Goal: Information Seeking & Learning: Learn about a topic

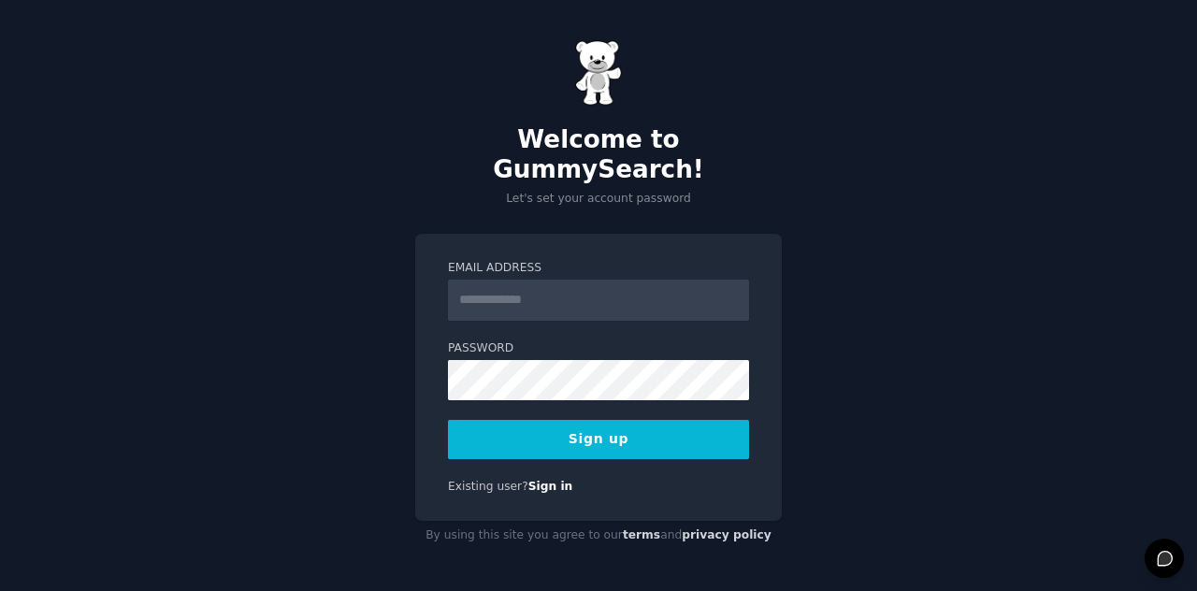
click at [524, 285] on input "Email Address" at bounding box center [598, 300] width 301 height 41
type input "**********"
click at [594, 422] on button "Sign up" at bounding box center [598, 439] width 301 height 39
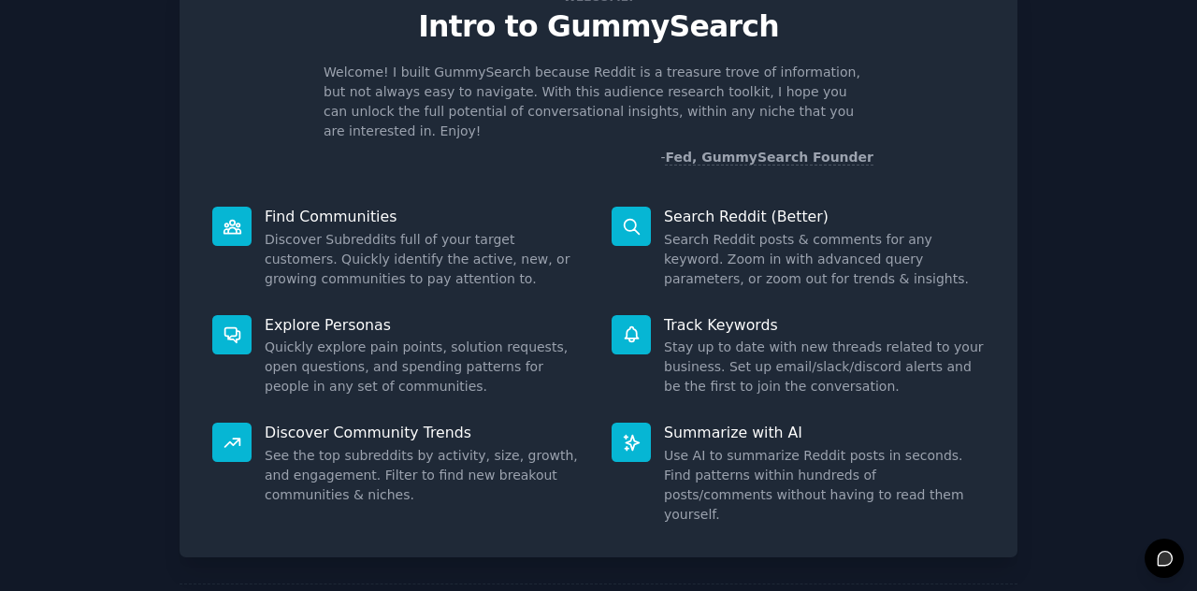
scroll to position [140, 0]
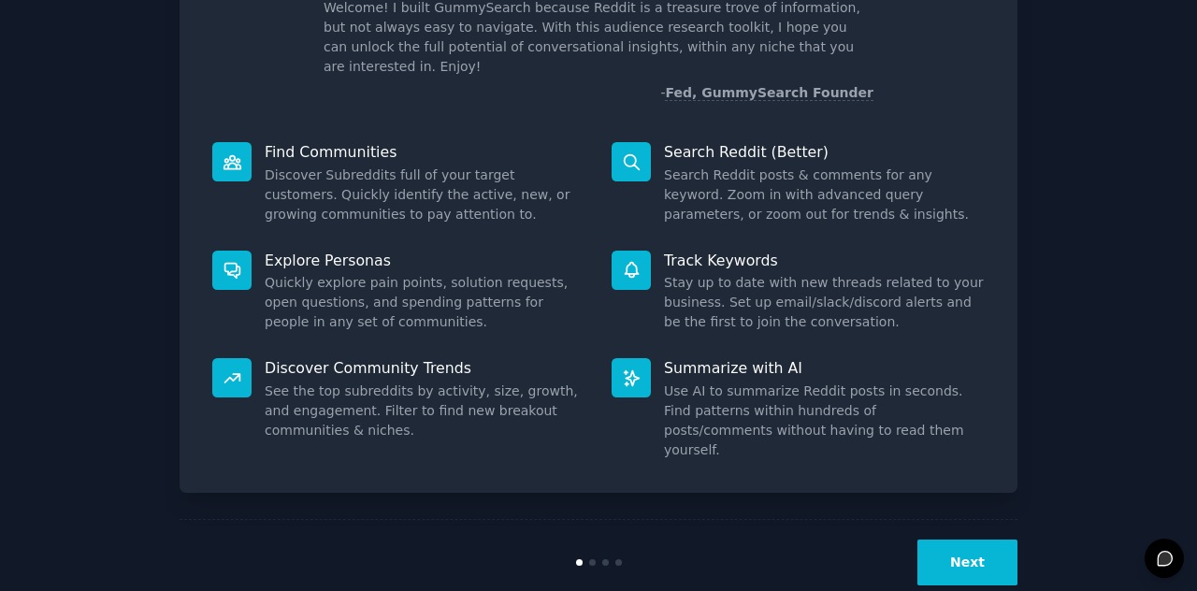
click at [969, 539] on button "Next" at bounding box center [967, 562] width 100 height 46
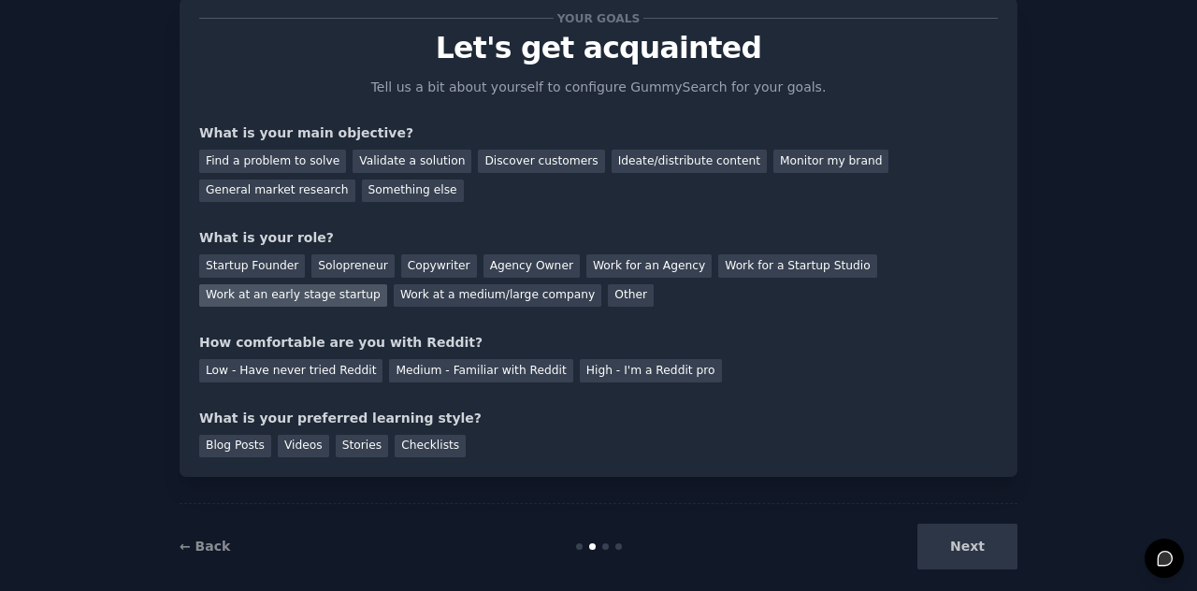
scroll to position [78, 0]
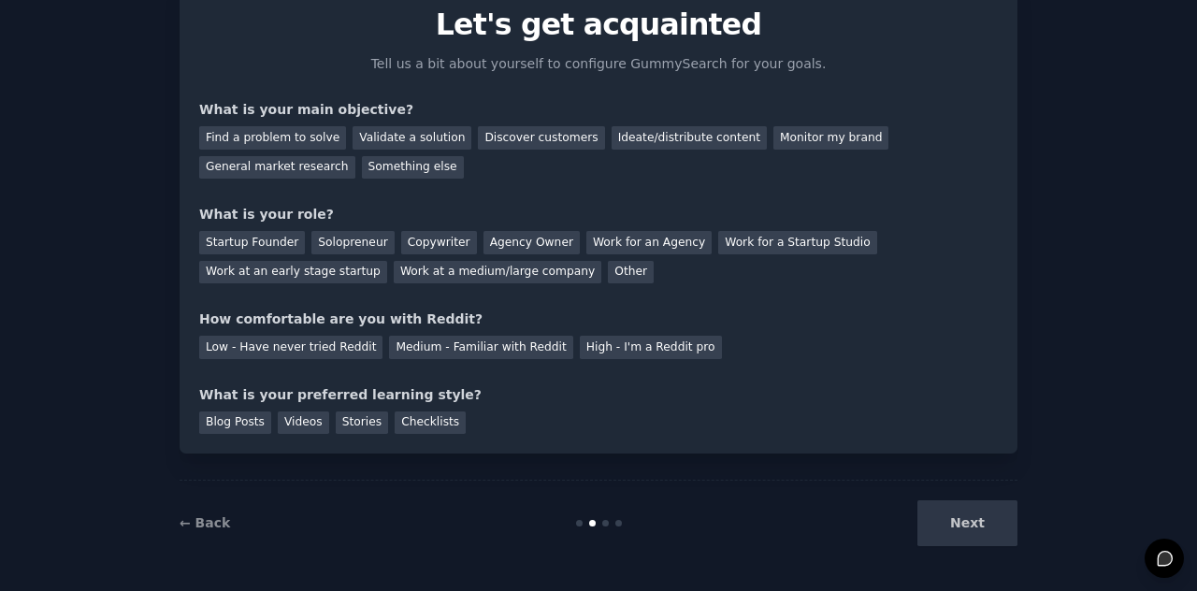
click at [976, 522] on div "Next" at bounding box center [878, 523] width 280 height 46
click at [312, 138] on div "Find a problem to solve" at bounding box center [272, 137] width 147 height 23
click at [260, 251] on div "Startup Founder" at bounding box center [252, 242] width 106 height 23
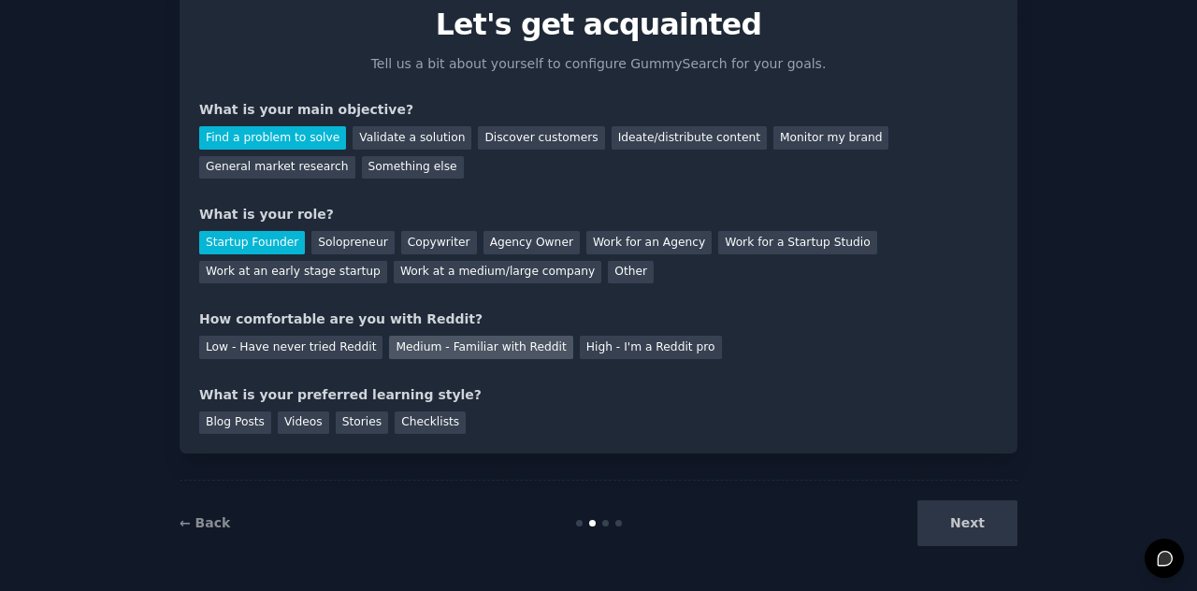
click at [438, 351] on div "Medium - Familiar with Reddit" at bounding box center [480, 347] width 183 height 23
click at [365, 429] on div "Stories" at bounding box center [362, 422] width 52 height 23
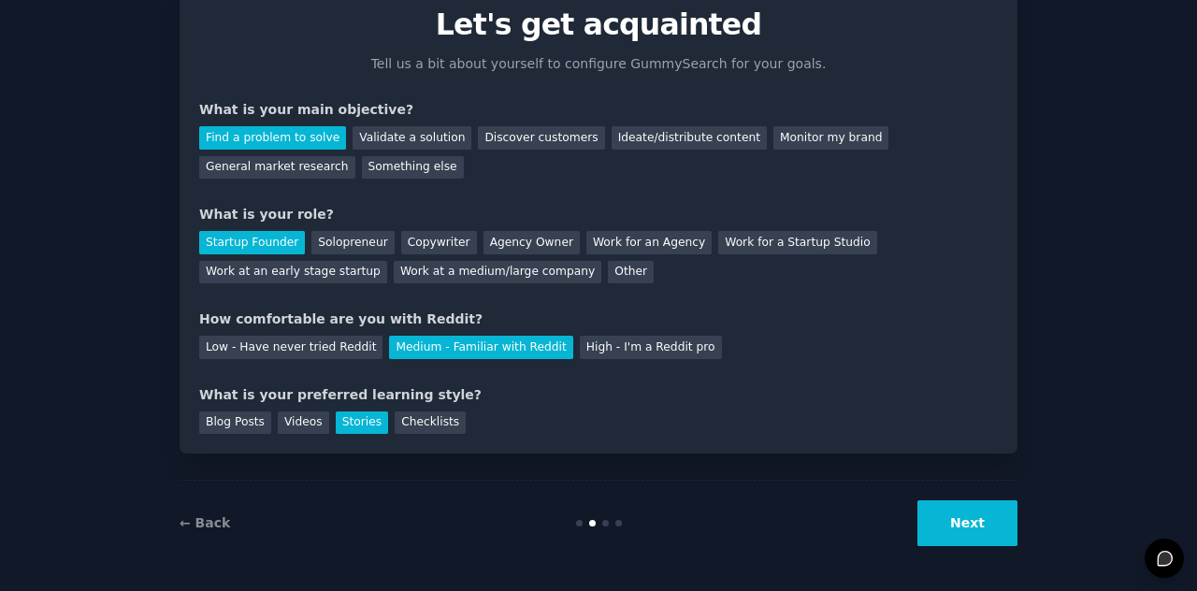
click at [955, 520] on button "Next" at bounding box center [967, 523] width 100 height 46
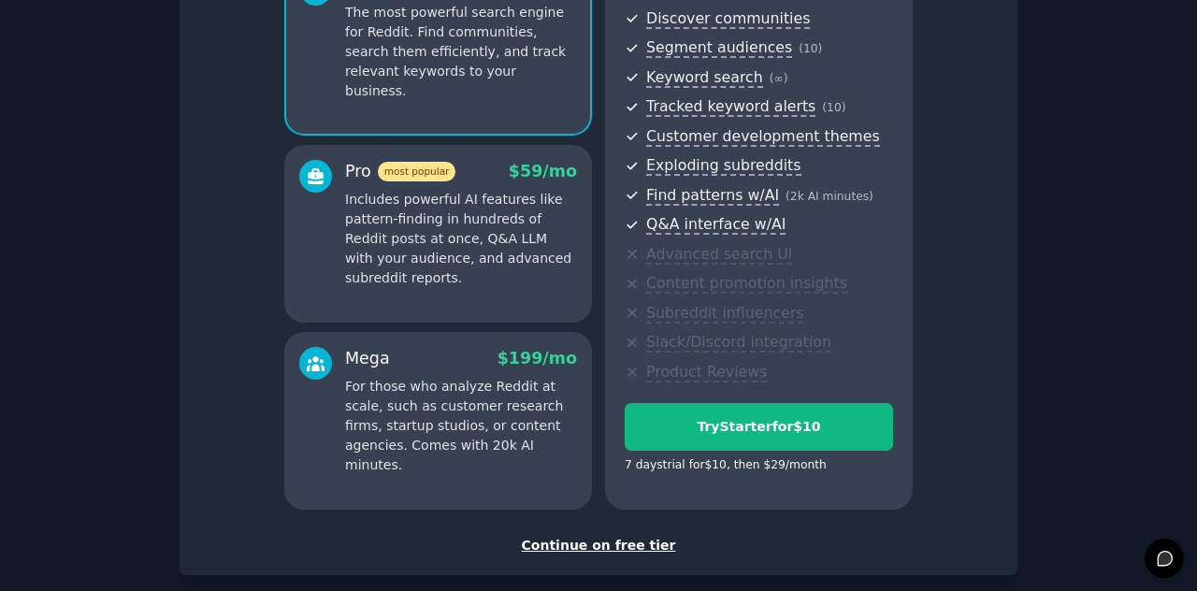
scroll to position [305, 0]
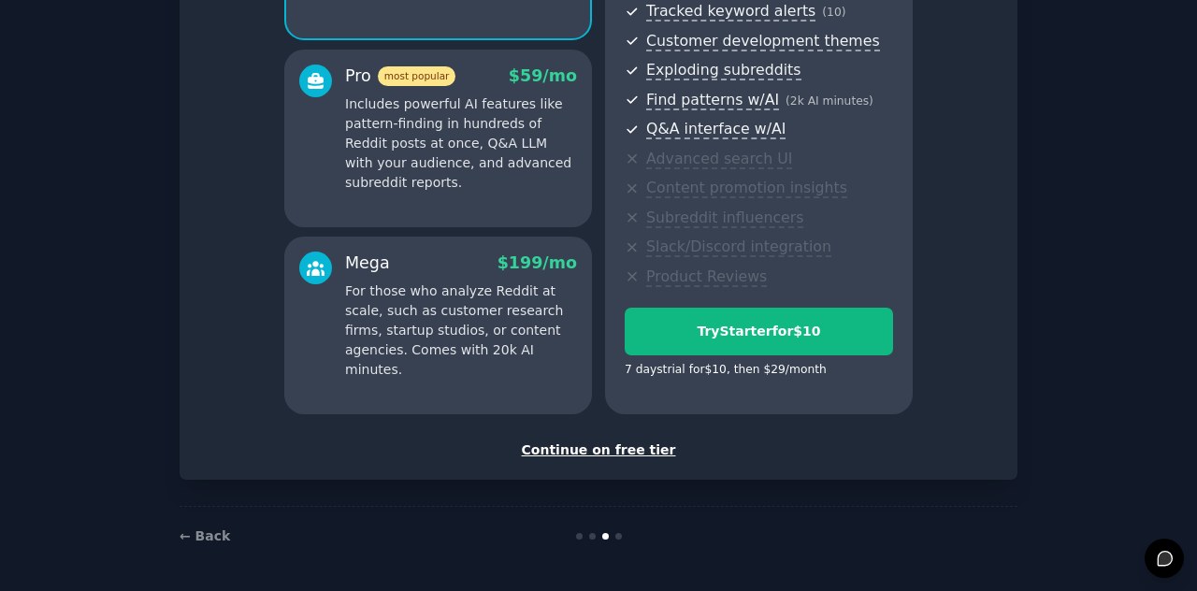
click at [618, 447] on div "Continue on free tier" at bounding box center [598, 450] width 798 height 20
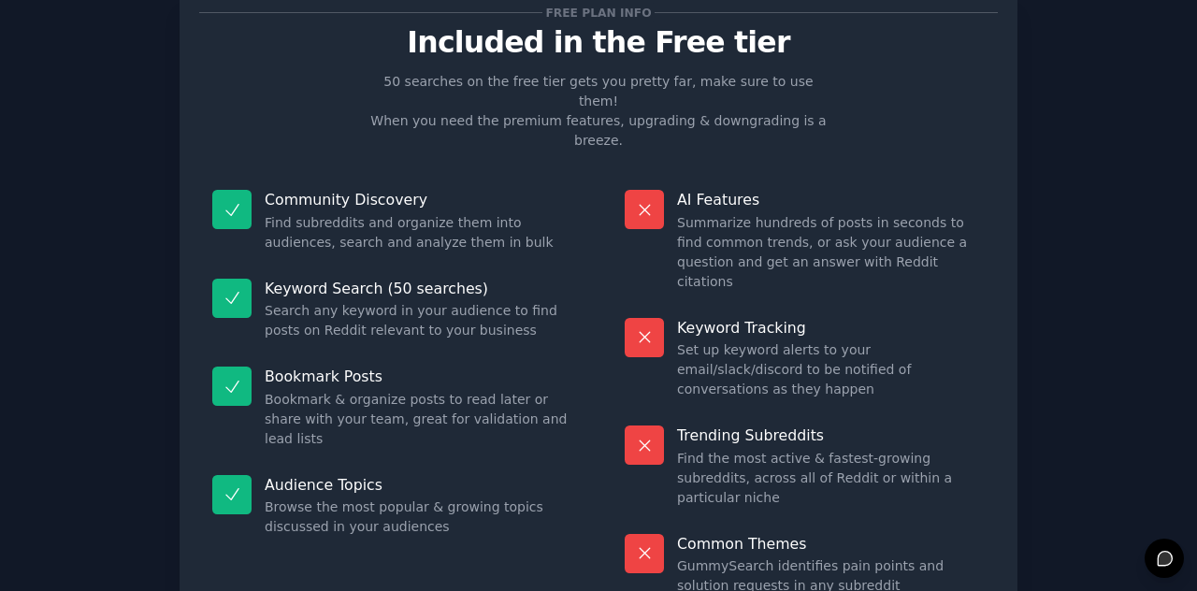
scroll to position [176, 0]
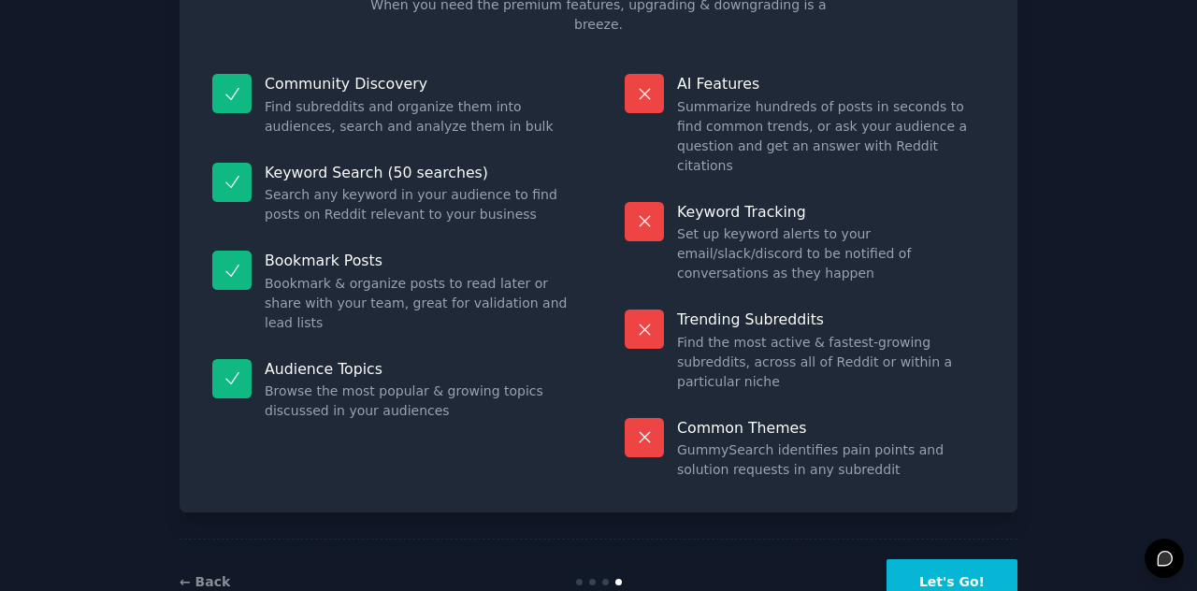
click at [912, 559] on button "Let's Go!" at bounding box center [951, 582] width 131 height 46
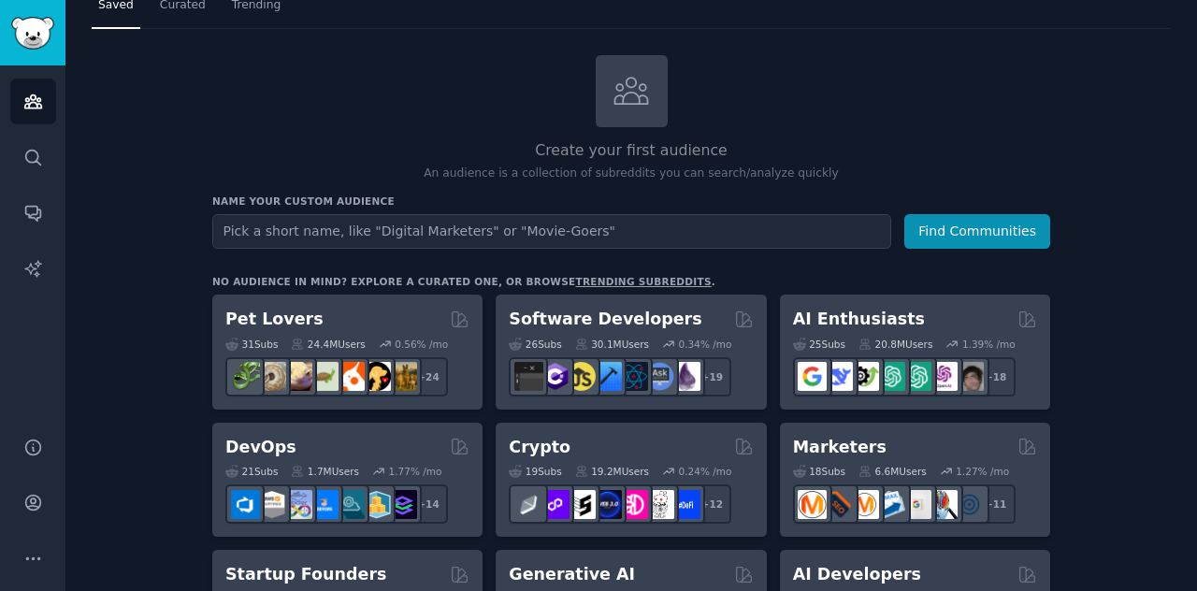
scroll to position [93, 0]
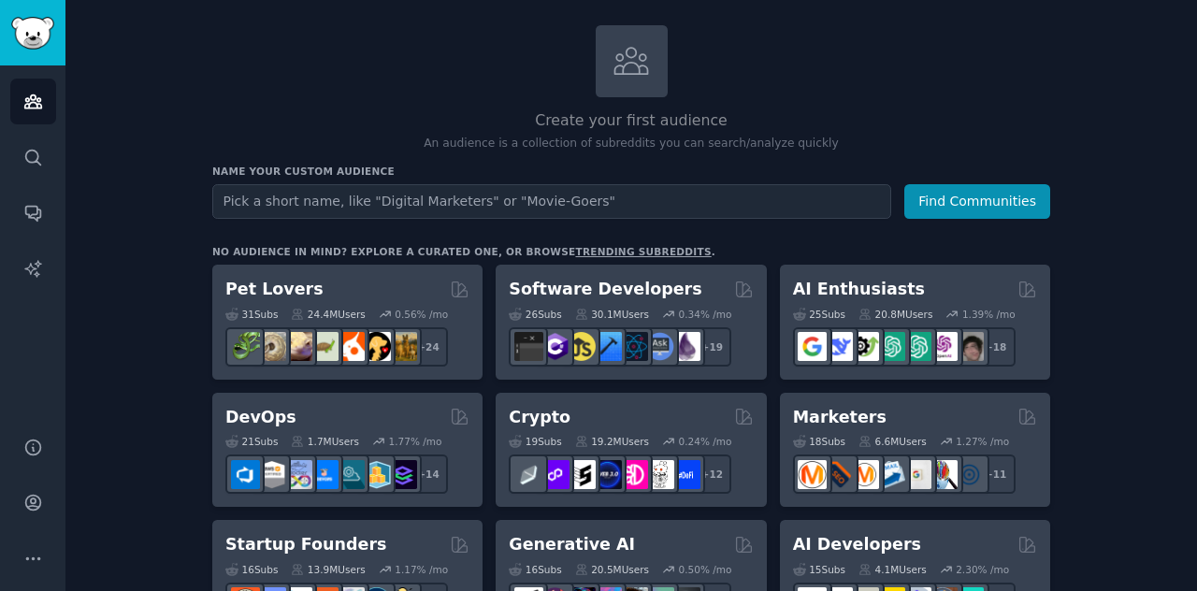
drag, startPoint x: 583, startPoint y: 203, endPoint x: 507, endPoint y: 193, distance: 77.4
click at [507, 193] on input "text" at bounding box center [551, 201] width 679 height 35
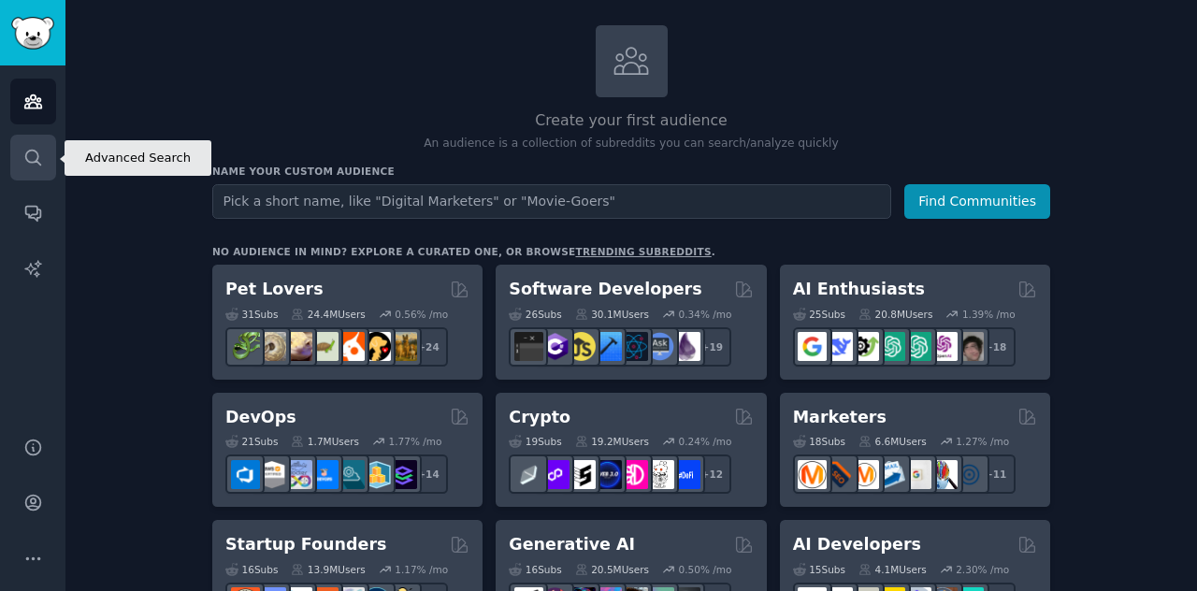
click at [27, 162] on icon "Sidebar" at bounding box center [33, 158] width 20 height 20
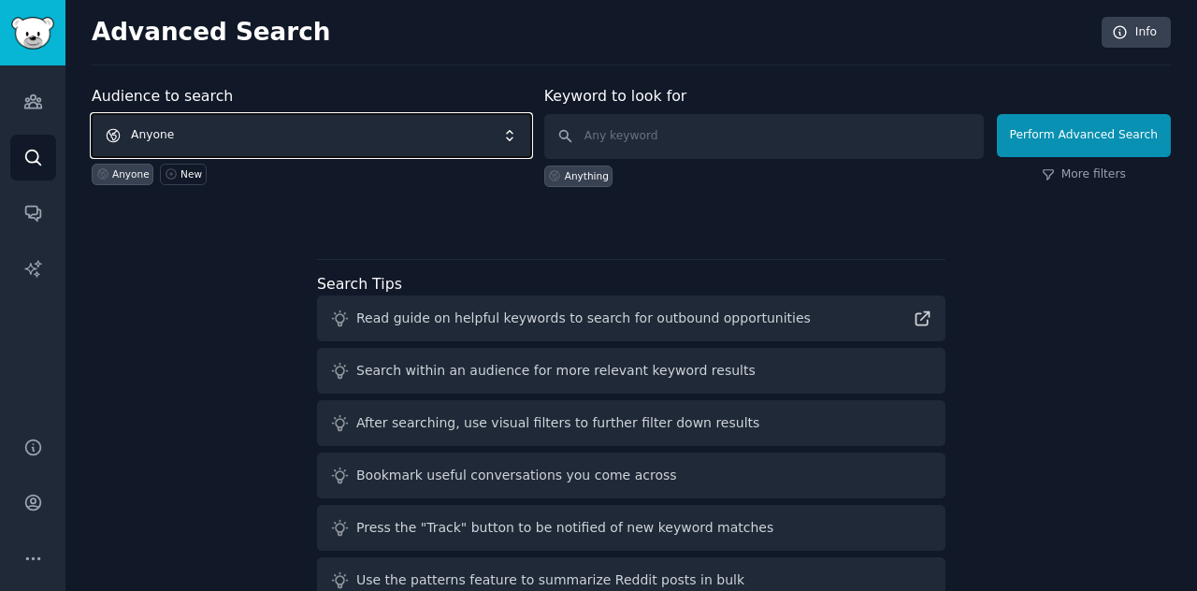
click at [269, 136] on span "Anyone" at bounding box center [311, 135] width 439 height 43
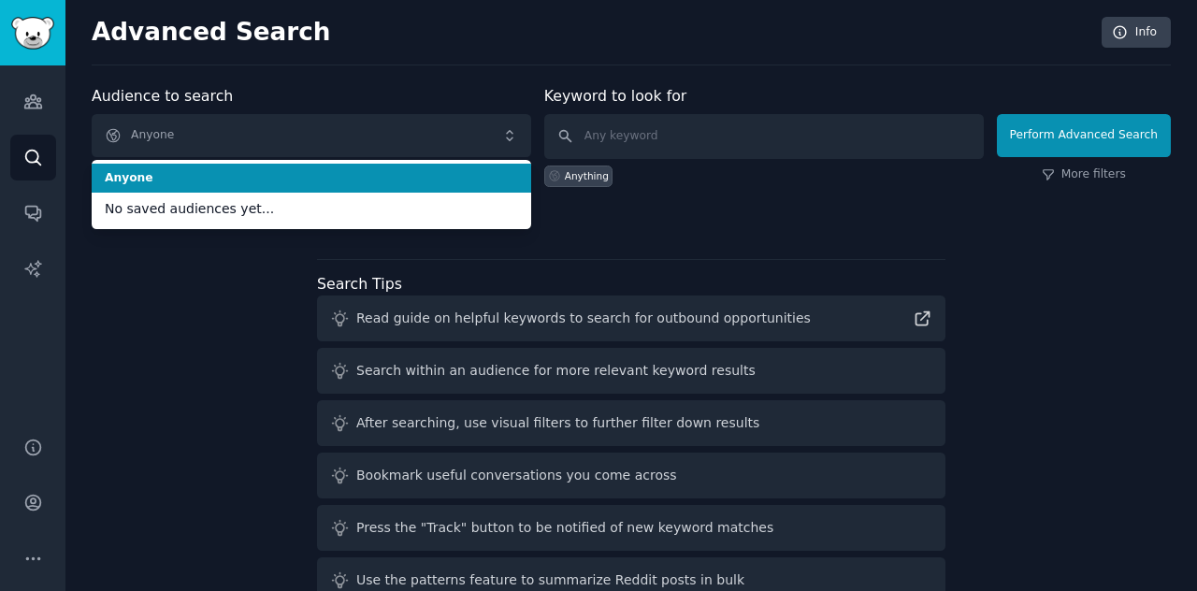
click at [252, 173] on span "Anyone" at bounding box center [311, 178] width 413 height 17
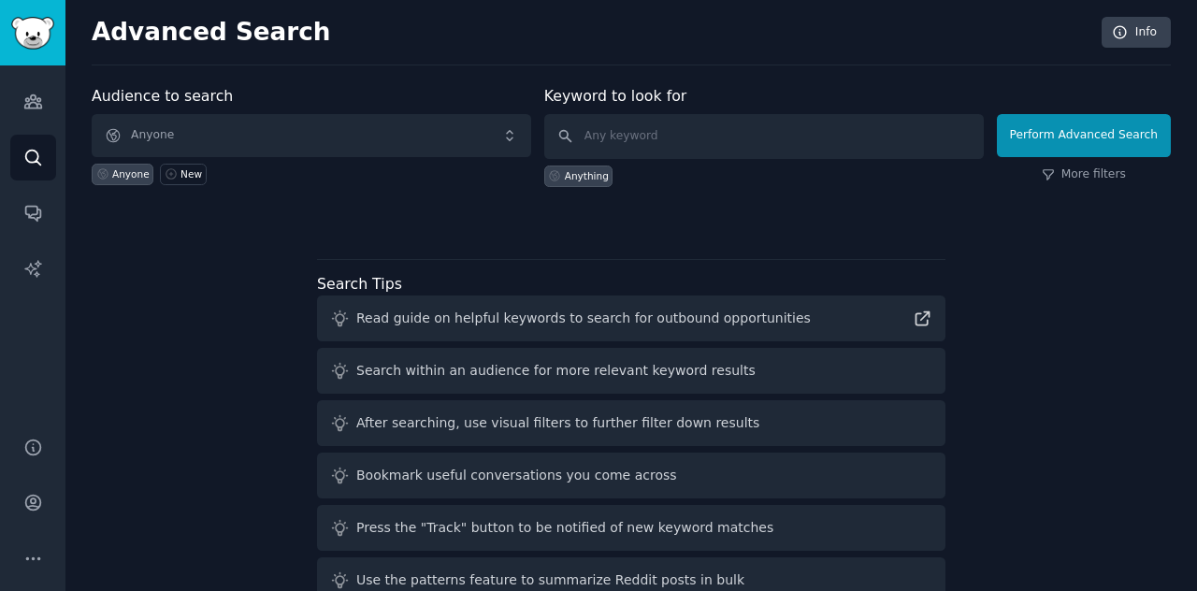
click at [607, 184] on div "Anything" at bounding box center [578, 176] width 69 height 22
click at [709, 202] on div "Audience to search Anyone Anyone New Keyword to look for Anything Perform Advan…" at bounding box center [631, 155] width 1079 height 141
click at [698, 156] on input "text" at bounding box center [763, 136] width 439 height 45
click at [40, 89] on link "Audiences" at bounding box center [33, 102] width 46 height 46
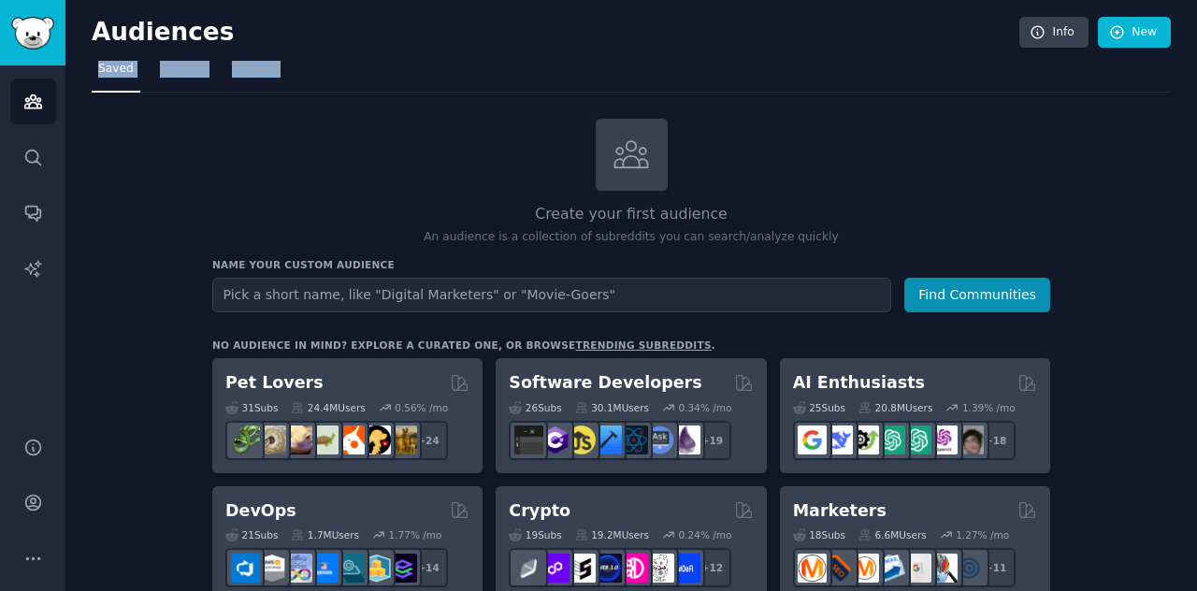
drag, startPoint x: 300, startPoint y: 64, endPoint x: 96, endPoint y: 75, distance: 204.1
click at [96, 75] on nav "Saved Curated Trending" at bounding box center [631, 73] width 1079 height 38
click at [309, 195] on div "Create your first audience An audience is a collection of subreddits you can se…" at bounding box center [631, 182] width 838 height 127
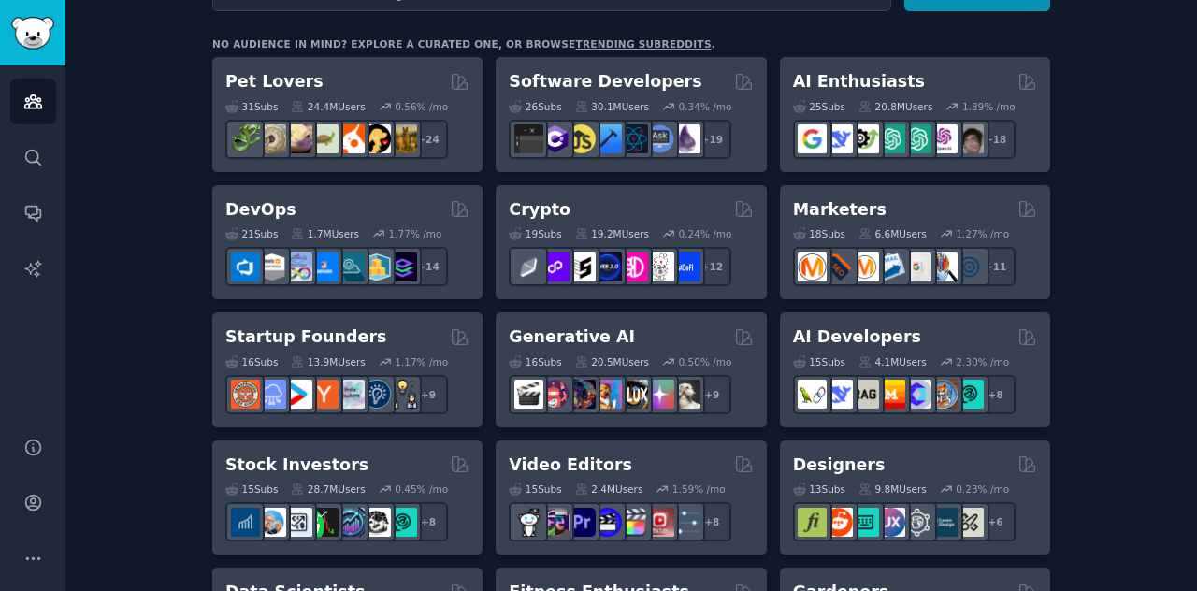
scroll to position [443, 0]
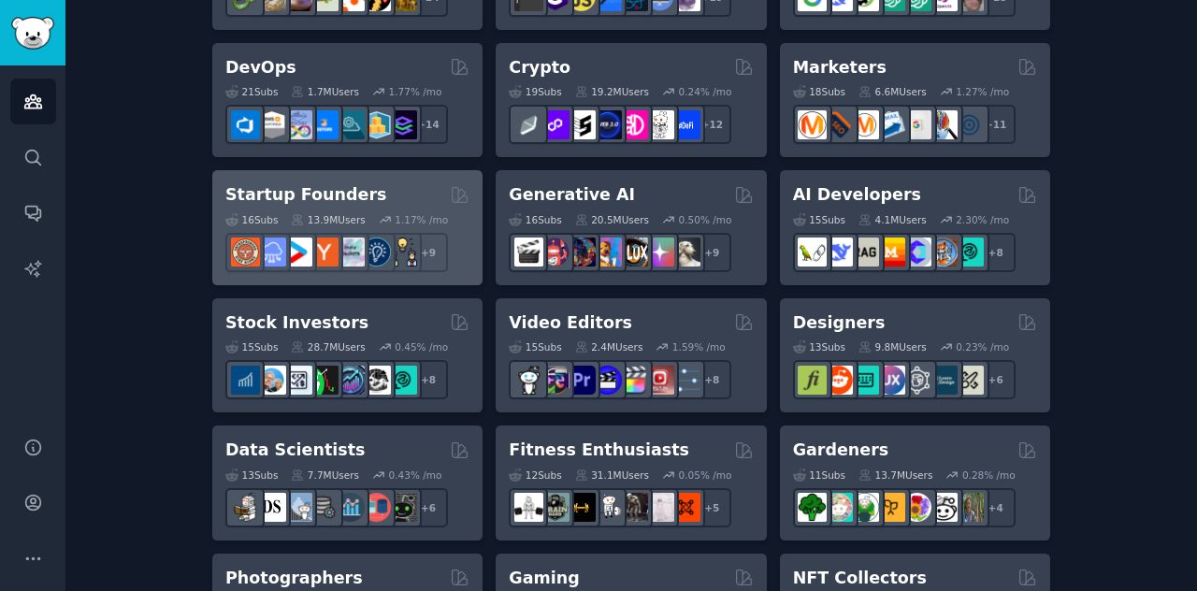
click at [295, 190] on h2 "Startup Founders" at bounding box center [305, 194] width 161 height 23
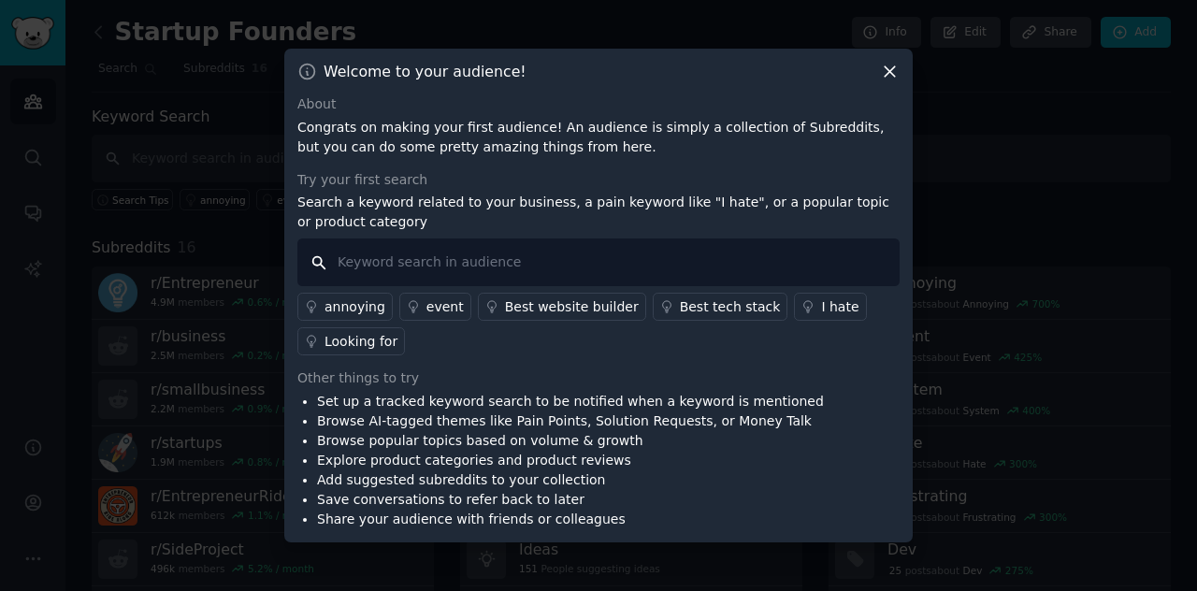
click at [427, 262] on input "text" at bounding box center [598, 262] width 602 height 48
click at [821, 306] on div "I hate" at bounding box center [839, 307] width 37 height 20
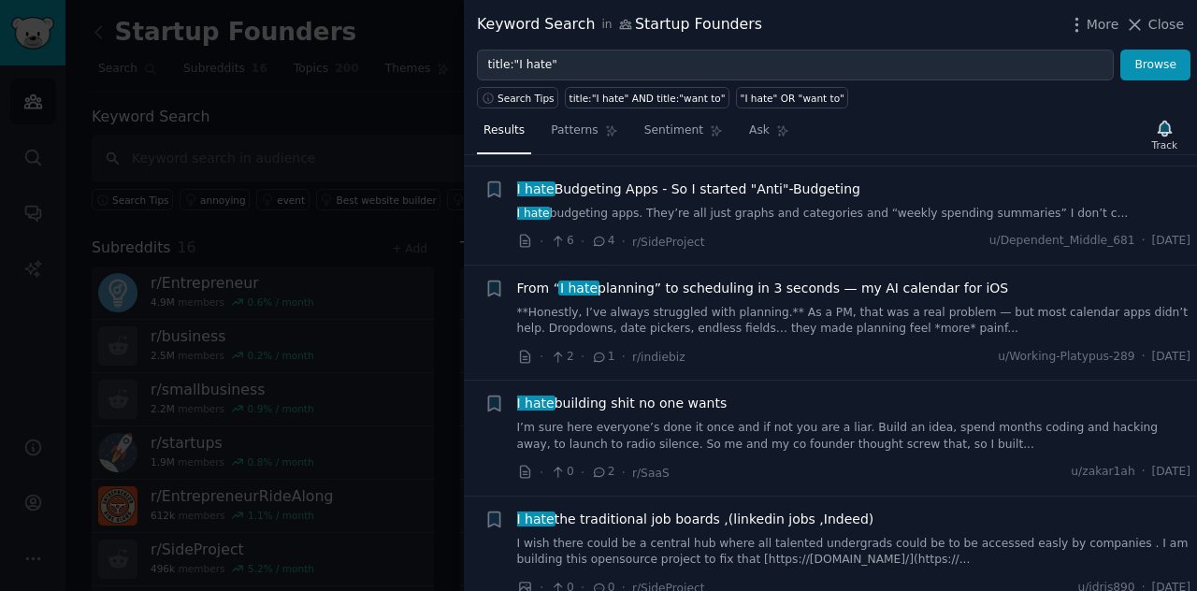
scroll to position [1402, 0]
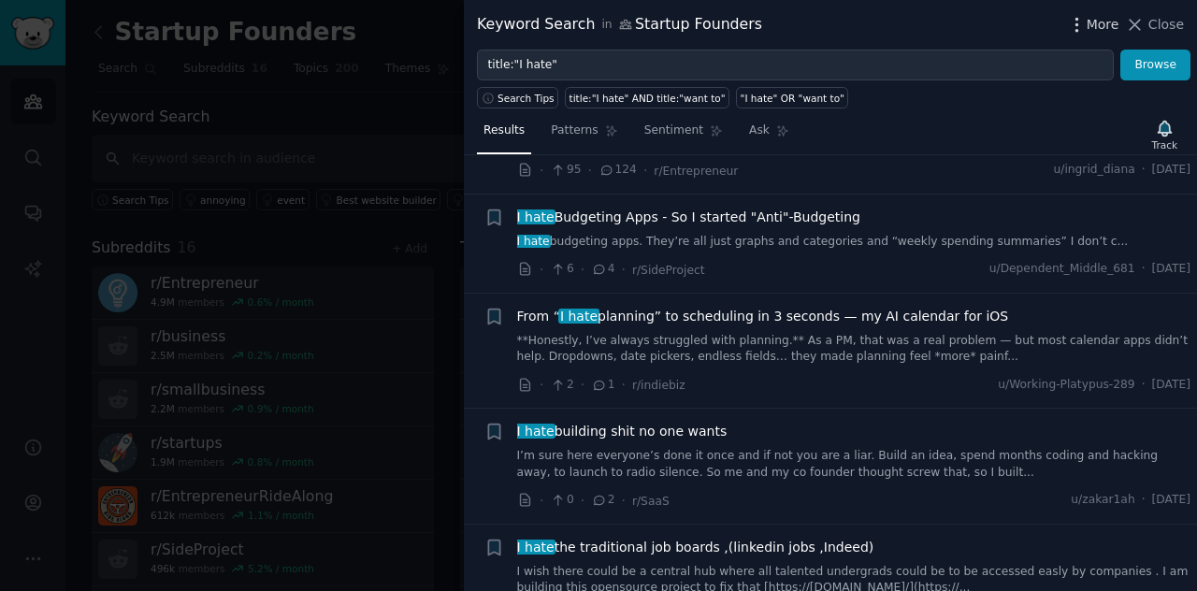
click at [1076, 20] on icon "button" at bounding box center [1077, 25] width 20 height 20
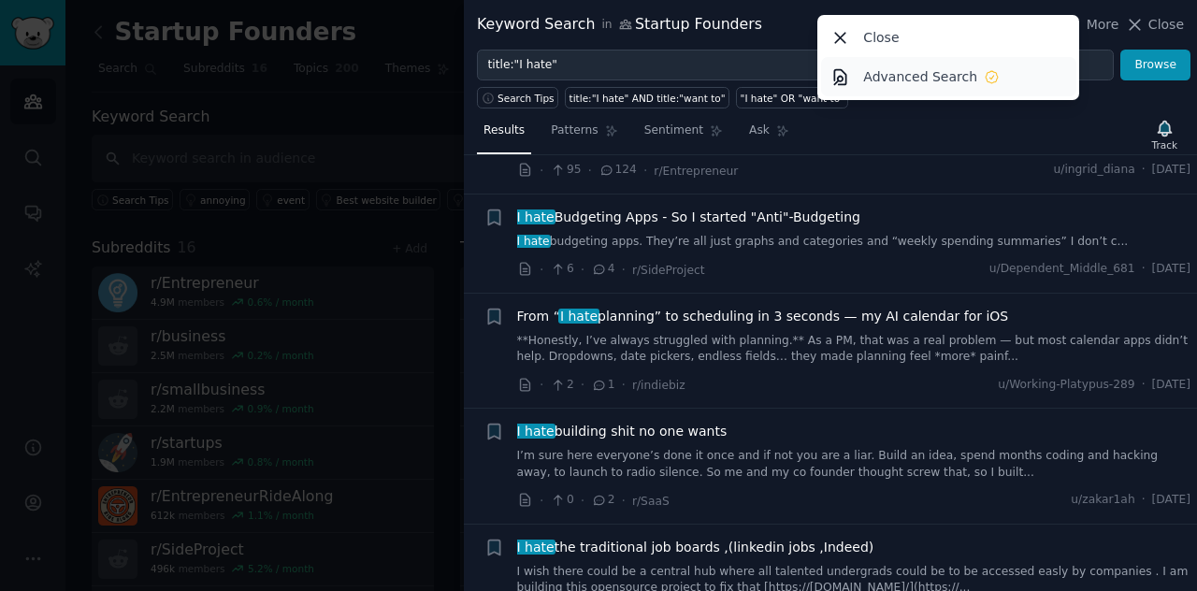
click at [1034, 74] on link "Advanced Search" at bounding box center [948, 76] width 255 height 39
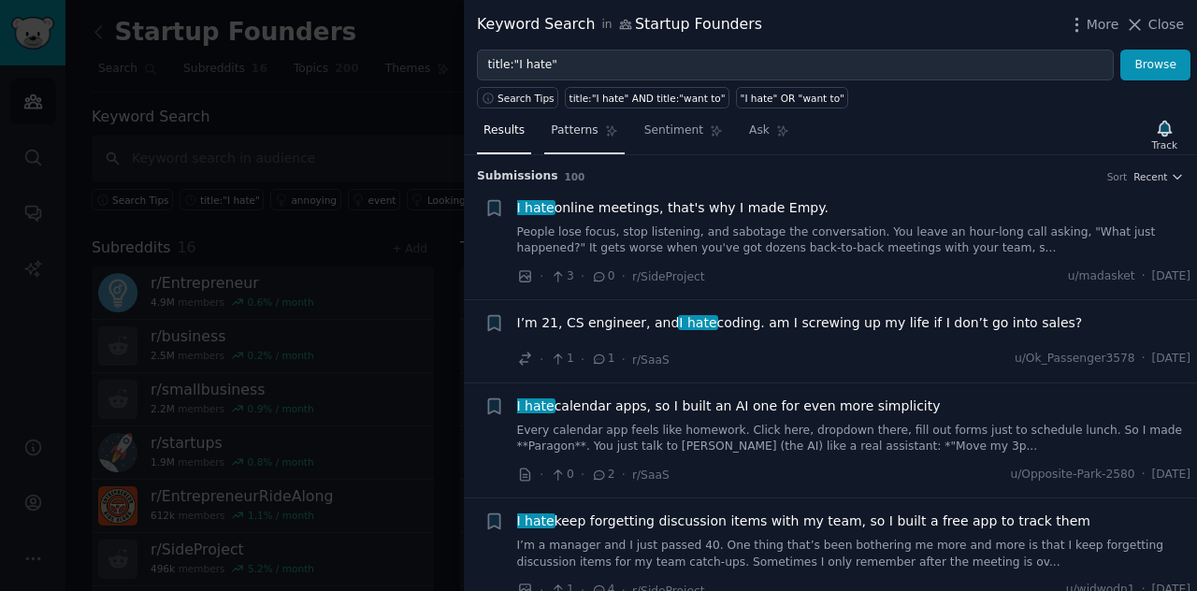
click at [597, 136] on link "Patterns" at bounding box center [583, 135] width 79 height 38
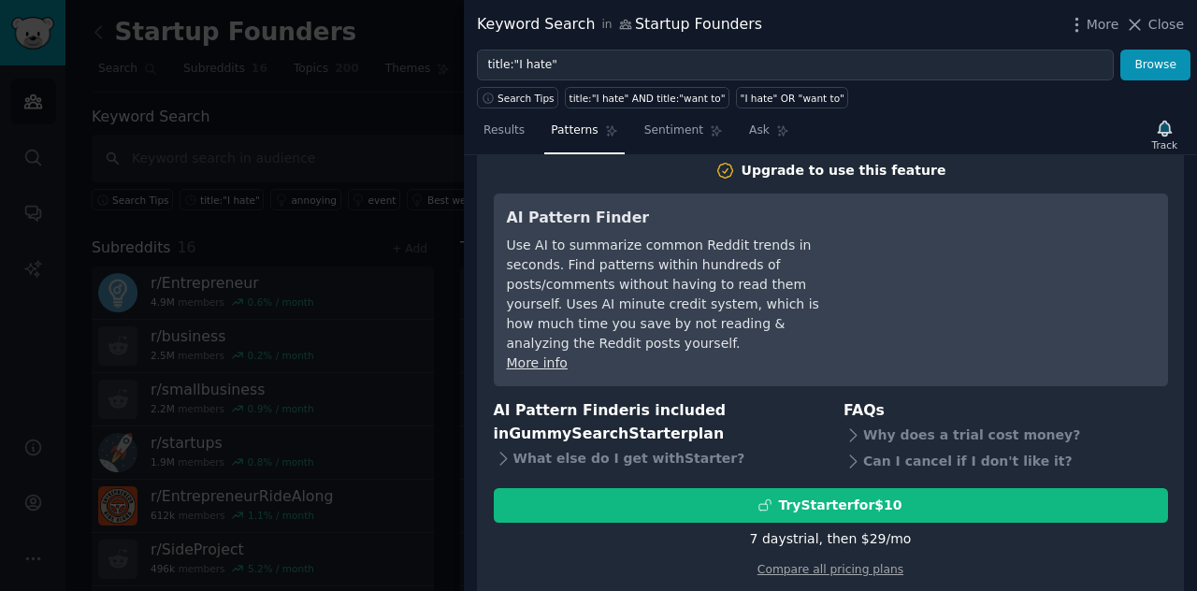
scroll to position [37, 0]
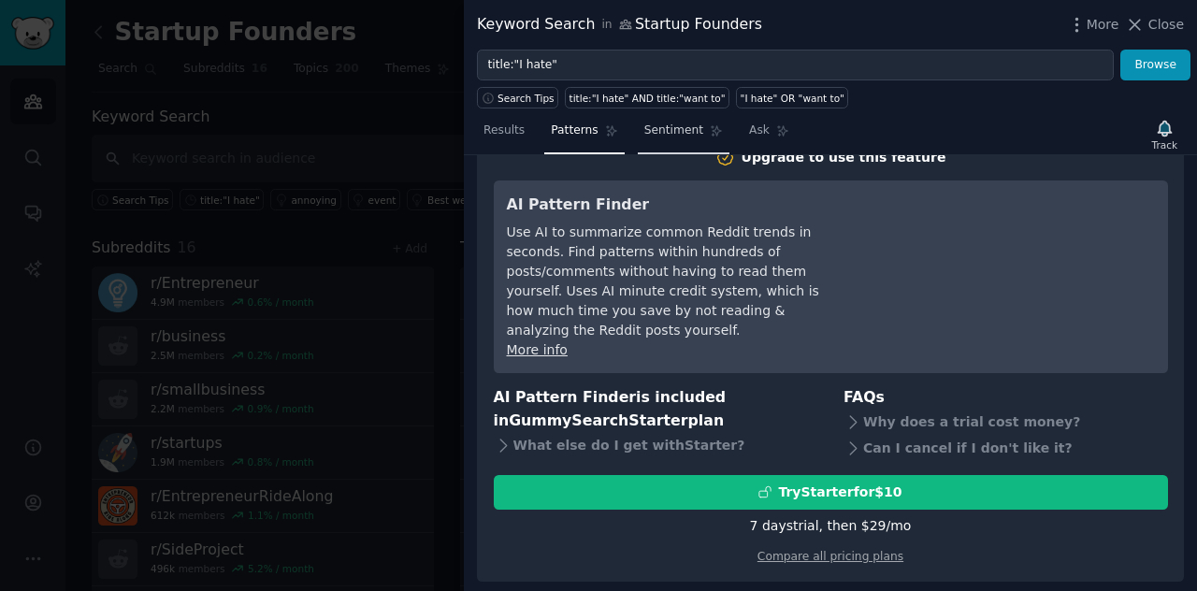
click at [660, 134] on span "Sentiment" at bounding box center [673, 130] width 59 height 17
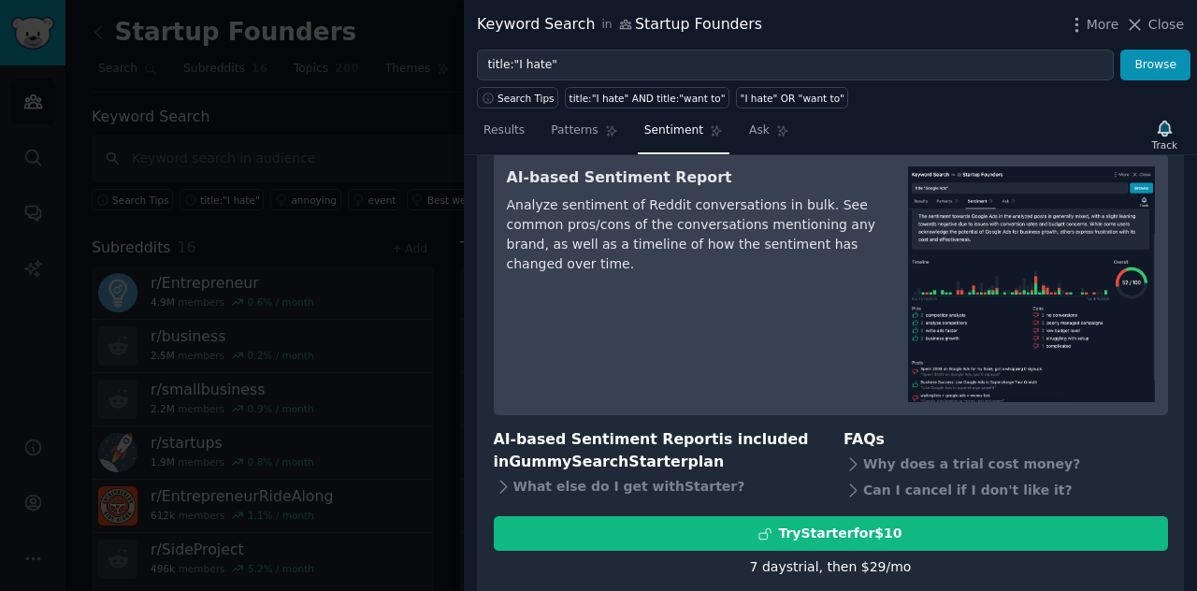
scroll to position [93, 0]
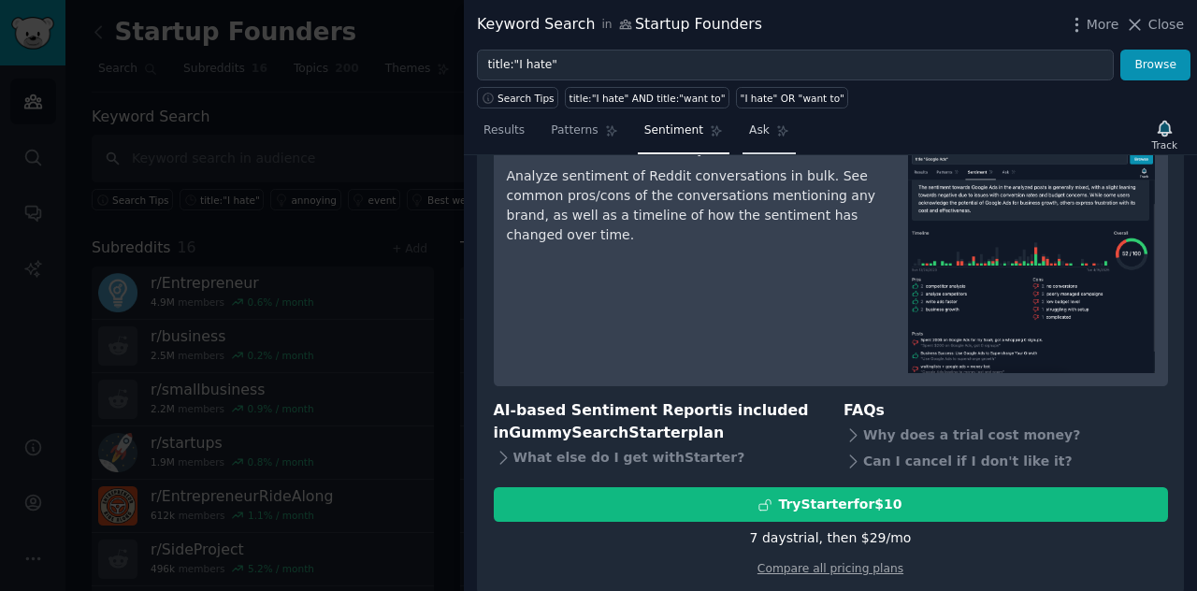
click at [765, 121] on link "Ask" at bounding box center [768, 135] width 53 height 38
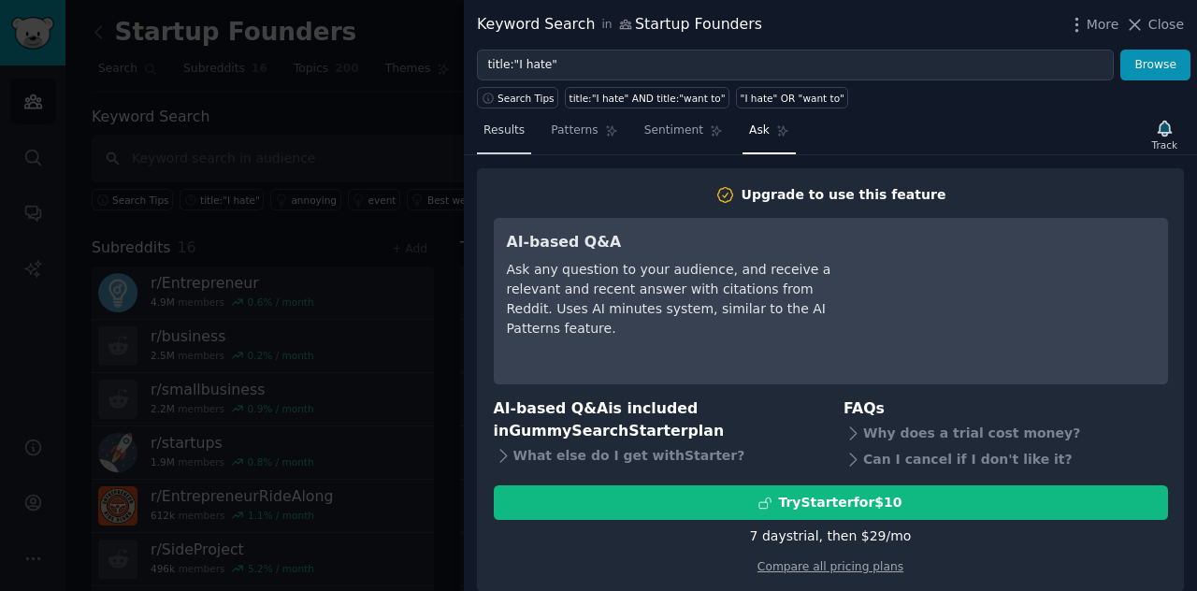
click at [516, 133] on span "Results" at bounding box center [503, 130] width 41 height 17
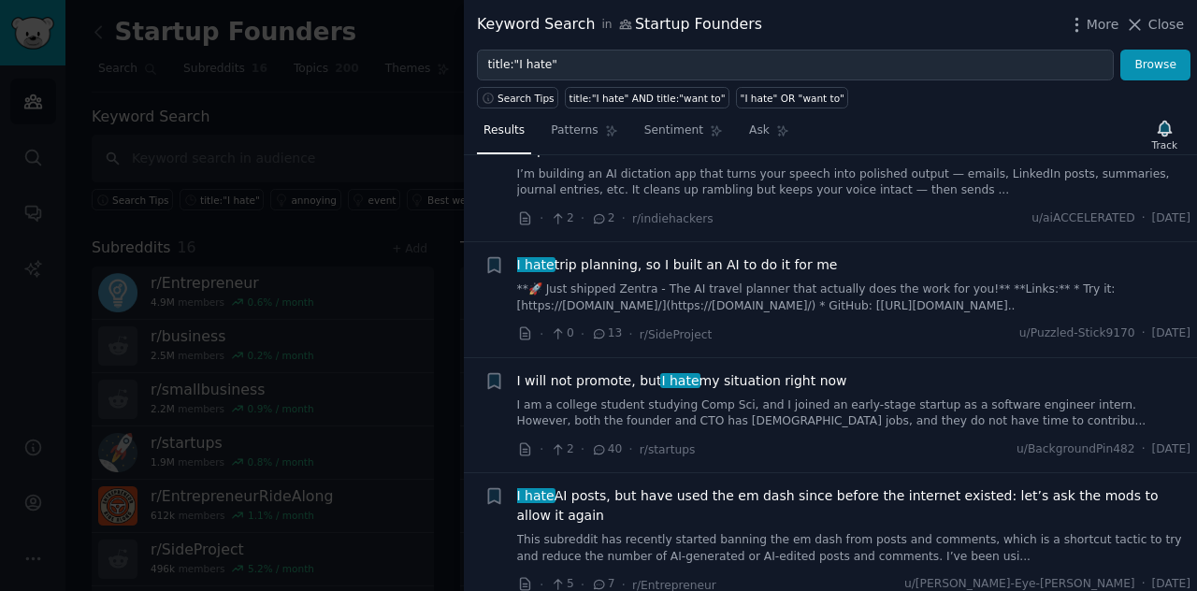
scroll to position [3459, 0]
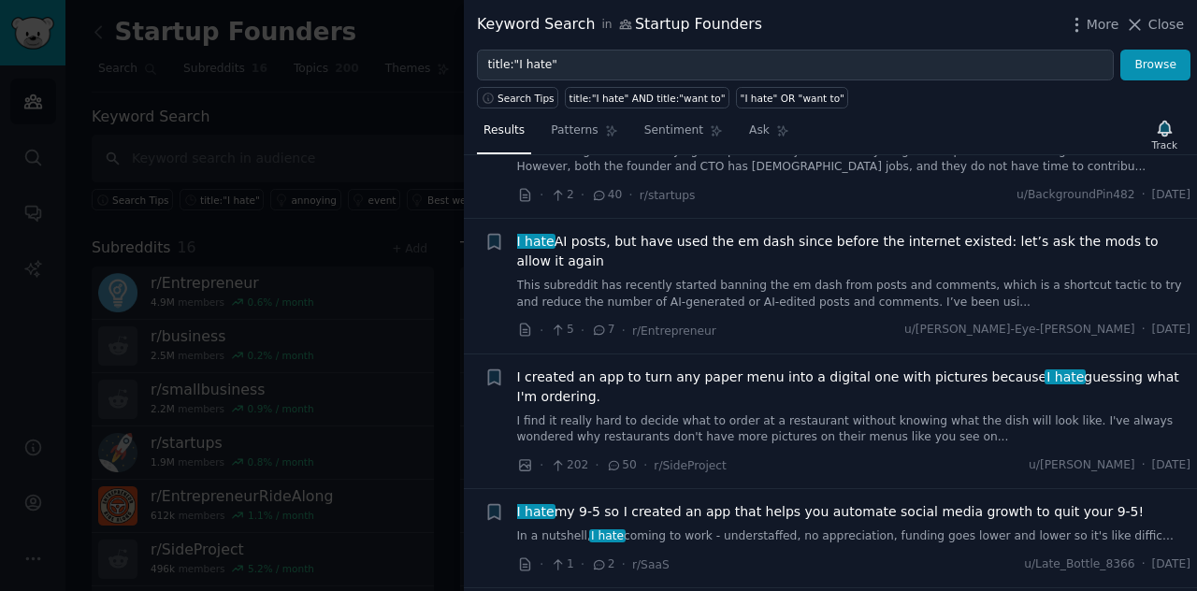
click at [574, 367] on span "I created an app to turn any paper menu into a digital one with pictures becaus…" at bounding box center [854, 386] width 674 height 39
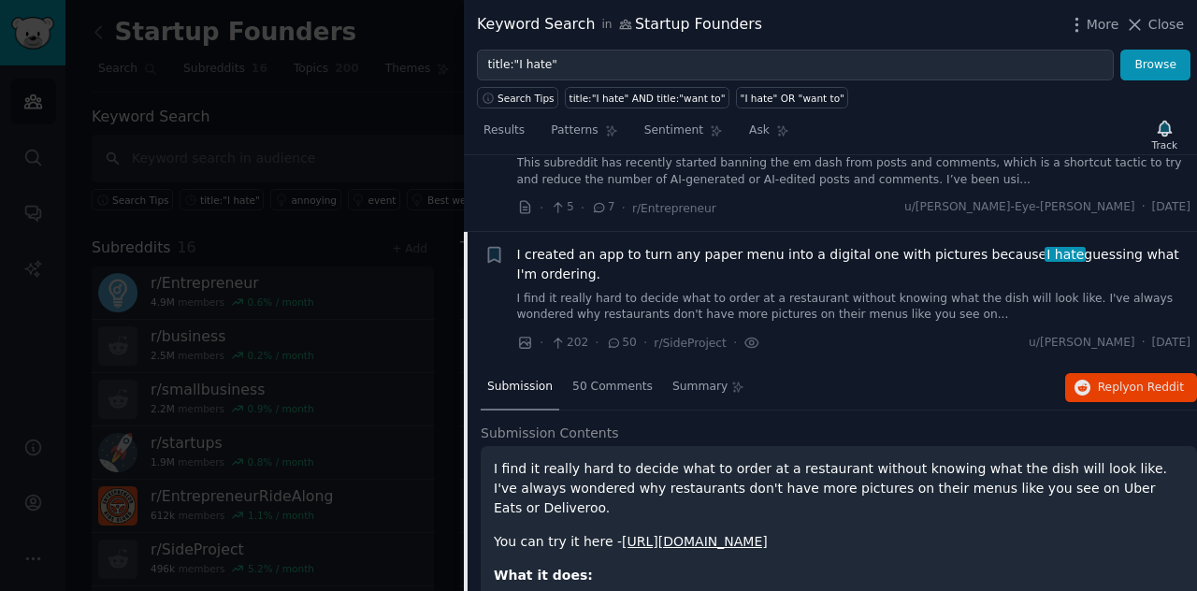
scroll to position [3609, 0]
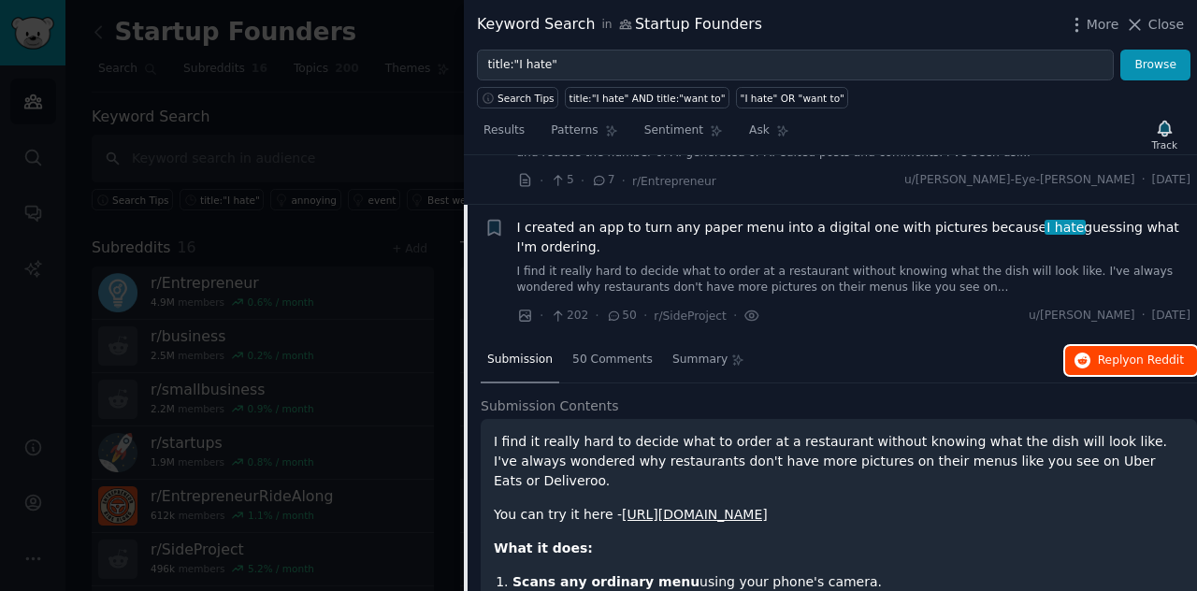
click at [1070, 346] on button "Reply on Reddit" at bounding box center [1131, 361] width 132 height 30
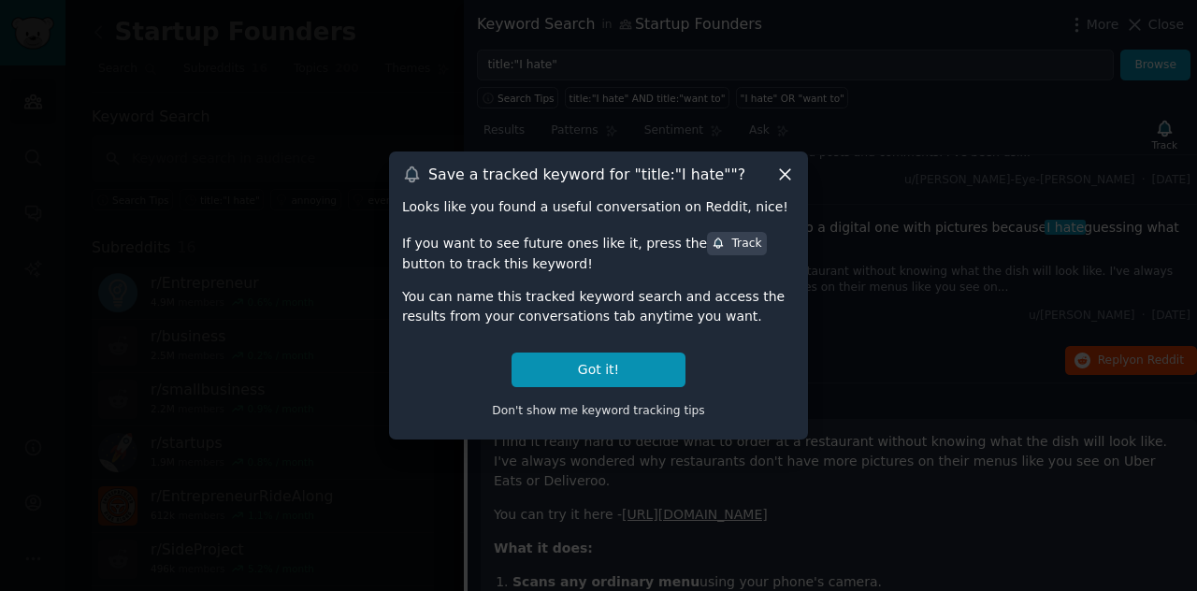
click at [780, 184] on icon at bounding box center [785, 175] width 20 height 20
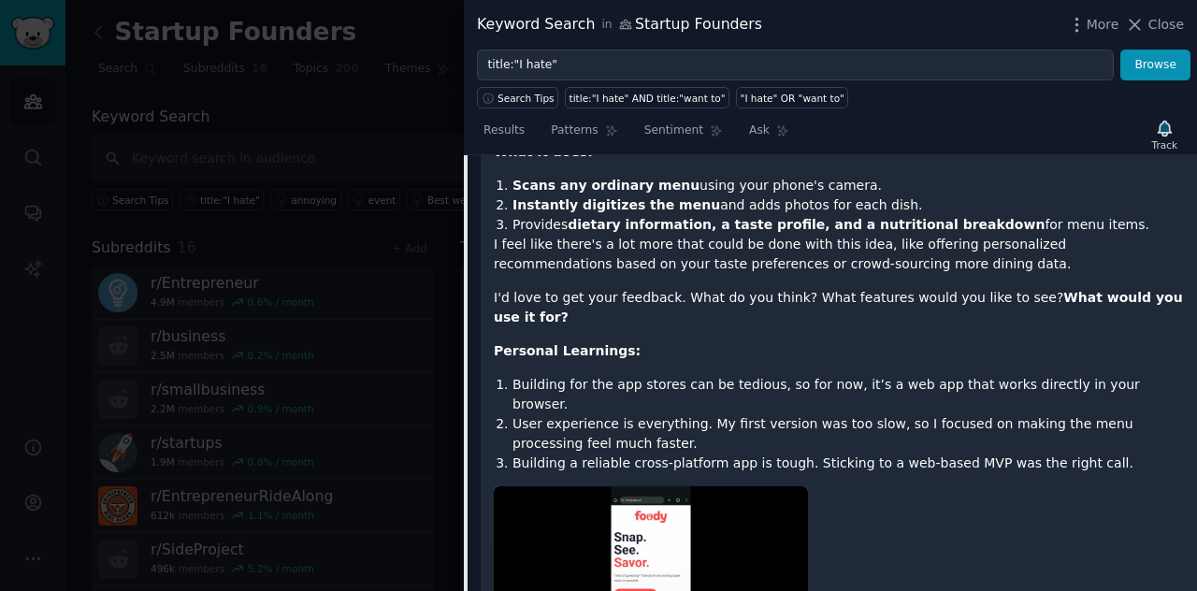
scroll to position [3515, 0]
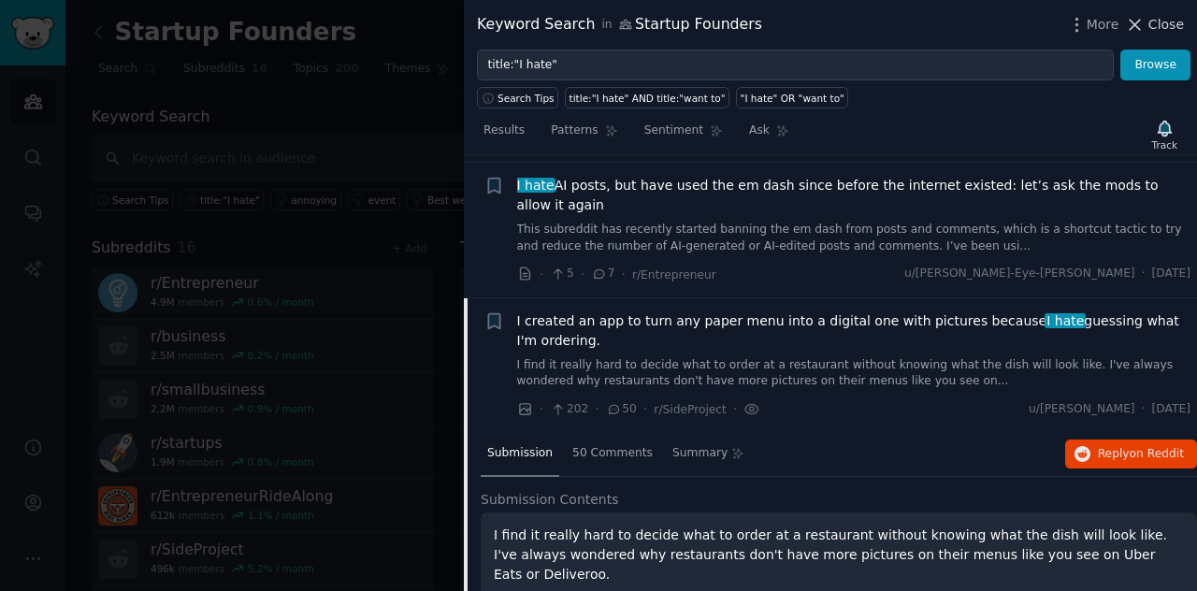
click at [1152, 20] on span "Close" at bounding box center [1166, 25] width 36 height 20
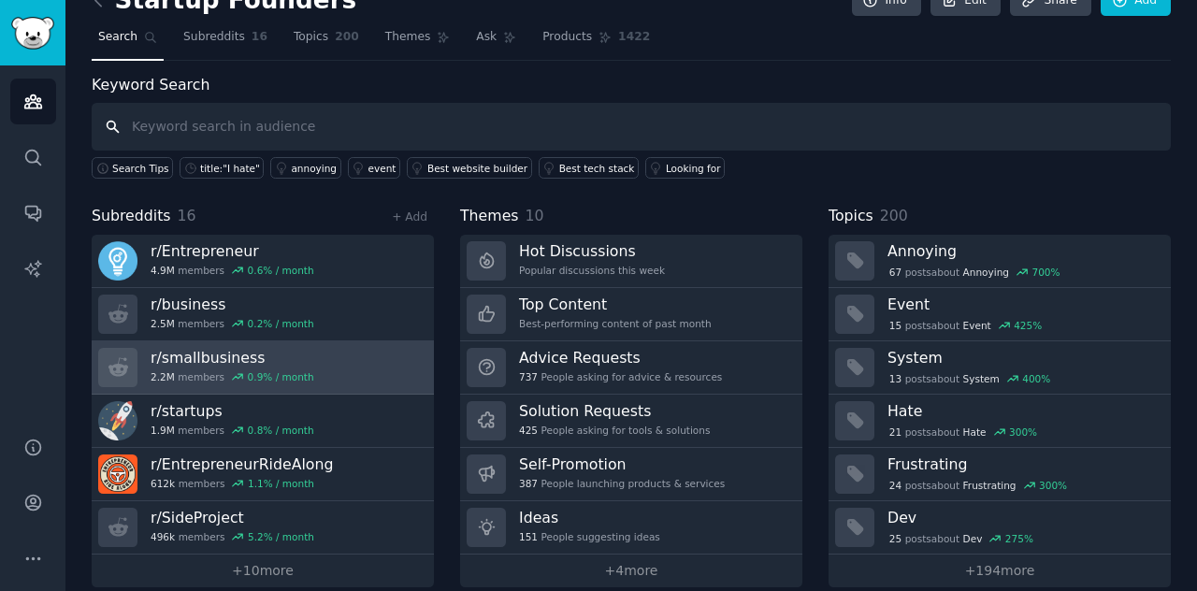
scroll to position [50, 0]
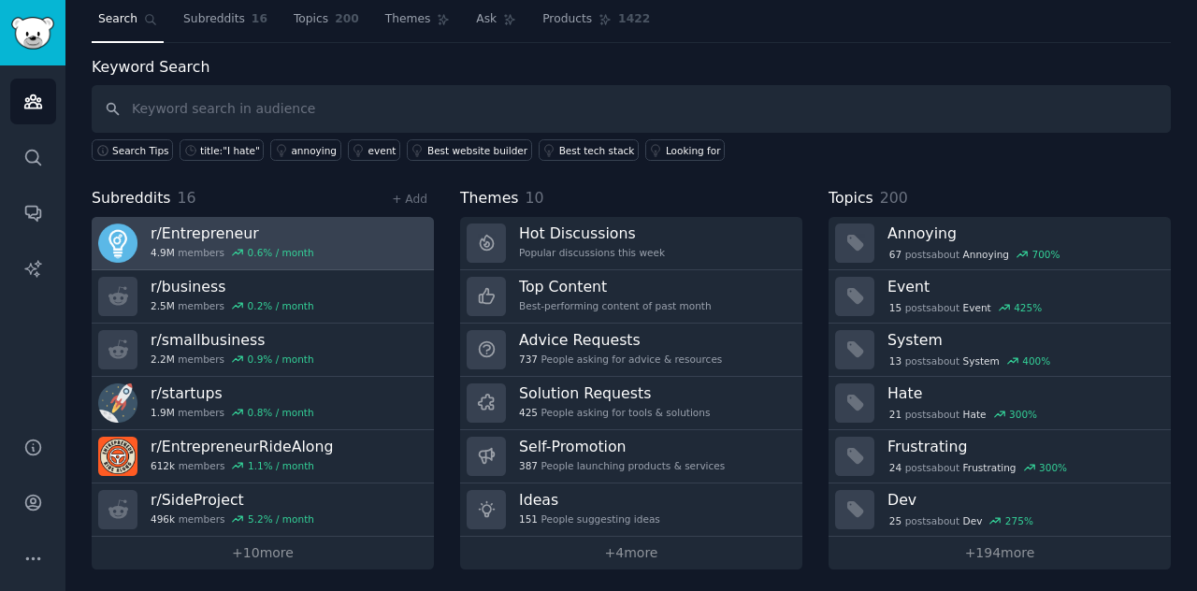
click at [279, 242] on div "r/ Entrepreneur 4.9M members 0.6 % / month" at bounding box center [233, 242] width 164 height 39
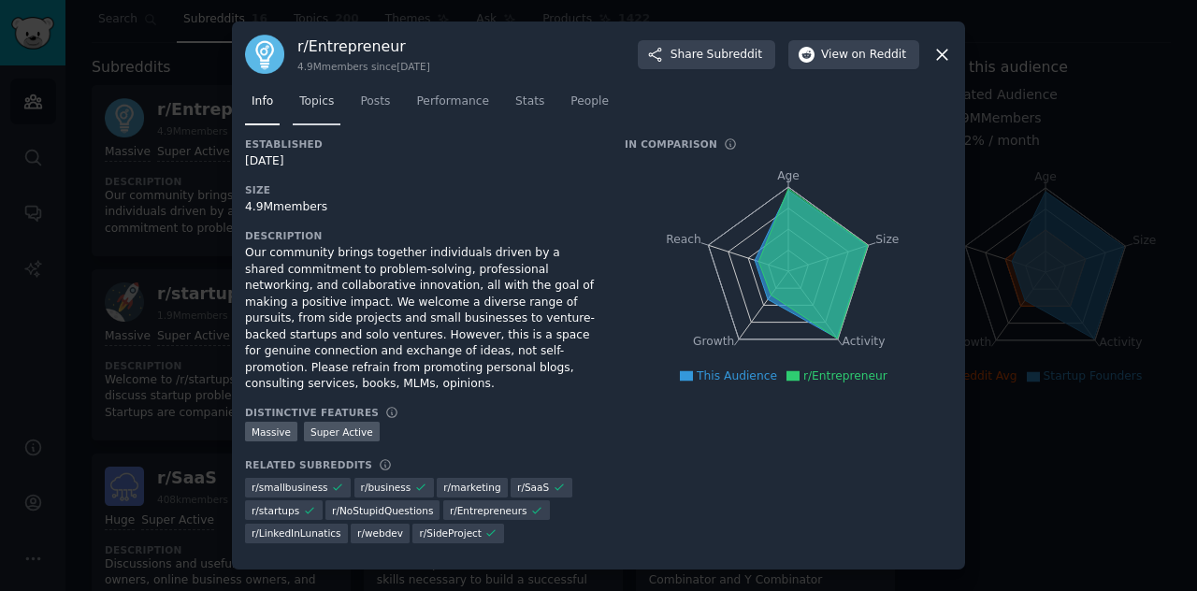
click at [311, 115] on link "Topics" at bounding box center [317, 106] width 48 height 38
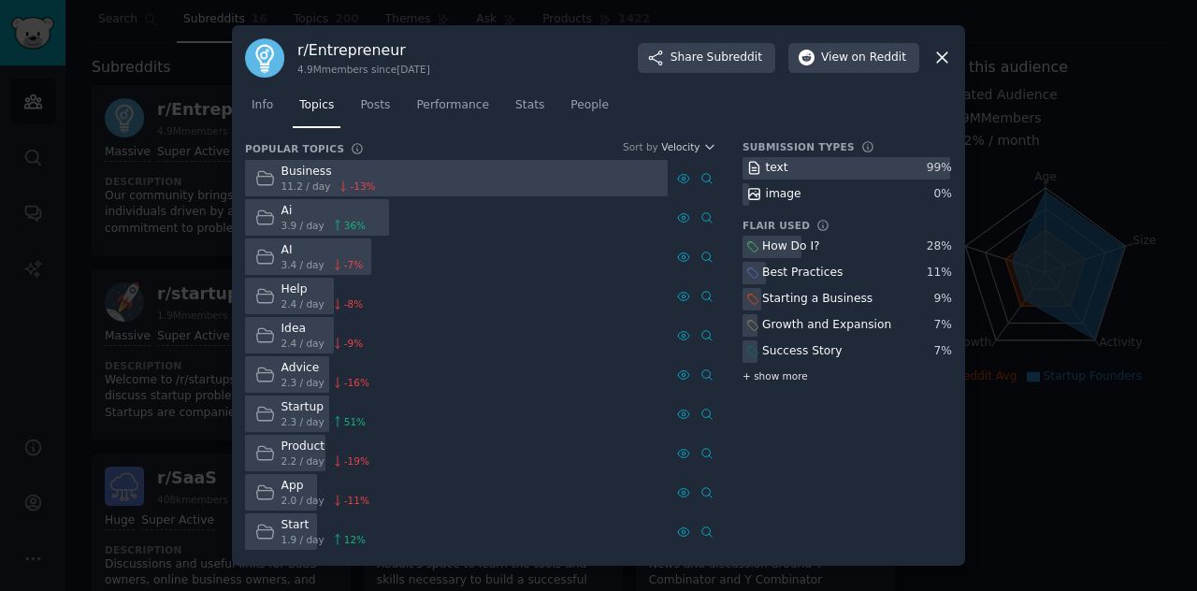
click at [791, 377] on span "+ show more" at bounding box center [774, 375] width 65 height 13
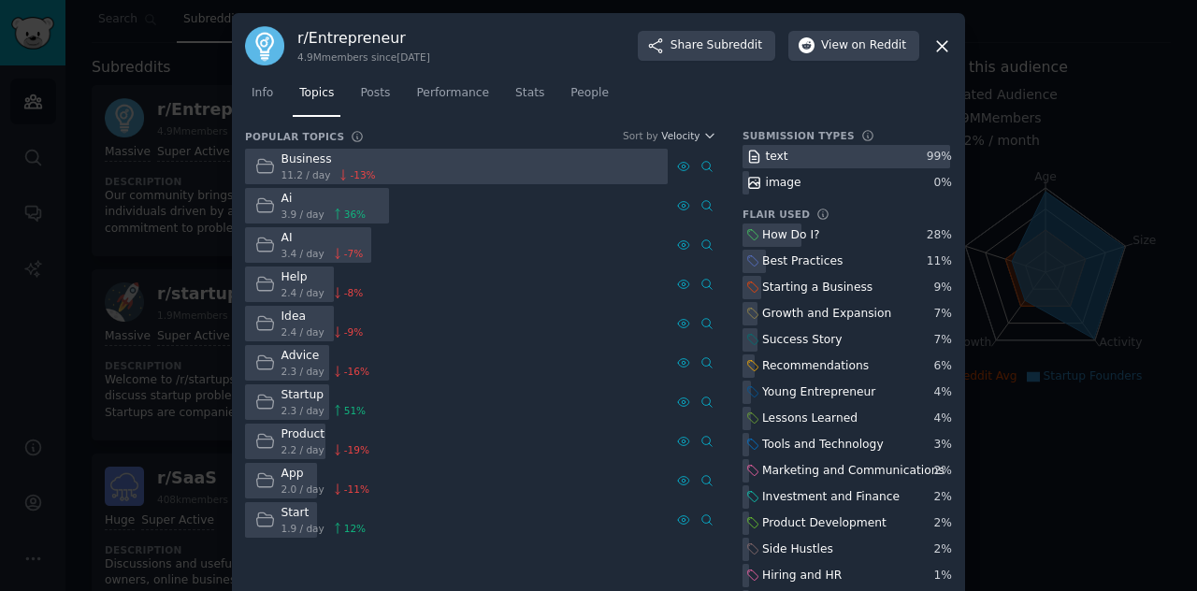
click at [387, 97] on link "Posts" at bounding box center [374, 98] width 43 height 38
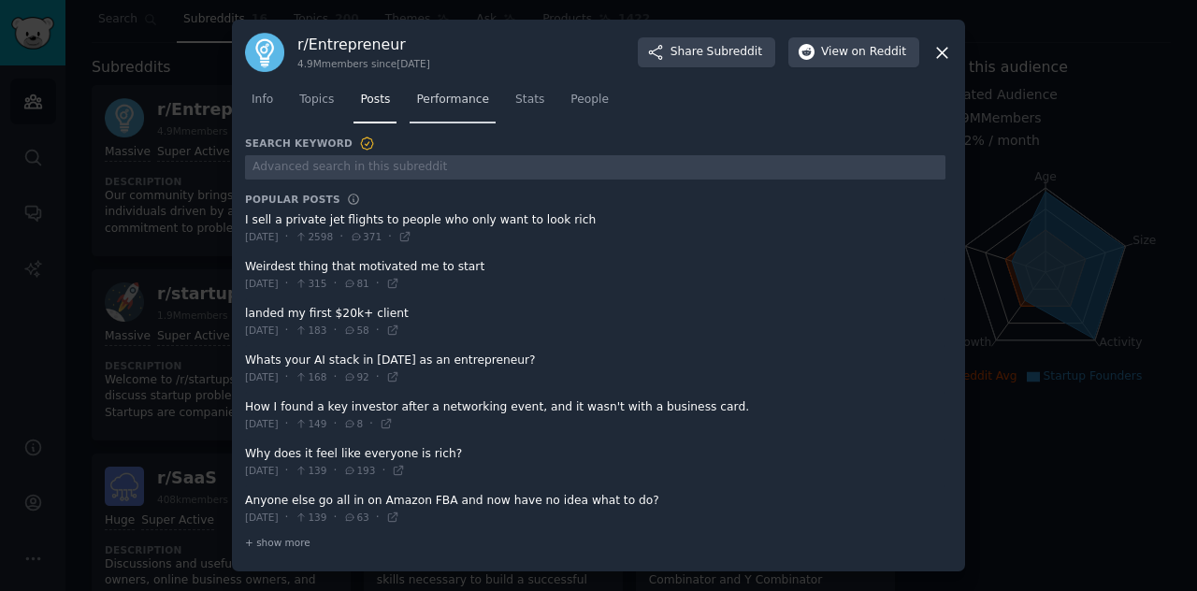
click at [440, 116] on link "Performance" at bounding box center [452, 104] width 86 height 38
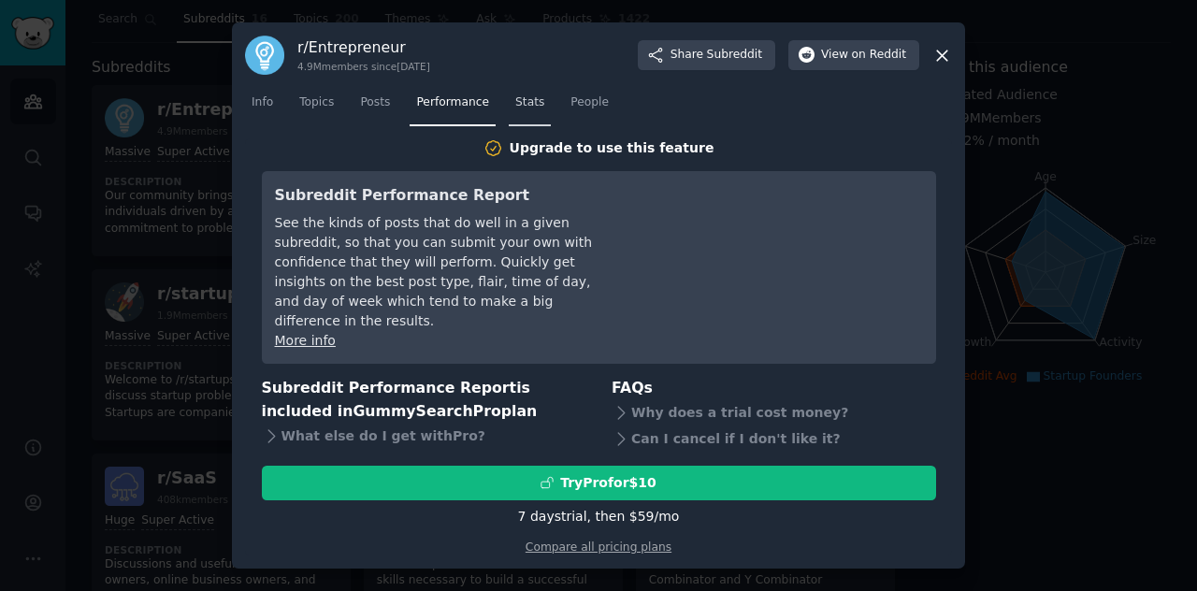
click at [516, 111] on span "Stats" at bounding box center [529, 102] width 29 height 17
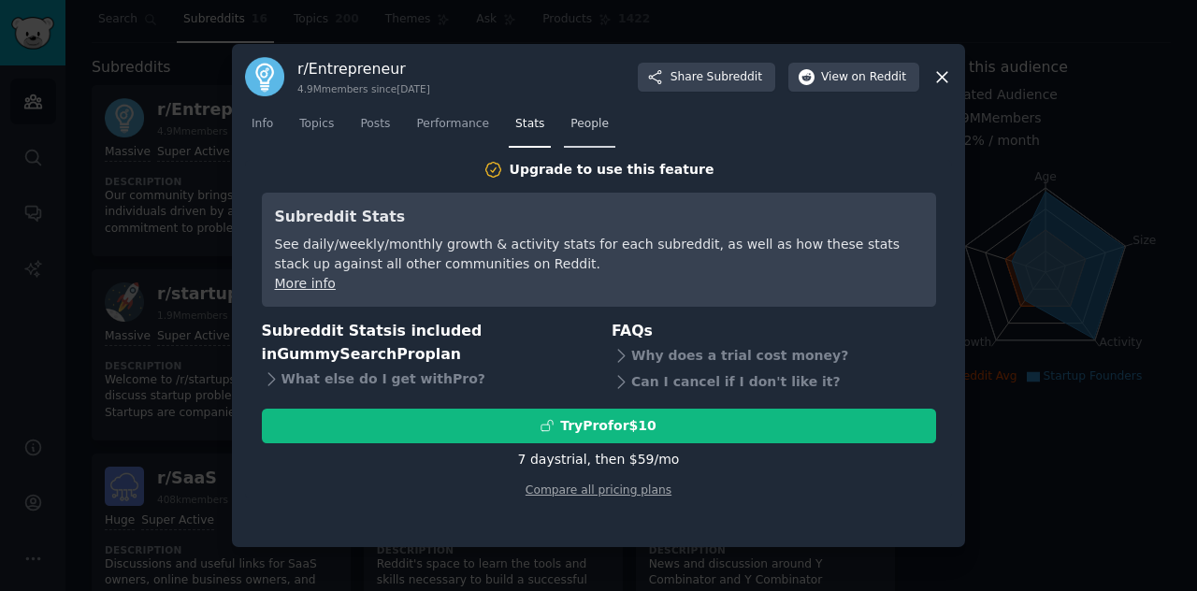
click at [570, 126] on span "People" at bounding box center [589, 124] width 38 height 17
click at [511, 136] on link "Stats" at bounding box center [530, 128] width 42 height 38
click at [467, 124] on span "Performance" at bounding box center [452, 124] width 73 height 17
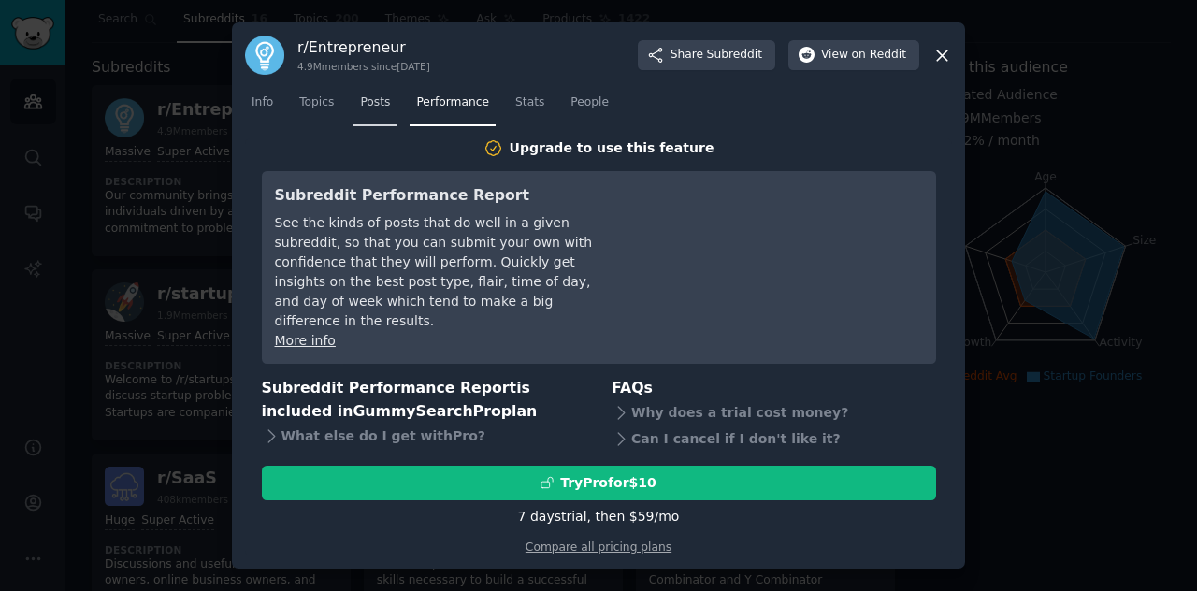
click at [389, 113] on link "Posts" at bounding box center [374, 107] width 43 height 38
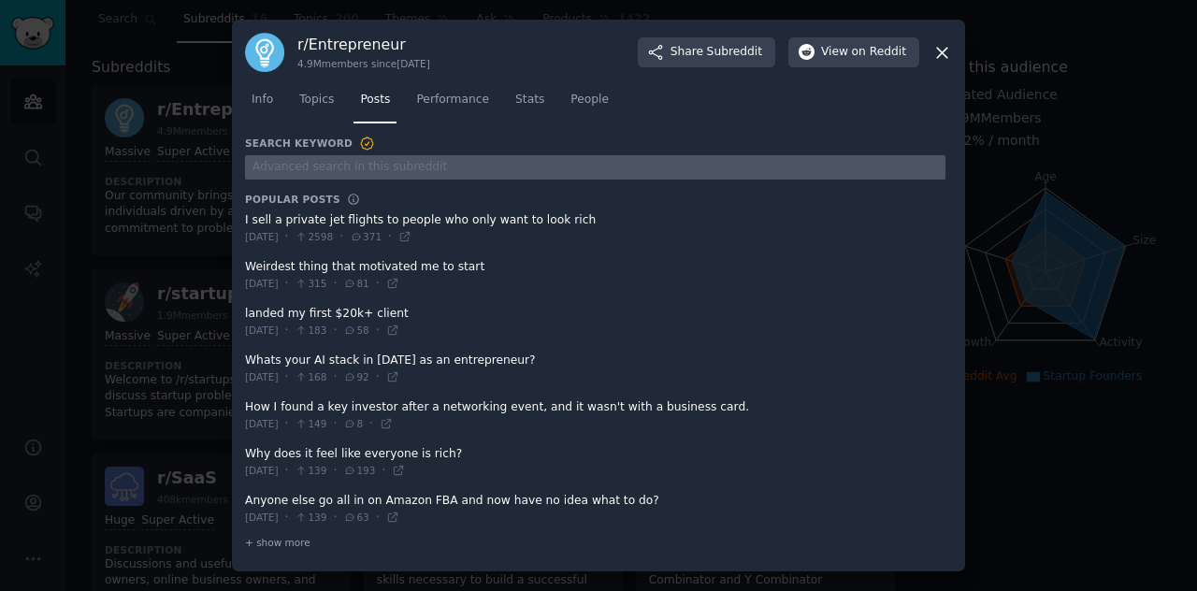
click at [363, 171] on input "text" at bounding box center [595, 167] width 700 height 25
type input "ideas"
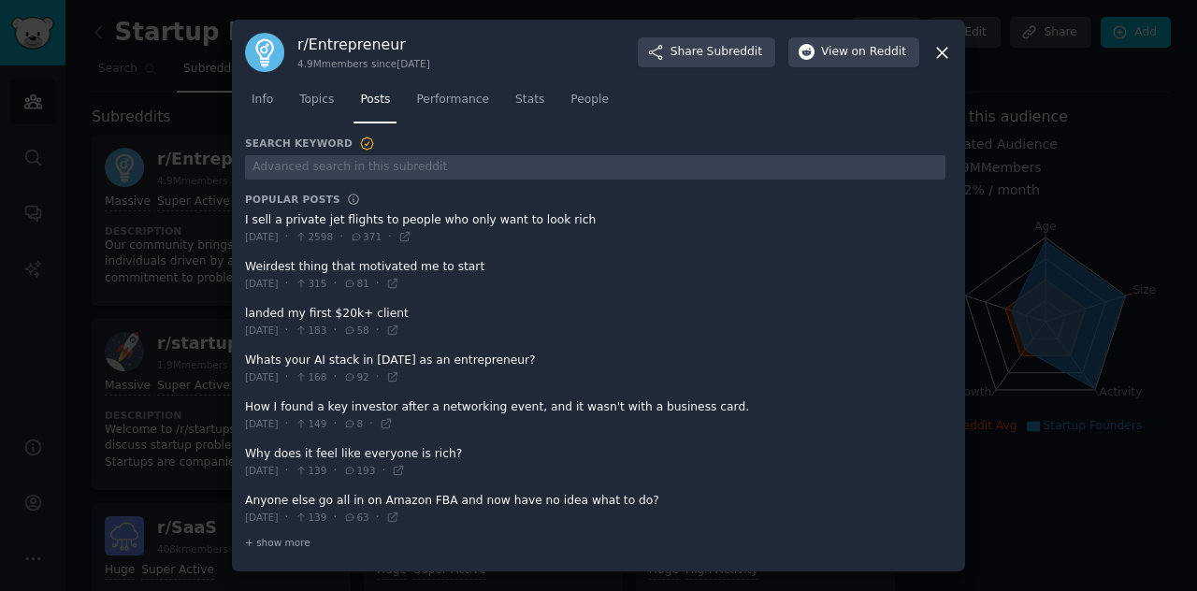
click at [948, 57] on icon at bounding box center [942, 53] width 20 height 20
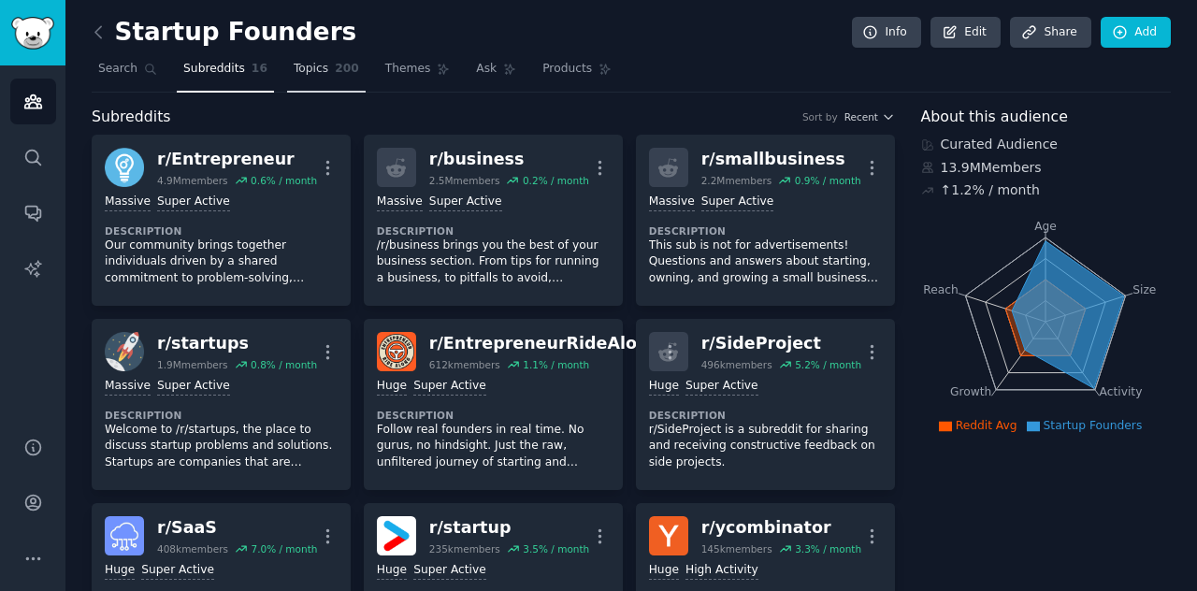
click at [297, 70] on span "Topics" at bounding box center [311, 69] width 35 height 17
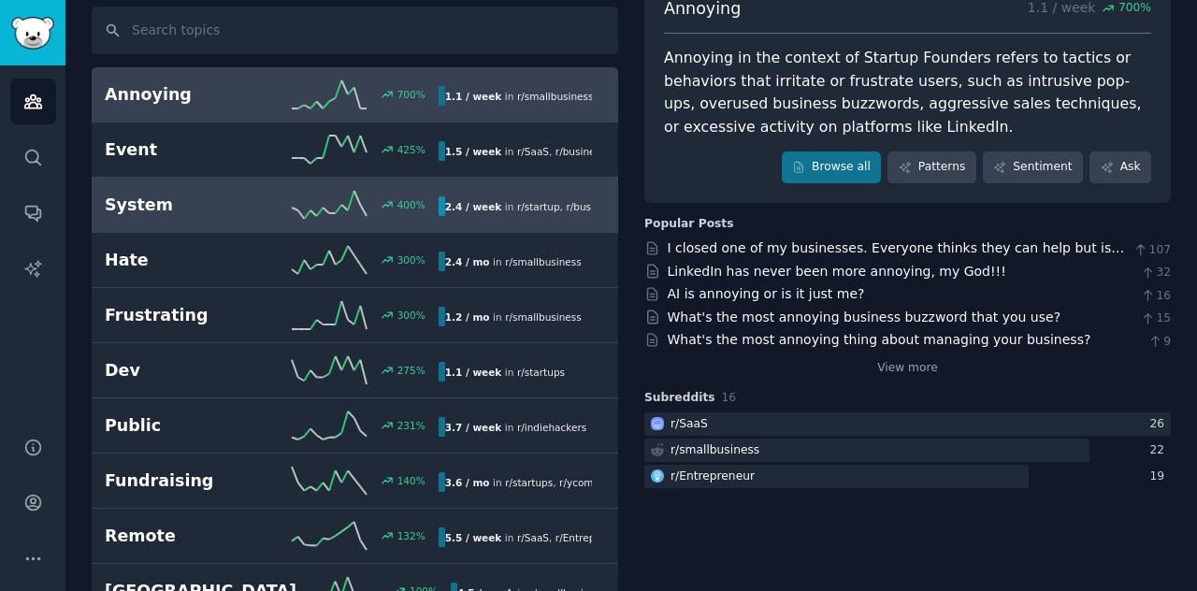
scroll to position [157, 0]
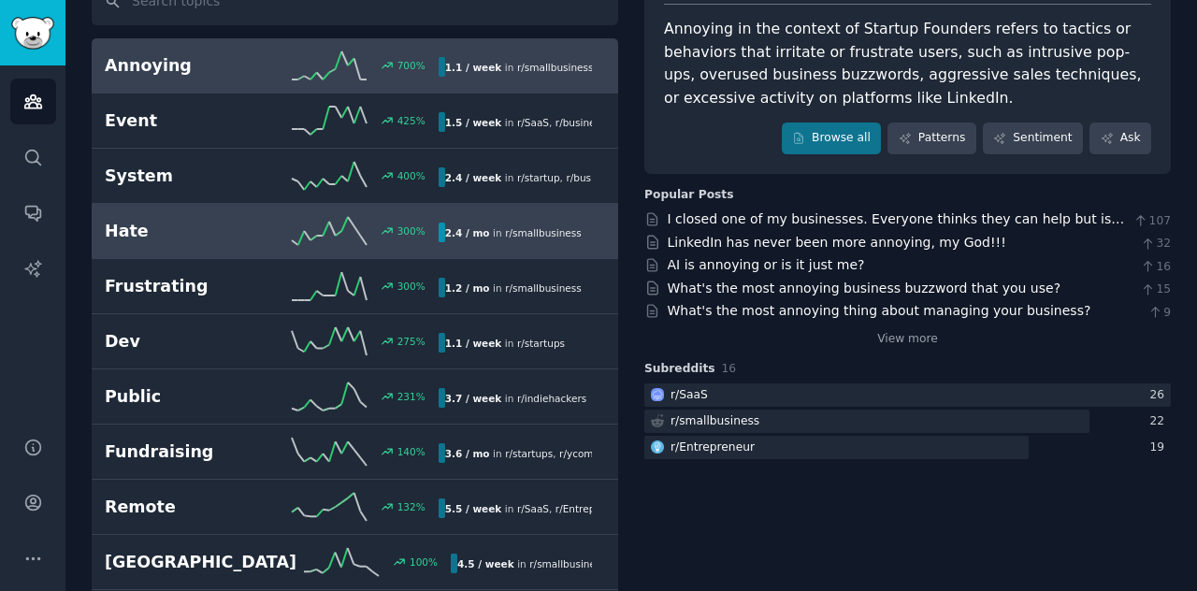
click at [284, 222] on div "300 %" at bounding box center [354, 231] width 166 height 28
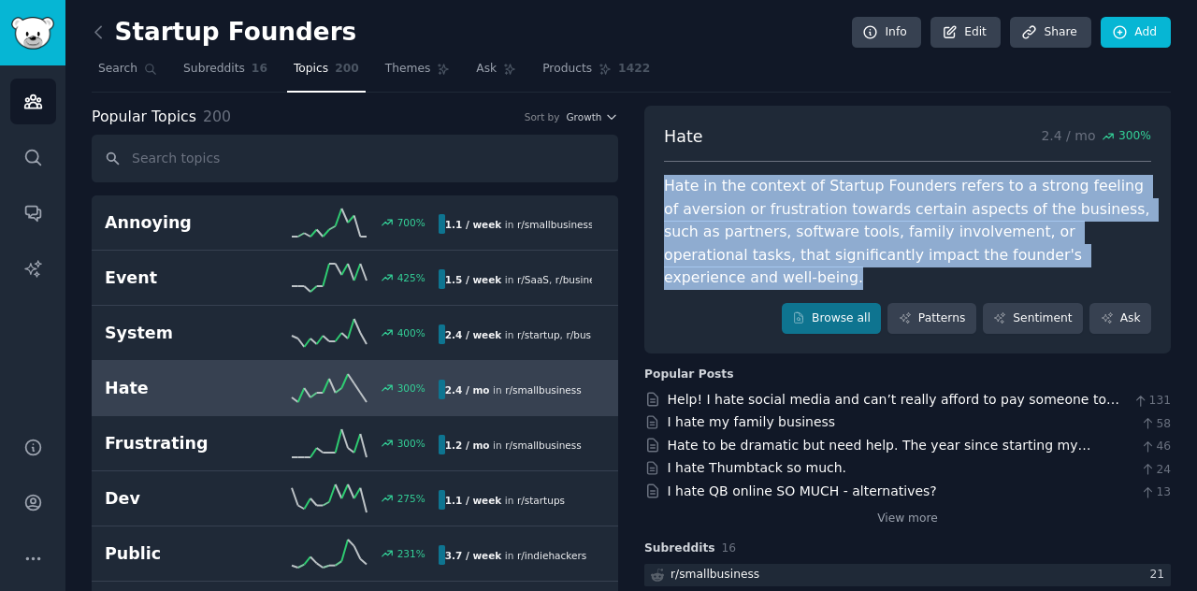
drag, startPoint x: 1096, startPoint y: 257, endPoint x: 661, endPoint y: 188, distance: 440.2
click at [664, 188] on div "Hate in the context of Startup Founders refers to a strong feeling of aversion …" at bounding box center [907, 232] width 487 height 115
click at [728, 242] on div "Hate in the context of Startup Founders refers to a strong feeling of aversion …" at bounding box center [907, 232] width 487 height 115
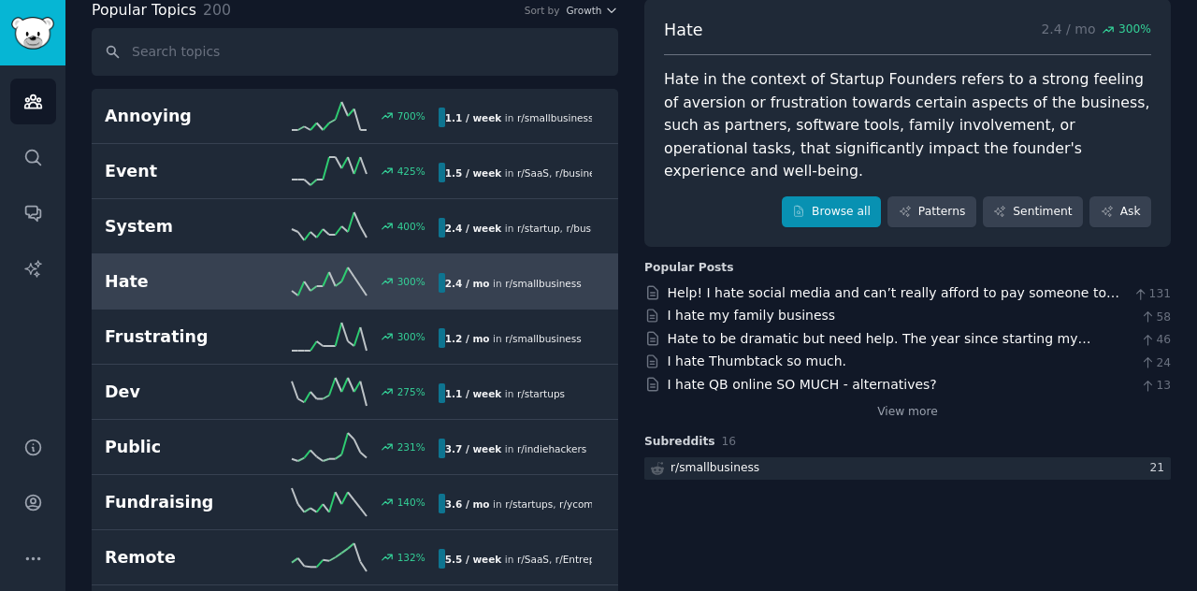
scroll to position [187, 0]
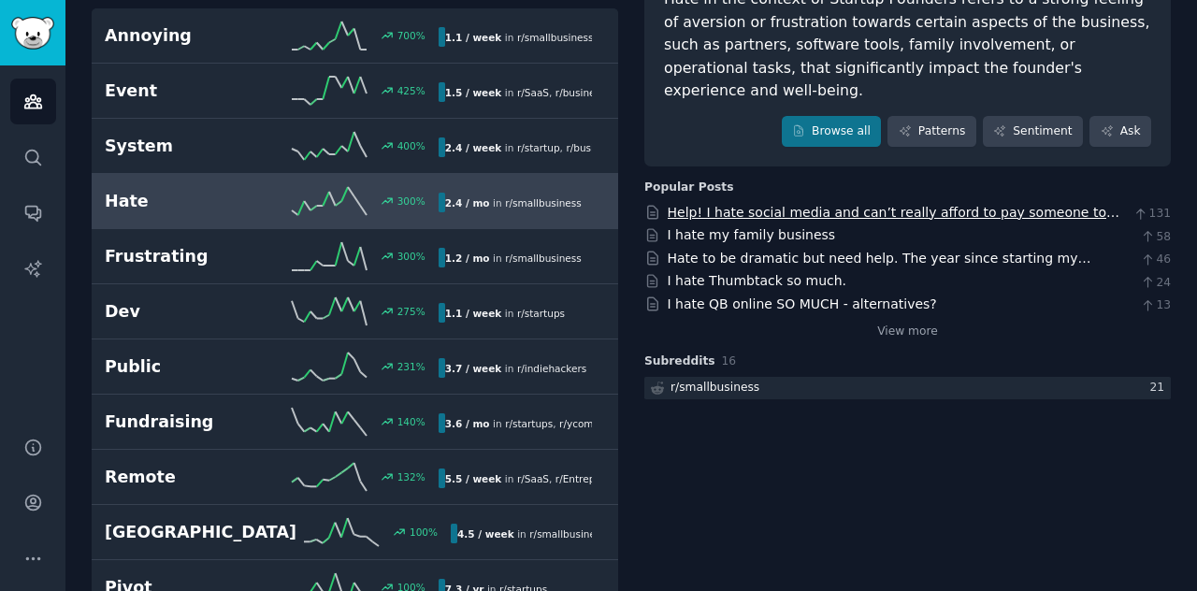
click at [851, 205] on link "Help! I hate social media and can’t really afford to pay someone to do it (that…" at bounding box center [894, 222] width 452 height 35
click at [919, 323] on link "View more" at bounding box center [907, 331] width 61 height 17
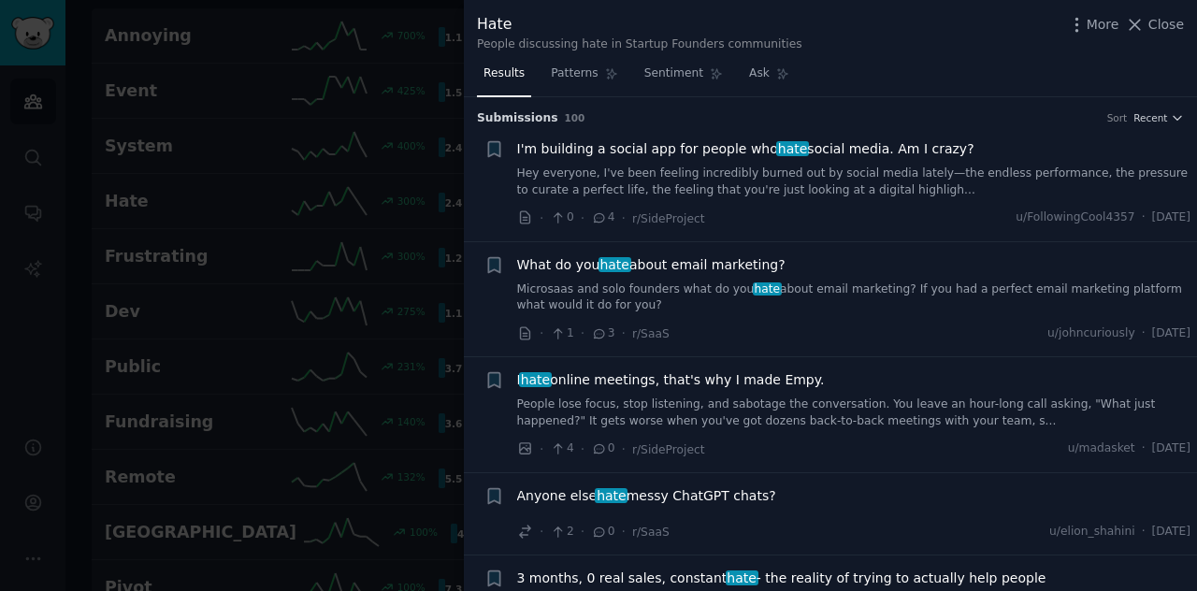
click at [832, 151] on span "I'm building a social app for people who hate social media. Am I crazy?" at bounding box center [745, 149] width 457 height 20
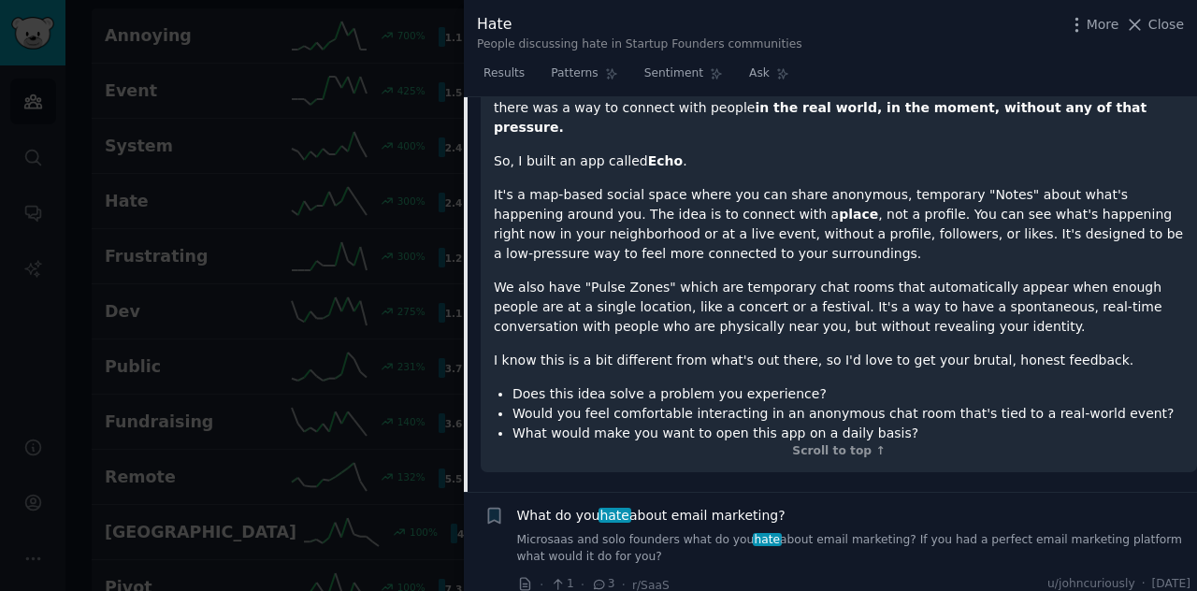
scroll to position [122, 0]
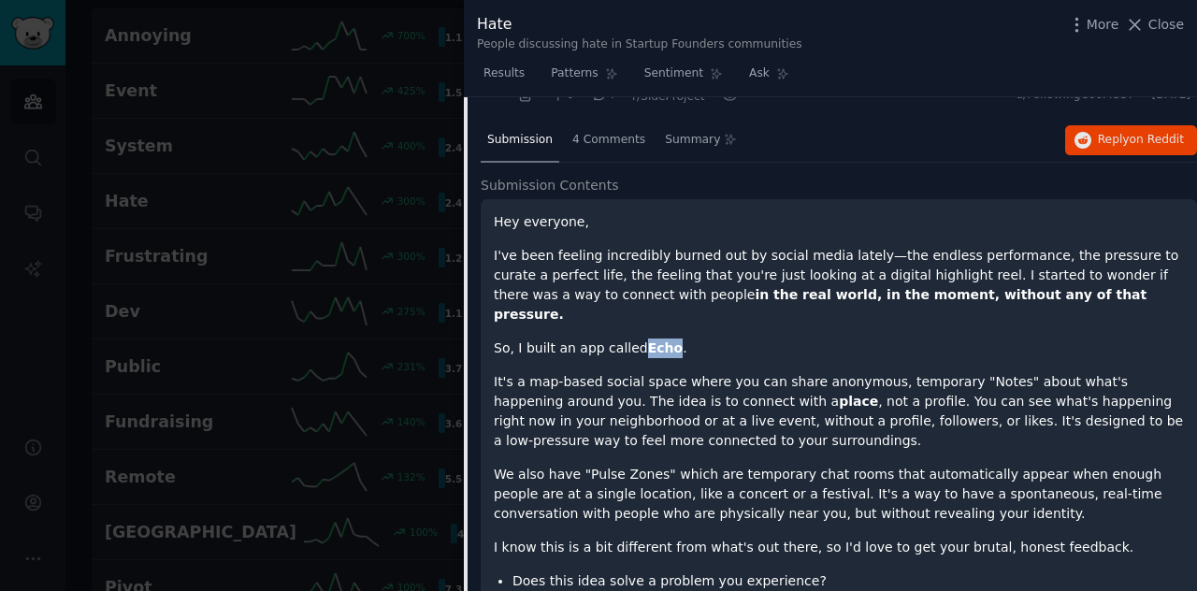
drag, startPoint x: 668, startPoint y: 323, endPoint x: 641, endPoint y: 328, distance: 26.8
click at [648, 340] on strong "Echo" at bounding box center [665, 347] width 35 height 15
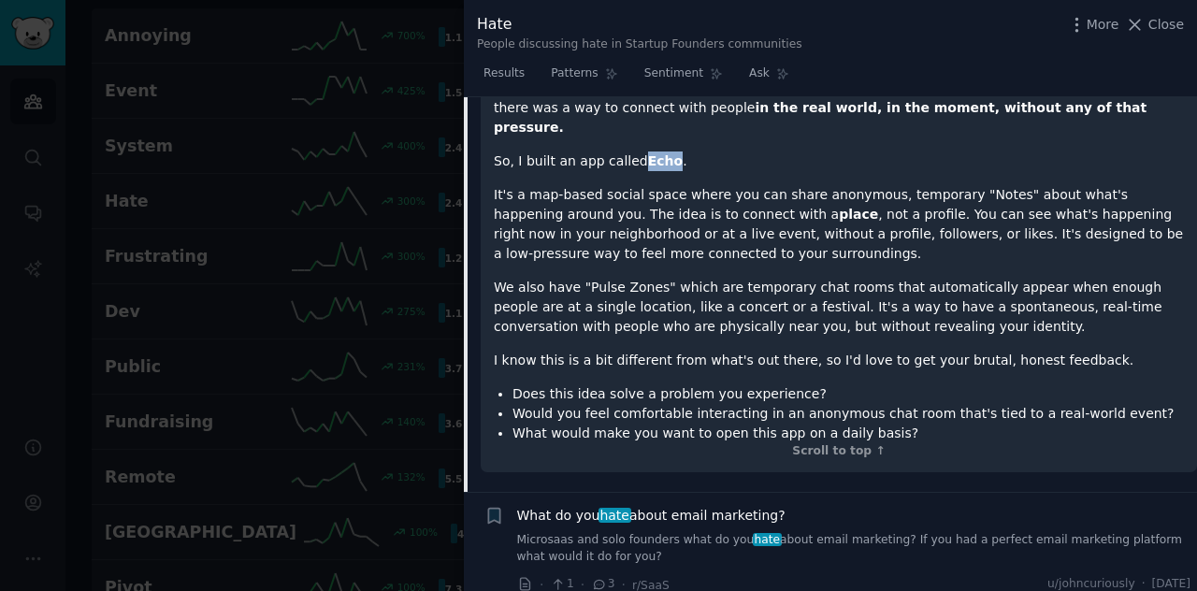
scroll to position [216, 0]
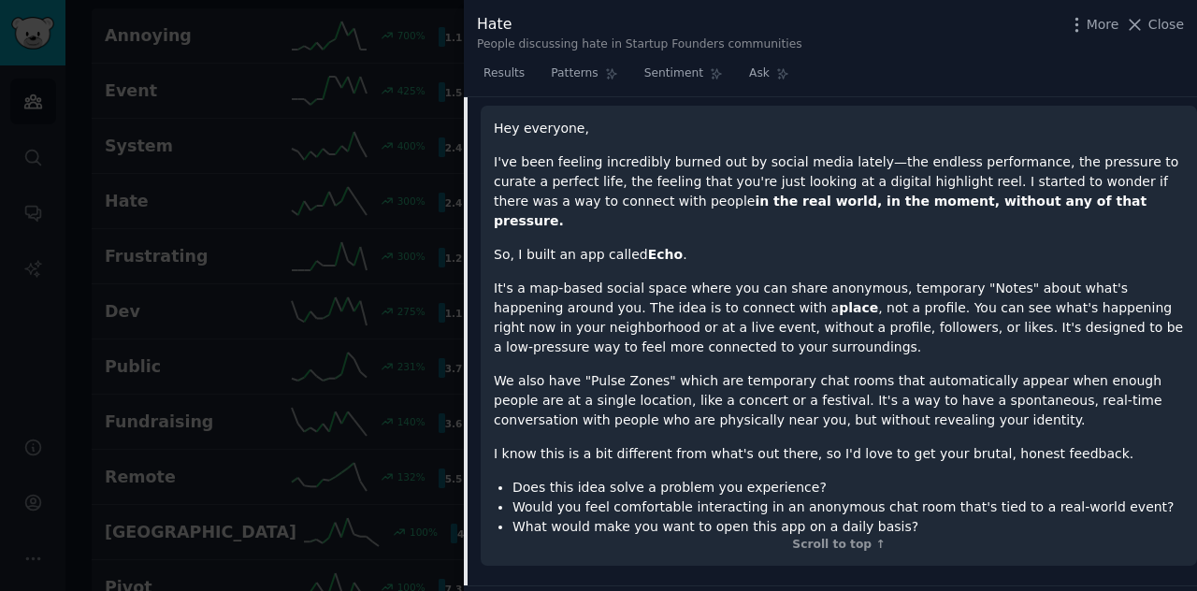
click at [772, 373] on p "We also have "Pulse Zones" which are temporary chat rooms that automatically ap…" at bounding box center [839, 400] width 690 height 59
click at [792, 304] on p "It's a map-based social space where you can share anonymous, temporary "Notes" …" at bounding box center [839, 318] width 690 height 79
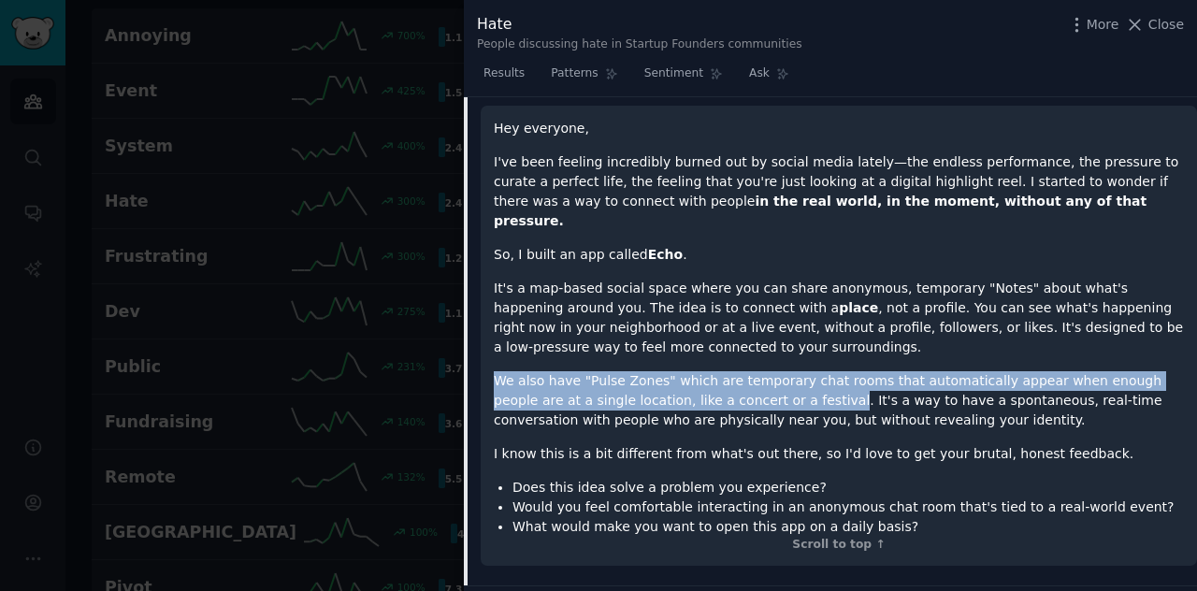
drag, startPoint x: 793, startPoint y: 377, endPoint x: 489, endPoint y: 366, distance: 304.1
click at [489, 366] on div "Hey everyone, I've been feeling incredibly burned out by social media lately—th…" at bounding box center [839, 336] width 716 height 461
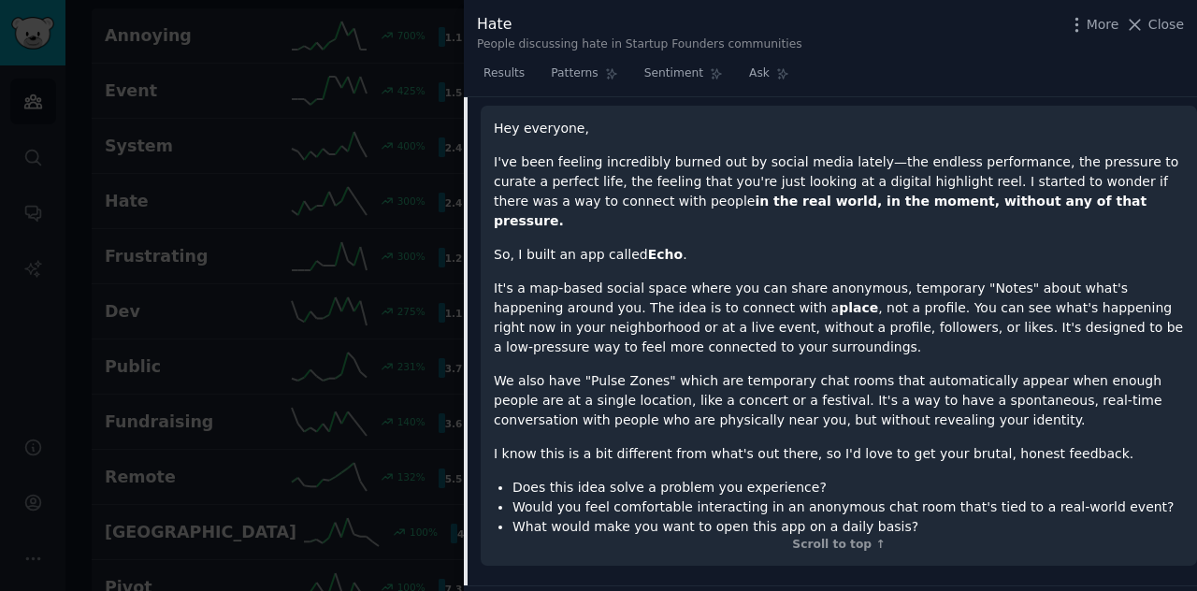
click at [700, 308] on p "It's a map-based social space where you can share anonymous, temporary "Notes" …" at bounding box center [839, 318] width 690 height 79
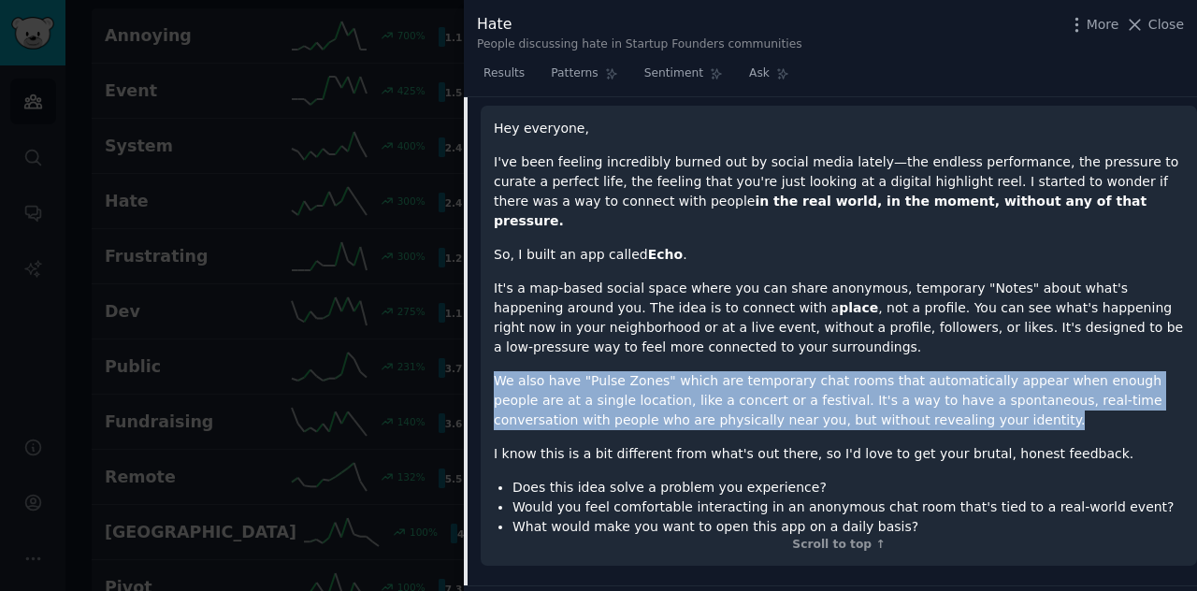
drag, startPoint x: 946, startPoint y: 397, endPoint x: 479, endPoint y: 360, distance: 469.0
click at [479, 360] on div "Submission 4 Comments Summary Reply on Reddit Submission Contents Hey everyone,…" at bounding box center [830, 305] width 733 height 561
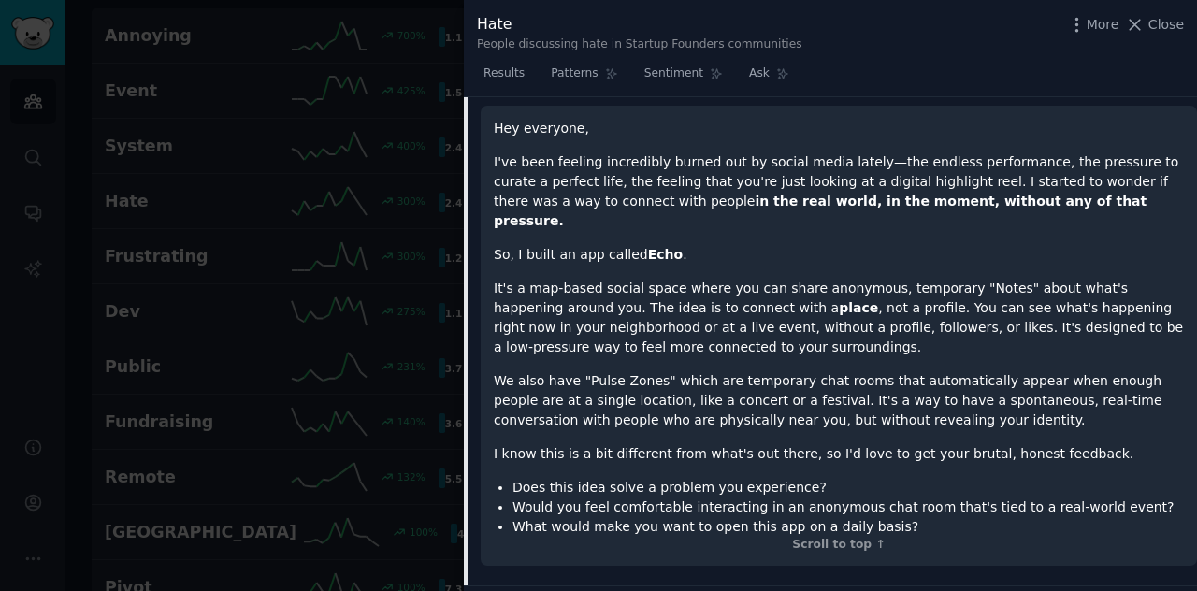
click at [671, 308] on p "It's a map-based social space where you can share anonymous, temporary "Notes" …" at bounding box center [839, 318] width 690 height 79
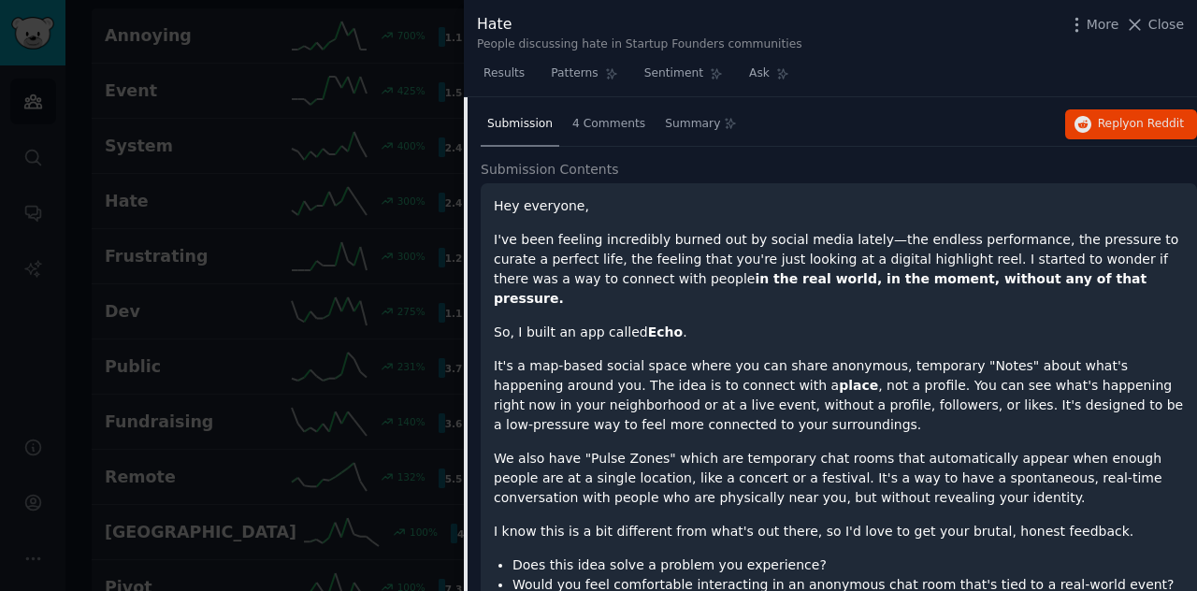
scroll to position [0, 0]
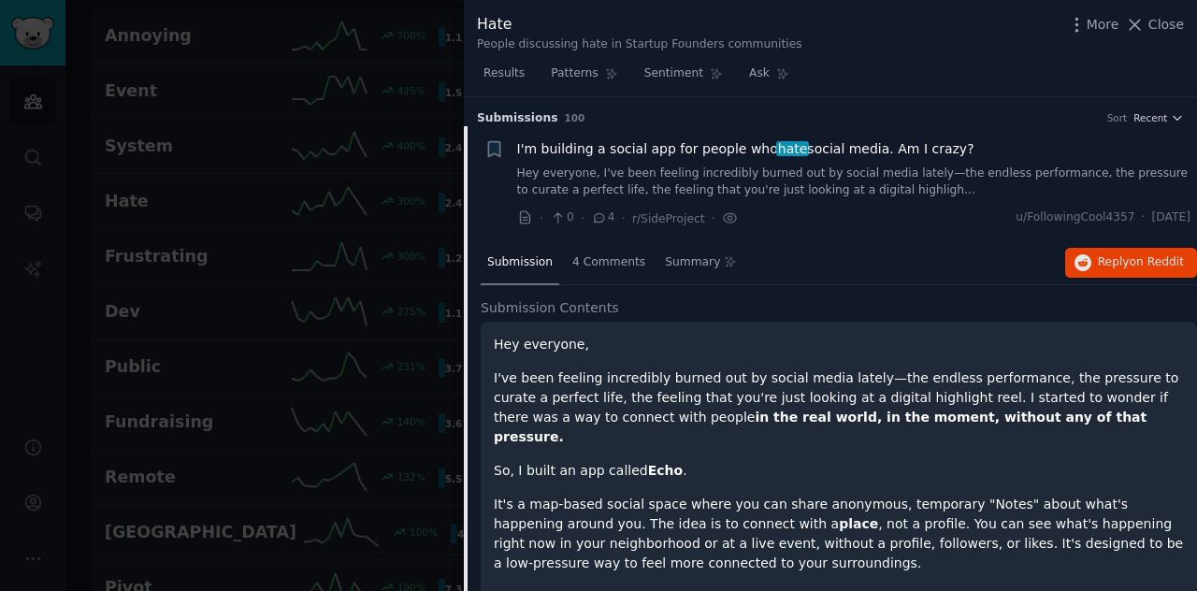
click at [671, 145] on span "I'm building a social app for people who hate social media. Am I crazy?" at bounding box center [745, 149] width 457 height 20
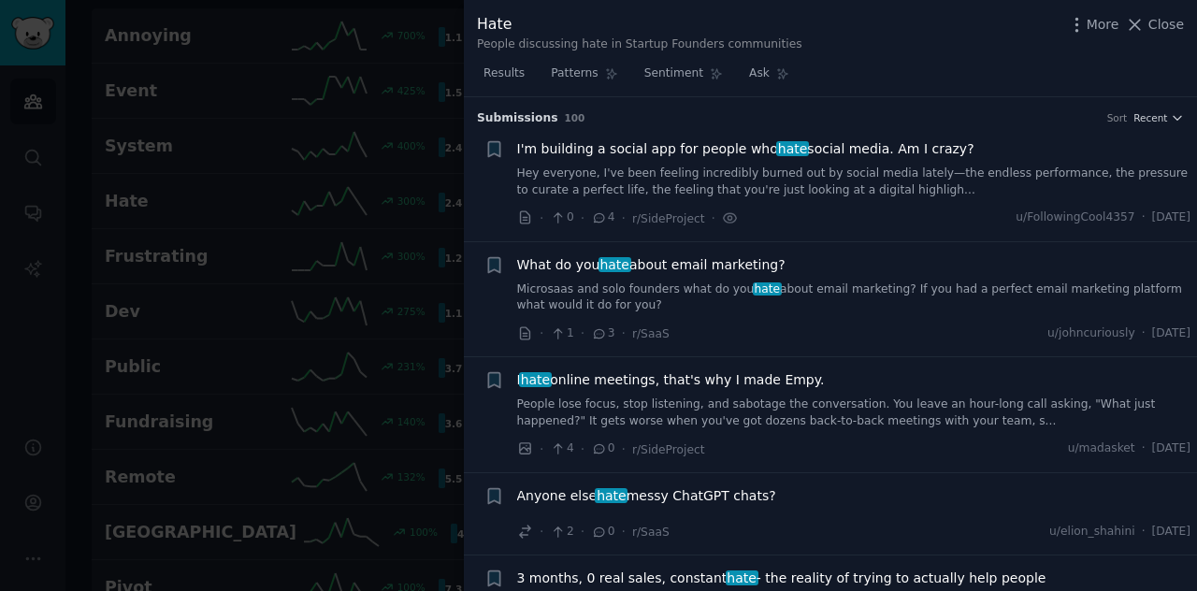
scroll to position [29, 0]
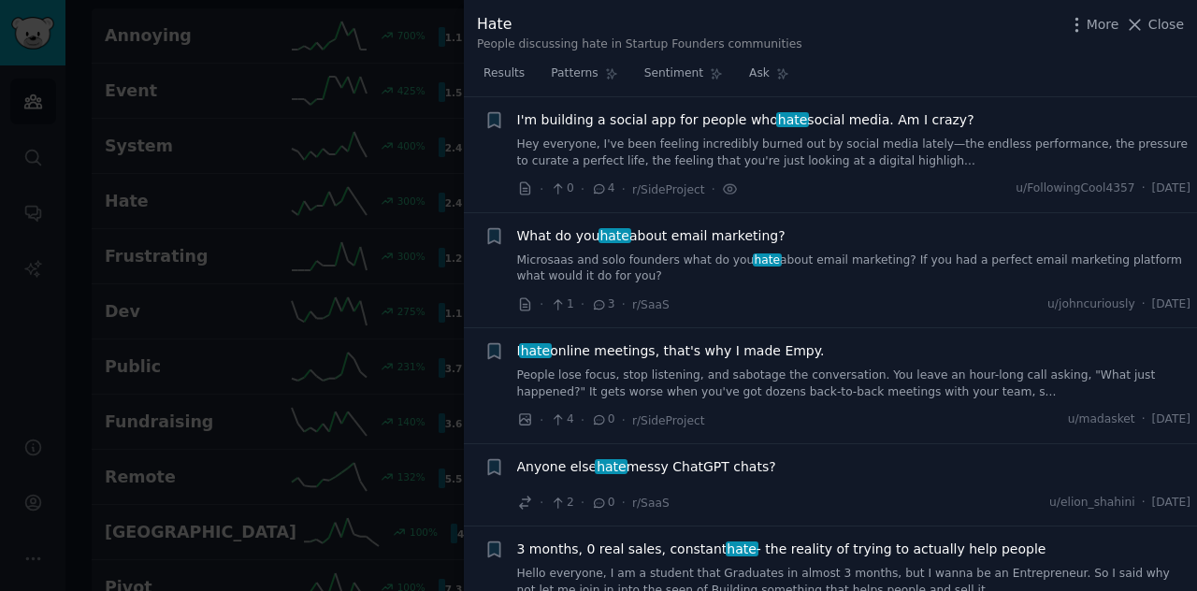
click at [699, 118] on span "I'm building a social app for people who hate social media. Am I crazy?" at bounding box center [745, 120] width 457 height 20
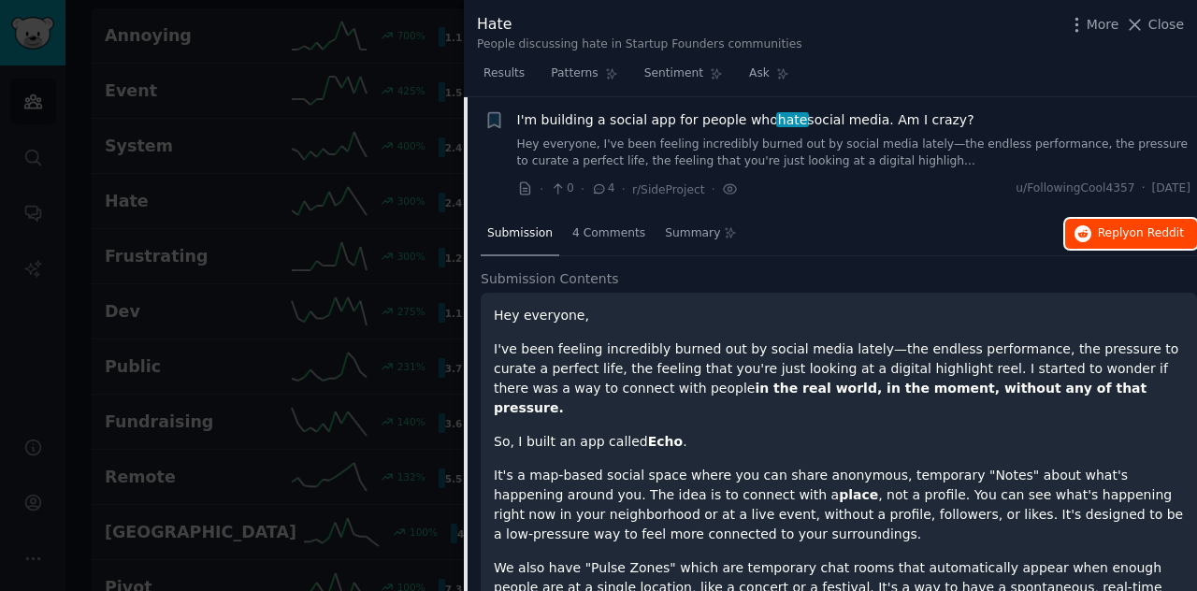
click at [1123, 240] on span "Reply on Reddit" at bounding box center [1141, 233] width 86 height 17
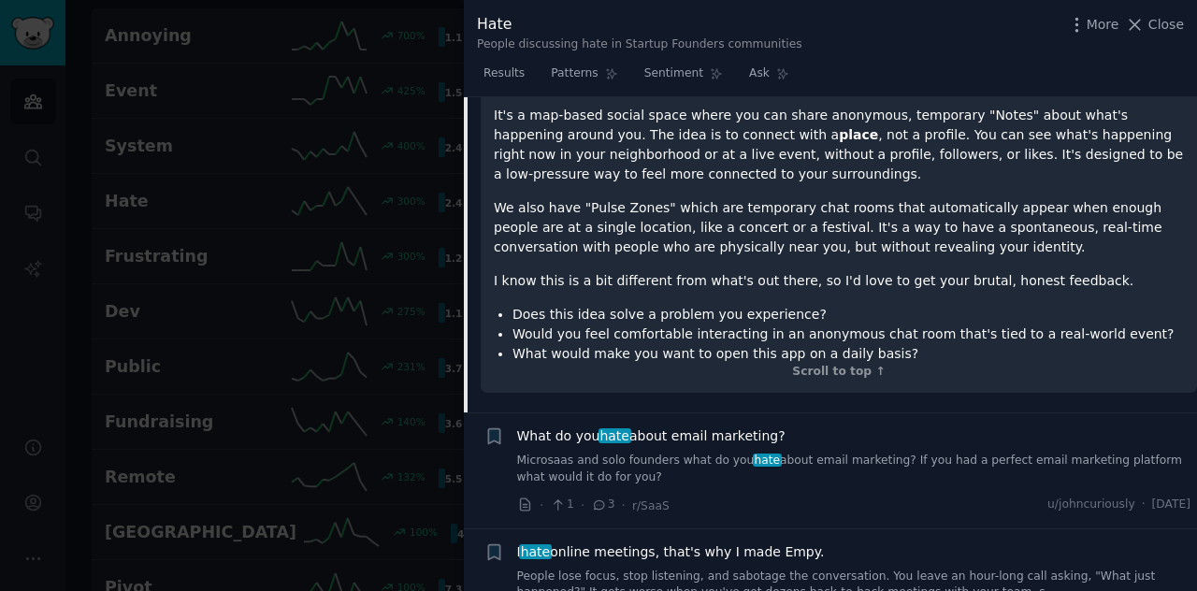
scroll to position [496, 0]
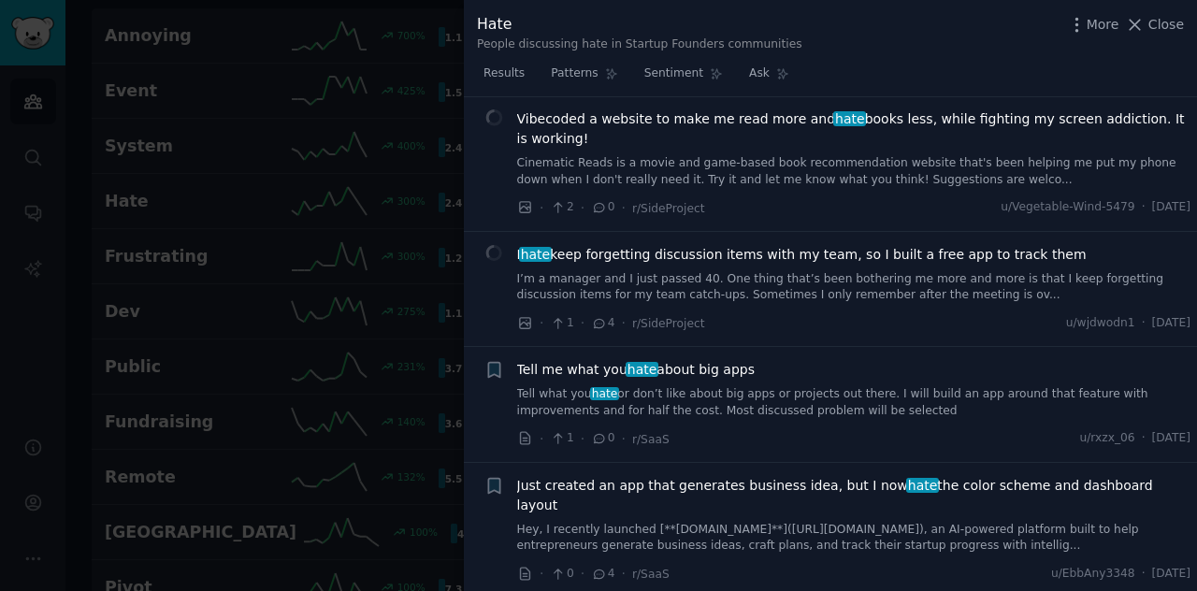
scroll to position [1338, 0]
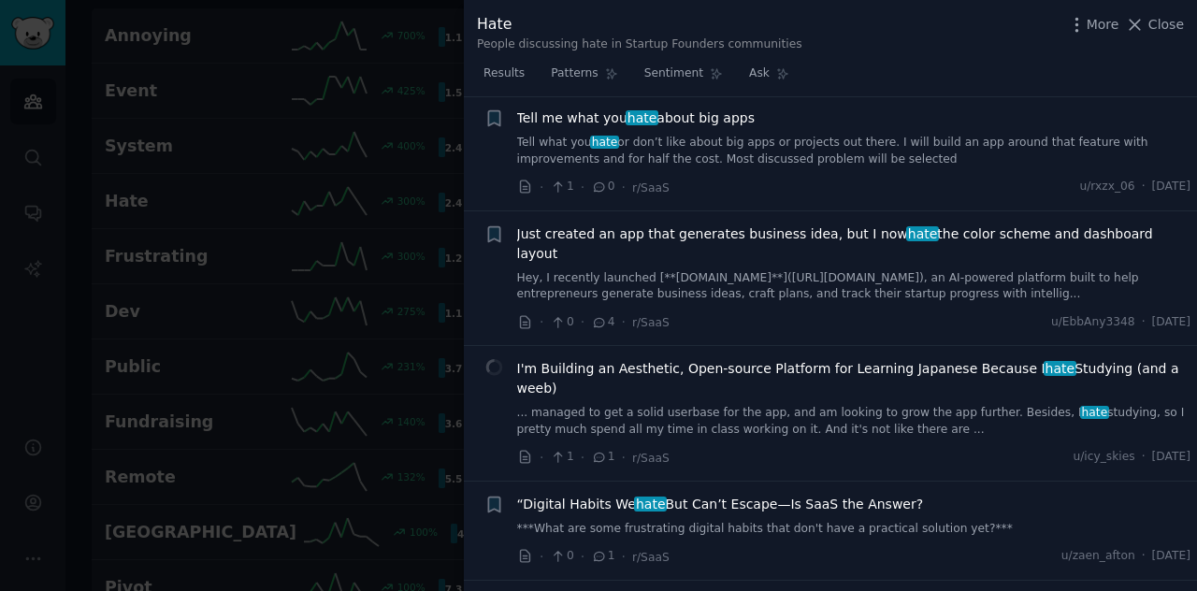
click at [359, 239] on div at bounding box center [598, 295] width 1197 height 591
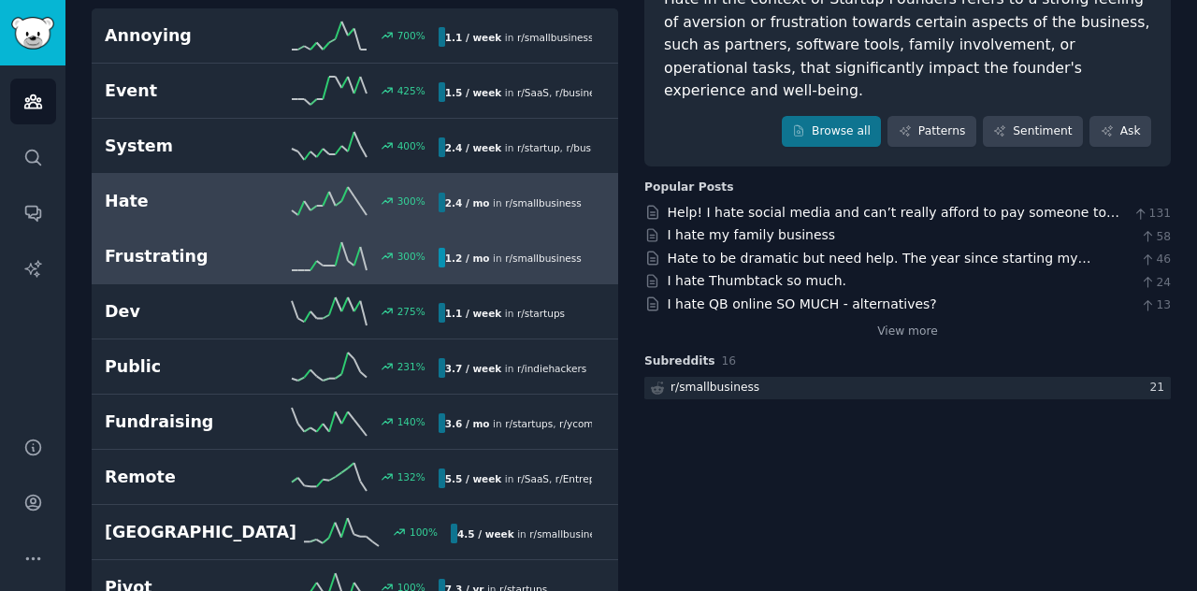
click at [260, 257] on h2 "Frustrating" at bounding box center [188, 256] width 166 height 23
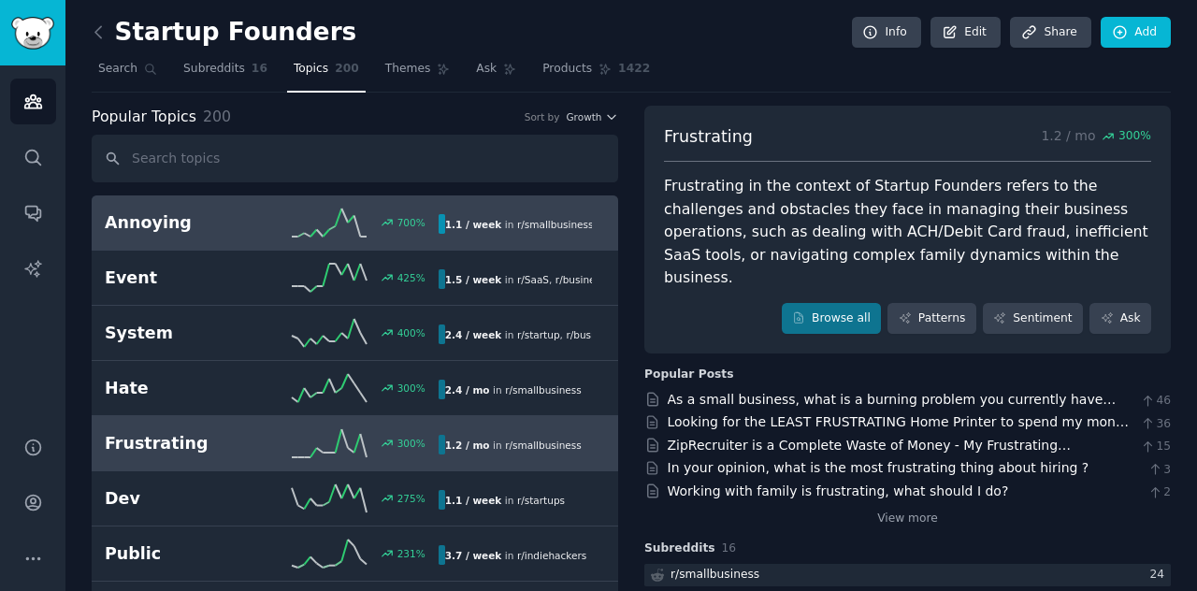
click at [463, 215] on div "1.1 / week in r/ smallbusiness , r/ SaaS , and 1 other" at bounding box center [514, 224] width 153 height 20
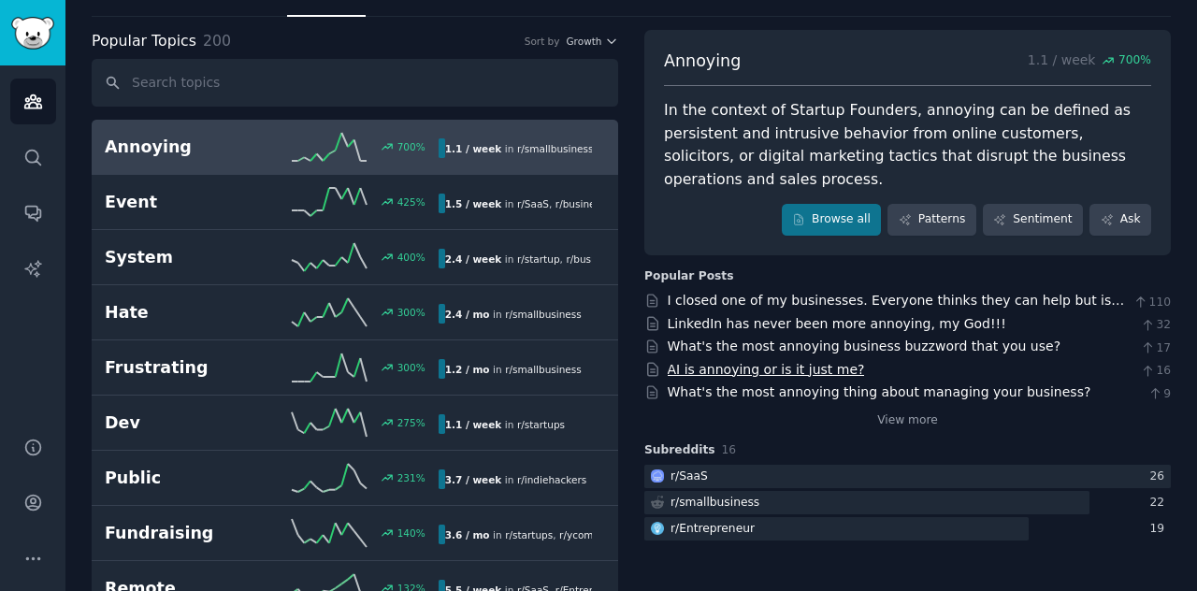
scroll to position [93, 0]
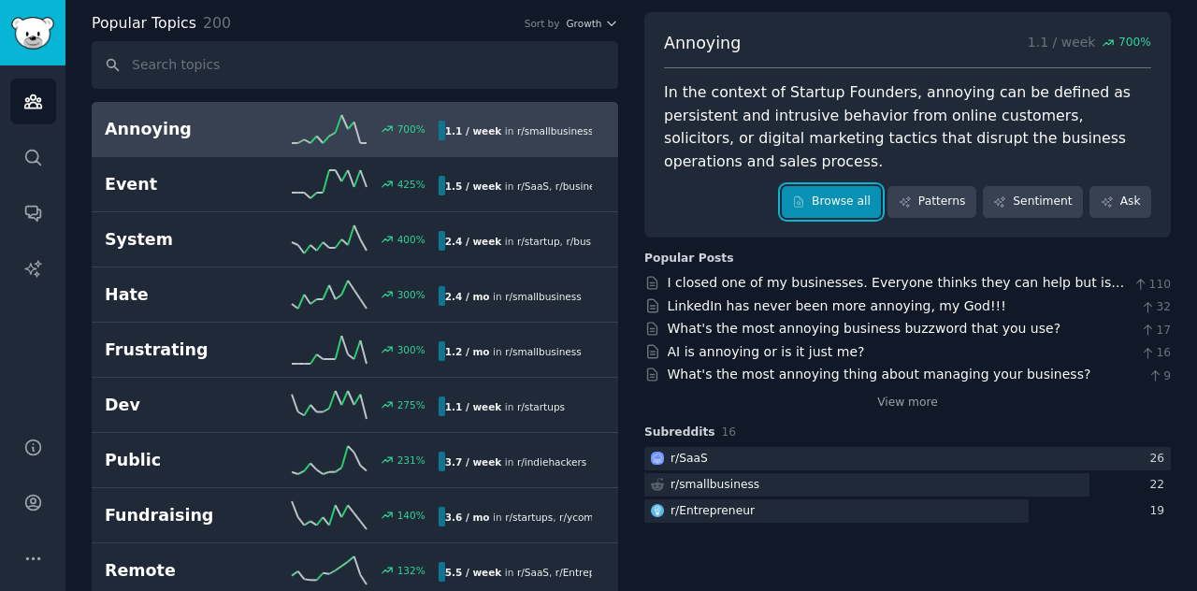
click at [878, 201] on link "Browse all" at bounding box center [832, 202] width 100 height 32
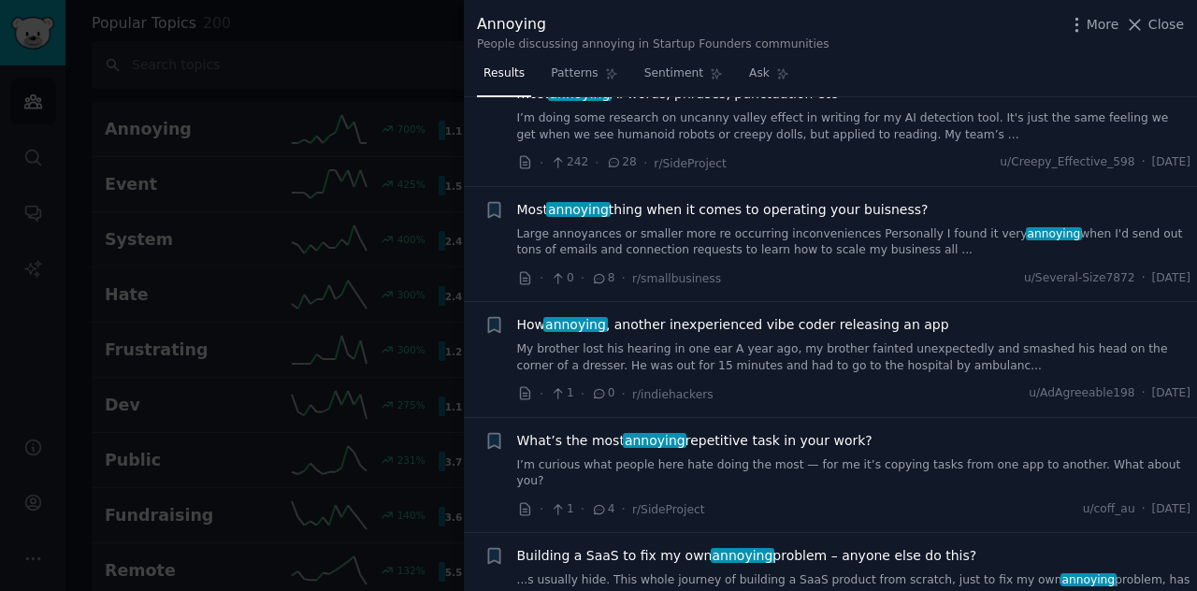
scroll to position [561, 0]
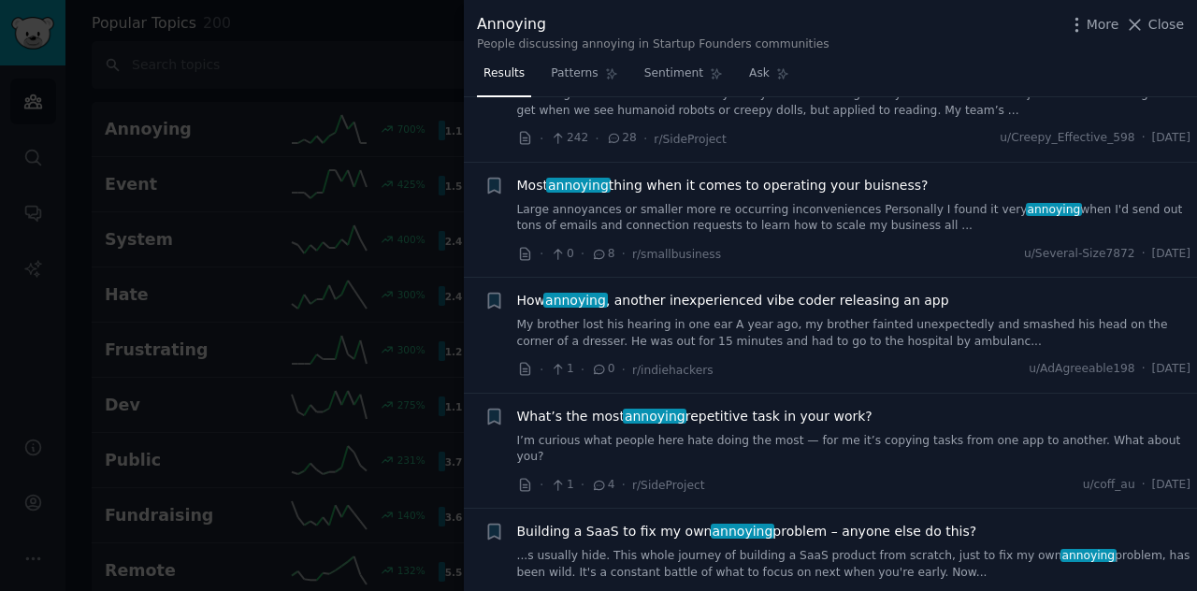
drag, startPoint x: 783, startPoint y: 299, endPoint x: 794, endPoint y: 304, distance: 12.2
click at [783, 299] on span "How annoying , another inexperienced vibe coder releasing an app" at bounding box center [733, 301] width 432 height 20
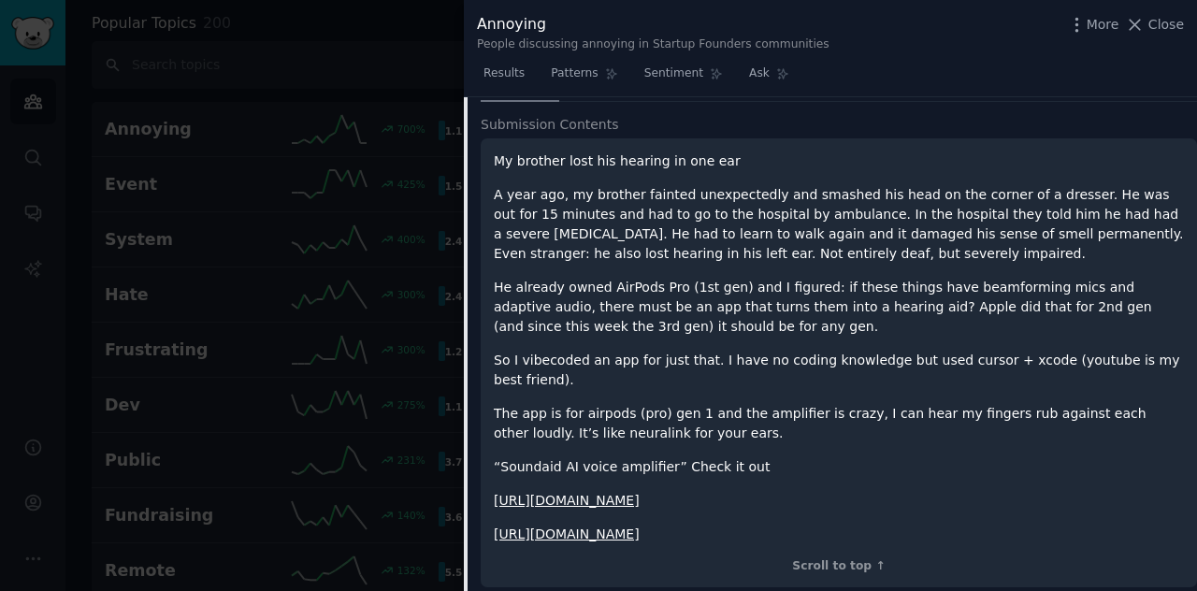
scroll to position [927, 0]
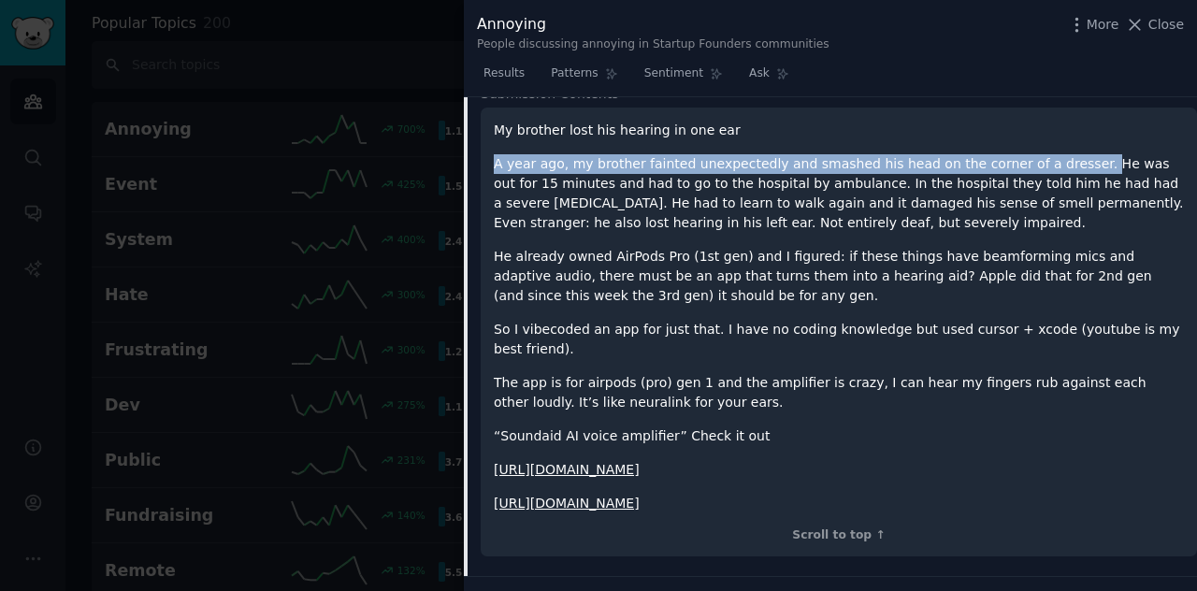
drag, startPoint x: 490, startPoint y: 159, endPoint x: 1070, endPoint y: 163, distance: 579.7
click at [1070, 163] on div "My brother lost his hearing in one ear A year ago, my brother fainted unexpecte…" at bounding box center [839, 333] width 716 height 450
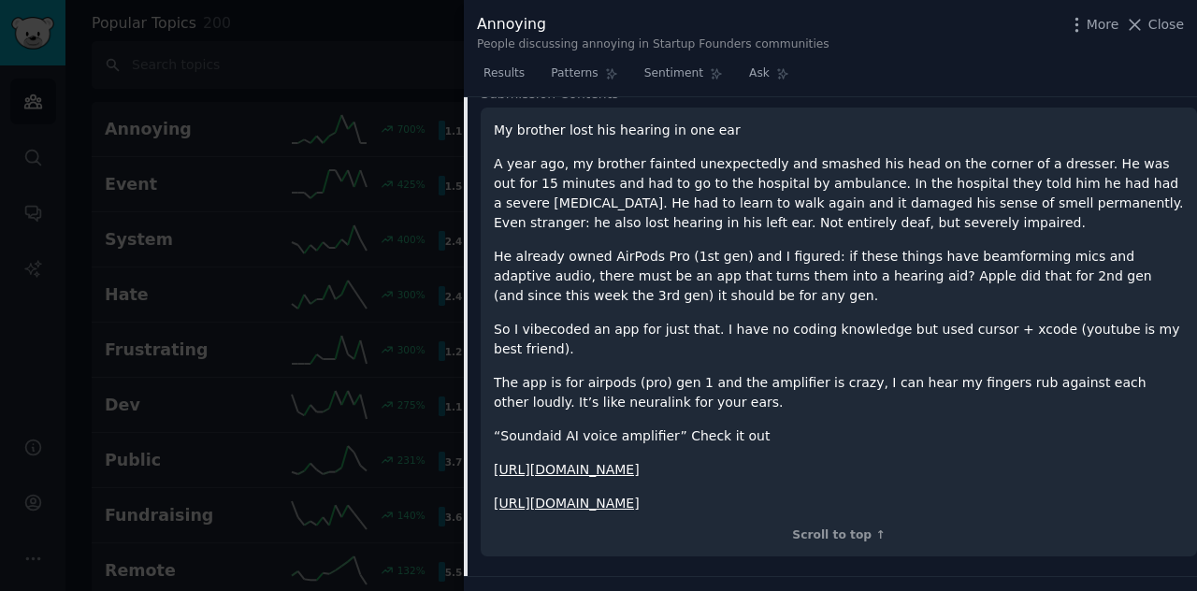
click at [917, 240] on div "My brother lost his hearing in one ear A year ago, my brother fainted unexpecte…" at bounding box center [839, 317] width 690 height 393
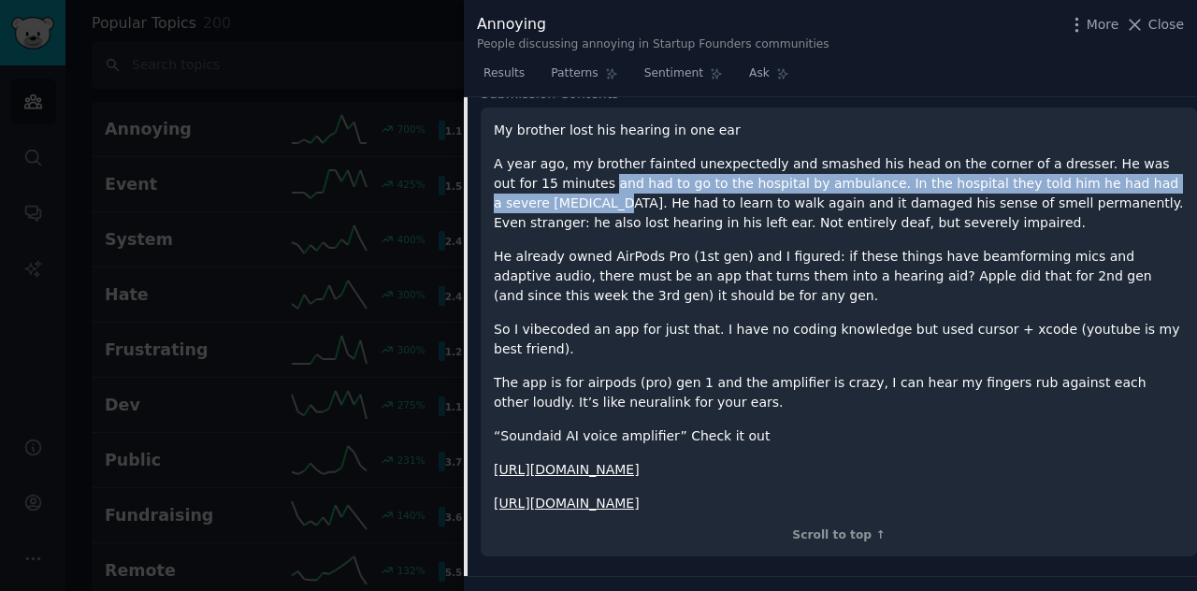
drag, startPoint x: 563, startPoint y: 199, endPoint x: 545, endPoint y: 180, distance: 26.5
click at [545, 180] on p "A year ago, my brother fainted unexpectedly and smashed his head on the corner …" at bounding box center [839, 193] width 690 height 79
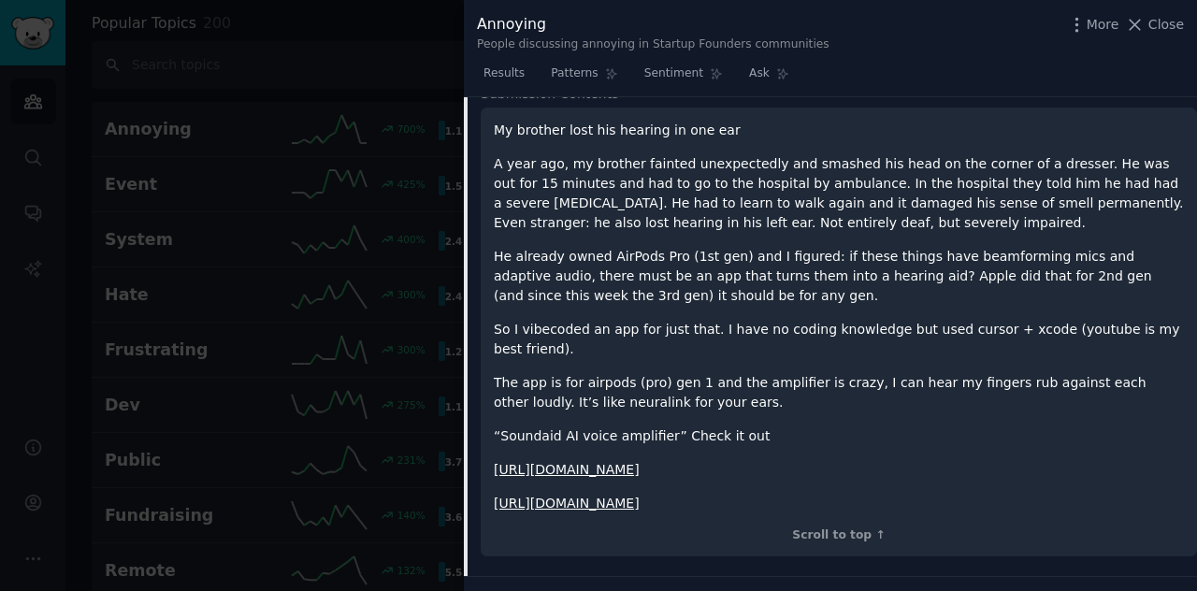
click at [634, 259] on p "He already owned AirPods Pro (1st gen) and I figured: if these things have beam…" at bounding box center [839, 276] width 690 height 59
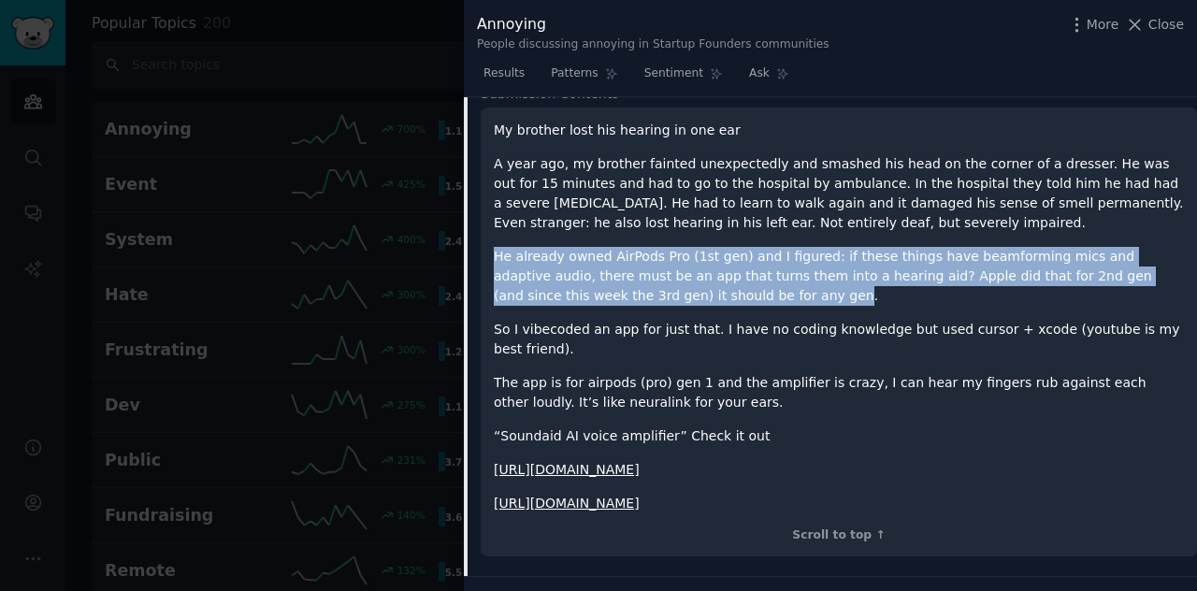
drag, startPoint x: 486, startPoint y: 251, endPoint x: 718, endPoint y: 297, distance: 236.5
click at [718, 297] on div "My brother lost his hearing in one ear A year ago, my brother fainted unexpecte…" at bounding box center [839, 333] width 716 height 450
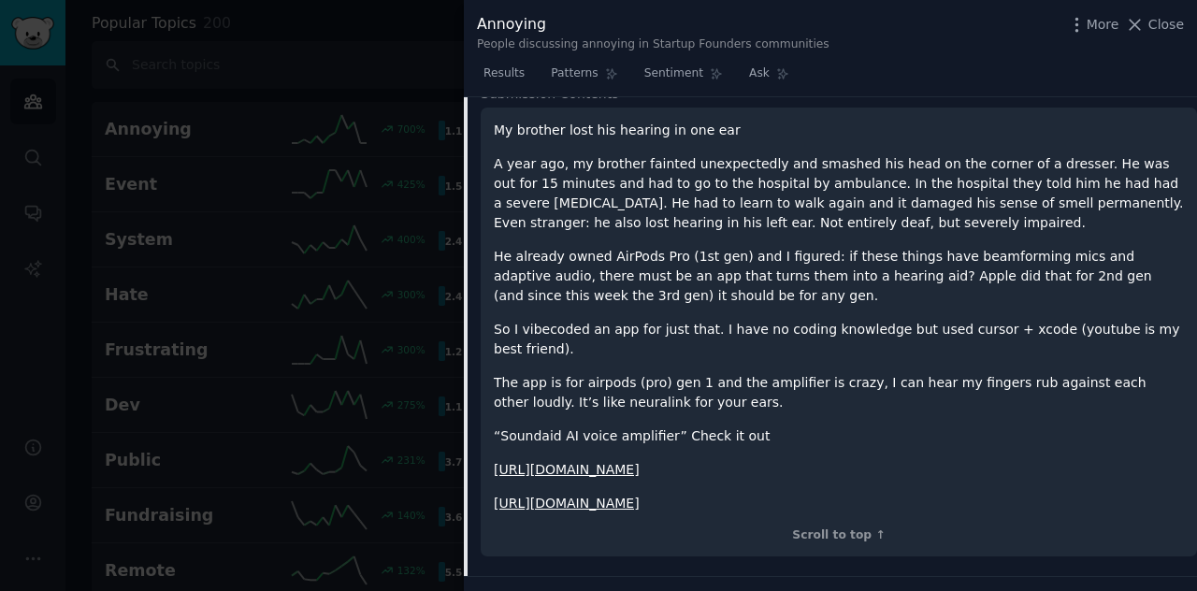
click at [670, 386] on p "The app is for airpods (pro) gen 1 and the amplifier is crazy, I can hear my fi…" at bounding box center [839, 392] width 690 height 39
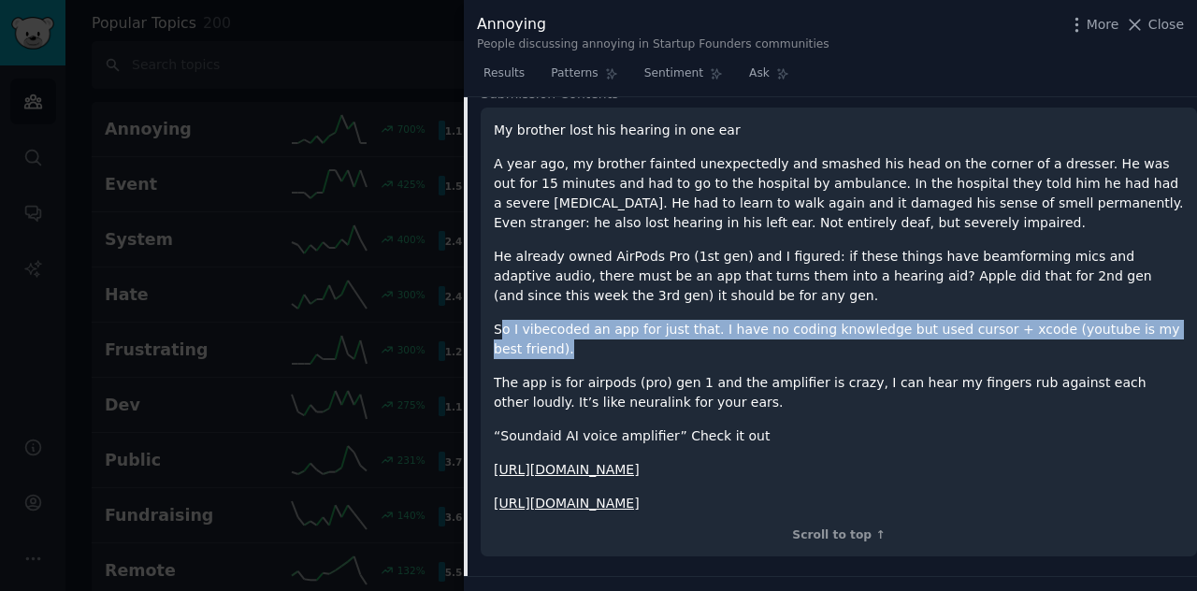
drag, startPoint x: 555, startPoint y: 340, endPoint x: 497, endPoint y: 319, distance: 61.8
click at [497, 320] on p "So I vibecoded an app for just that. I have no coding knowledge but used cursor…" at bounding box center [839, 339] width 690 height 39
click at [540, 345] on p "So I vibecoded an app for just that. I have no coding knowledge but used cursor…" at bounding box center [839, 339] width 690 height 39
click at [554, 354] on p "So I vibecoded an app for just that. I have no coding knowledge but used cursor…" at bounding box center [839, 339] width 690 height 39
drag, startPoint x: 553, startPoint y: 349, endPoint x: 465, endPoint y: 321, distance: 92.2
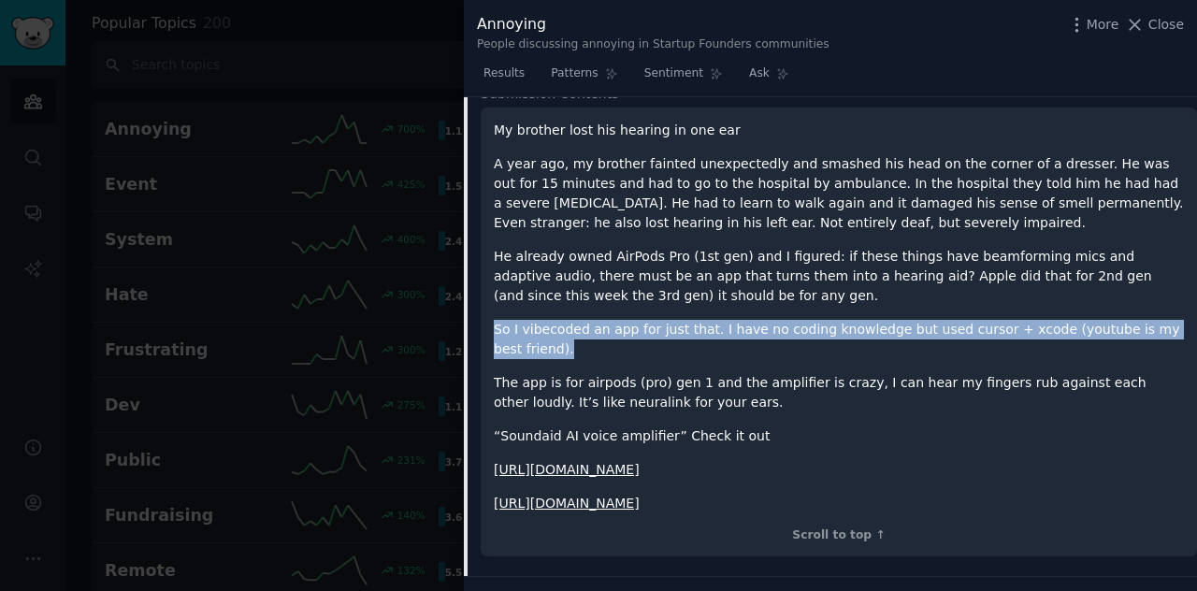
click at [465, 321] on div "Submission 0 Comments Summary Reply on Reddit Submission Contents My brother lo…" at bounding box center [830, 302] width 733 height 550
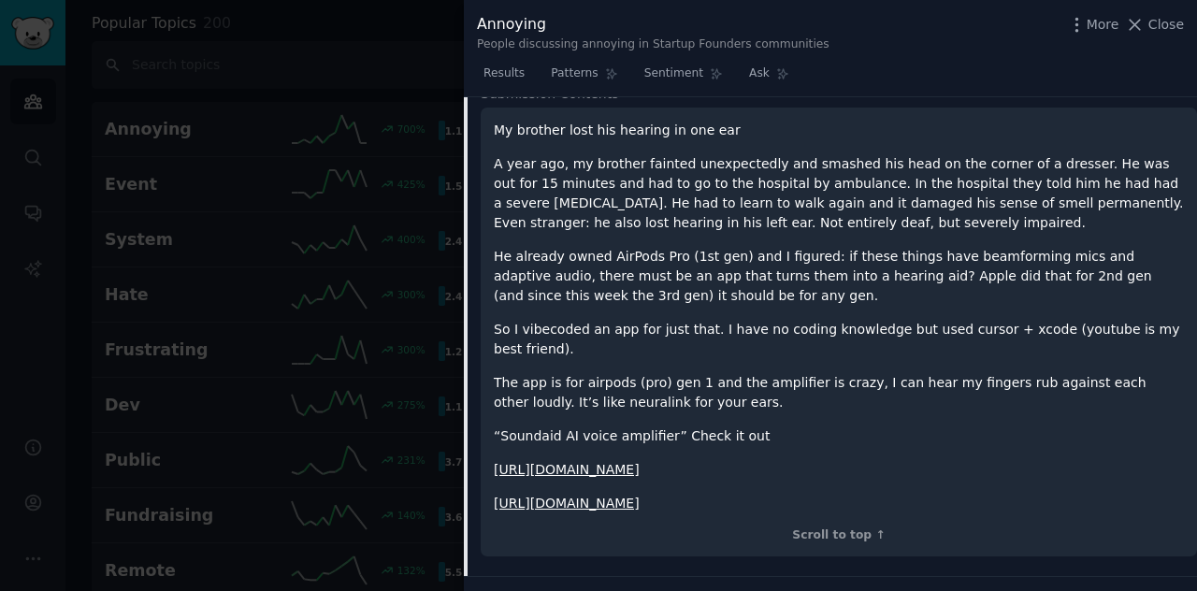
click at [585, 379] on p "The app is for airpods (pro) gen 1 and the amplifier is crazy, I can hear my fi…" at bounding box center [839, 392] width 690 height 39
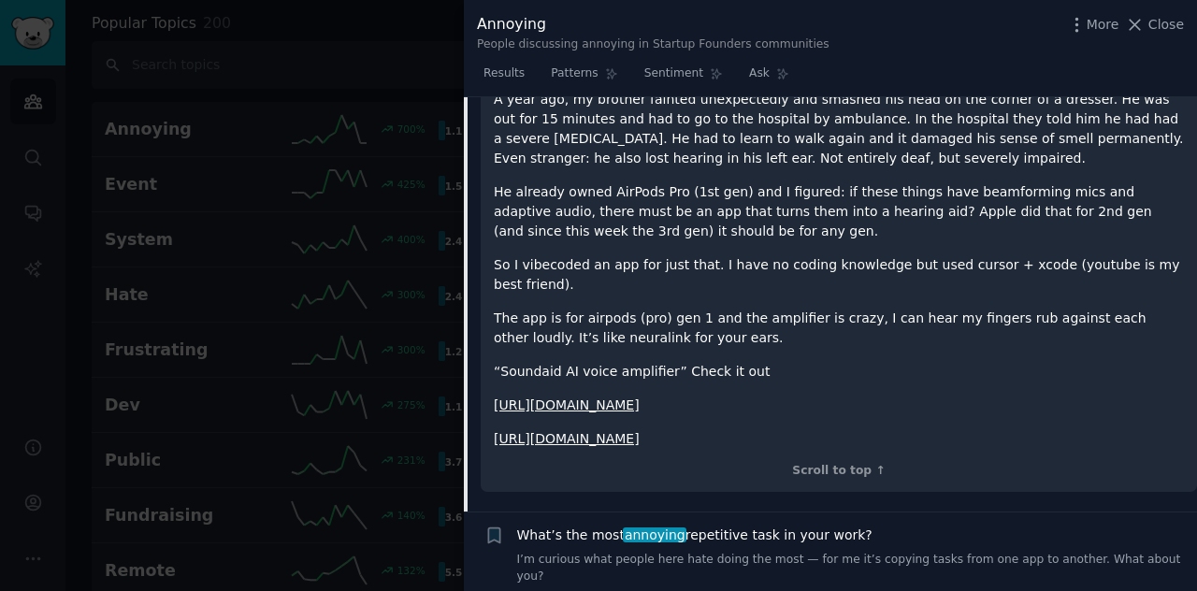
scroll to position [1020, 0]
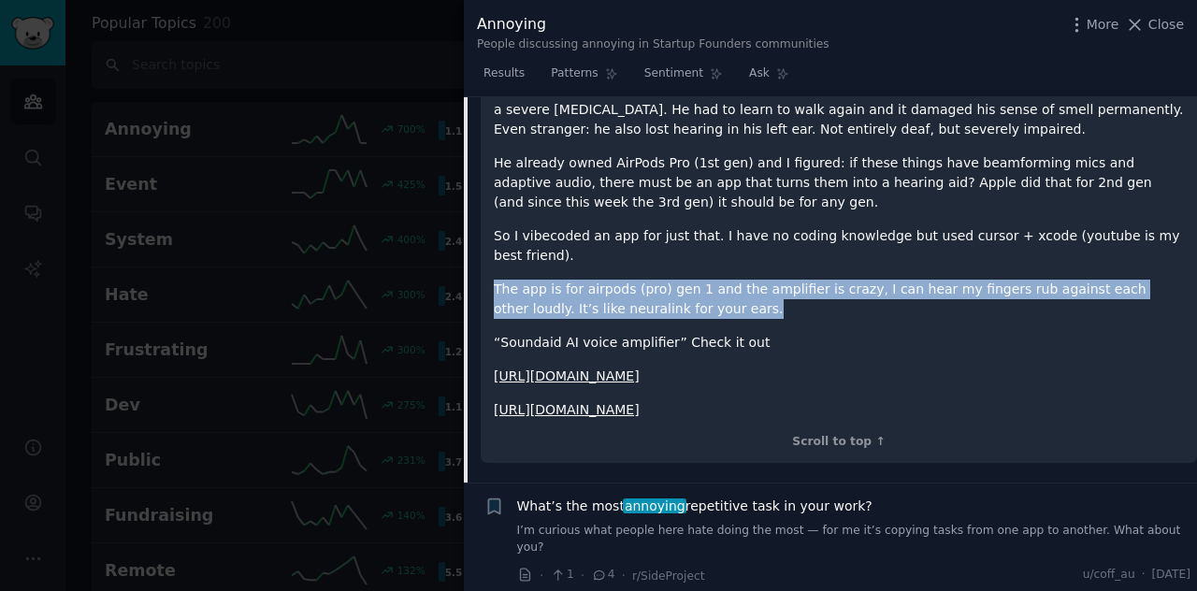
drag, startPoint x: 686, startPoint y: 306, endPoint x: 488, endPoint y: 286, distance: 199.2
click at [488, 286] on div "My brother lost his hearing in one ear A year ago, my brother fainted unexpecte…" at bounding box center [839, 239] width 716 height 450
click at [720, 309] on p "The app is for airpods (pro) gen 1 and the amplifier is crazy, I can hear my fi…" at bounding box center [839, 299] width 690 height 39
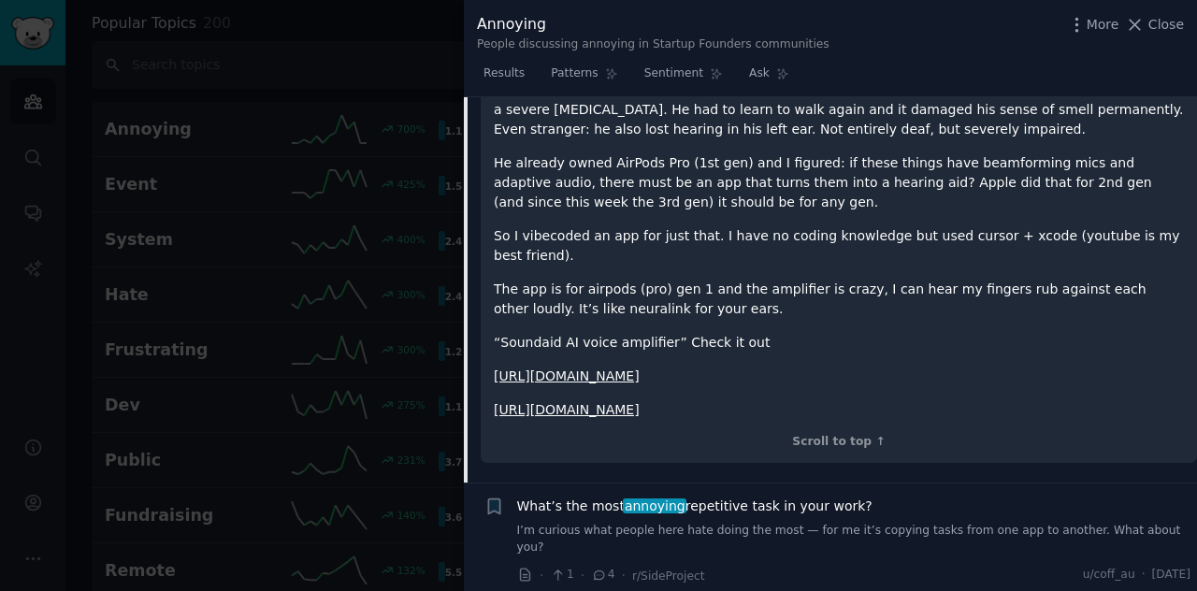
scroll to position [927, 0]
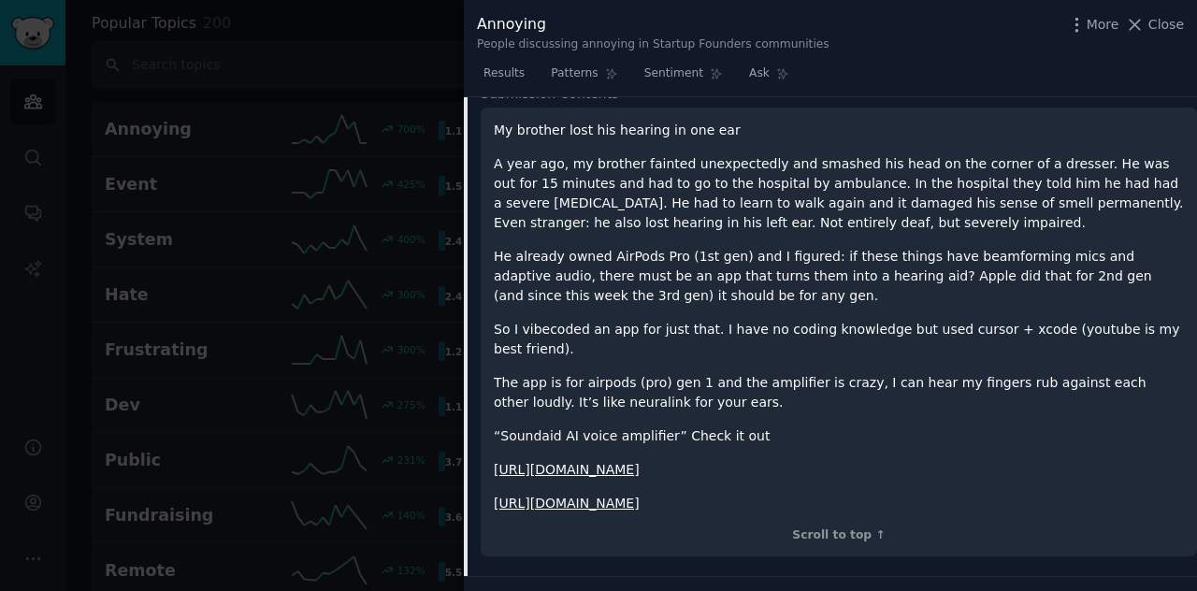
click at [727, 294] on p "He already owned AirPods Pro (1st gen) and I figured: if these things have beam…" at bounding box center [839, 276] width 690 height 59
drag, startPoint x: 879, startPoint y: 274, endPoint x: 798, endPoint y: 280, distance: 80.6
click at [798, 280] on p "He already owned AirPods Pro (1st gen) and I figured: if these things have beam…" at bounding box center [839, 276] width 690 height 59
click at [817, 341] on p "So I vibecoded an app for just that. I have no coding knowledge but used cursor…" at bounding box center [839, 339] width 690 height 39
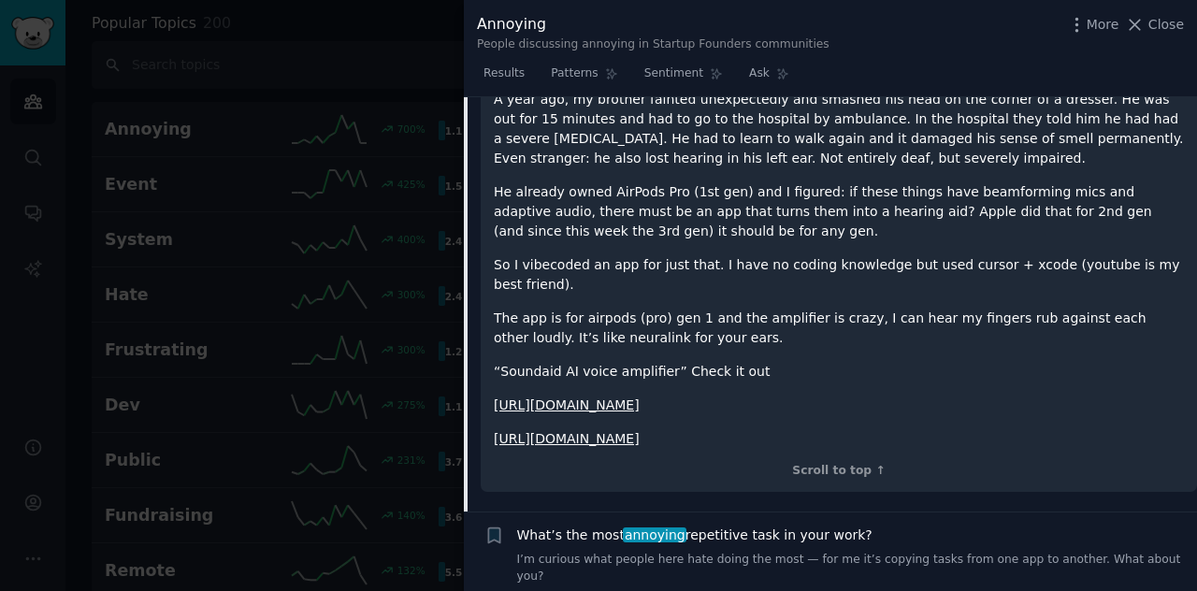
scroll to position [1020, 0]
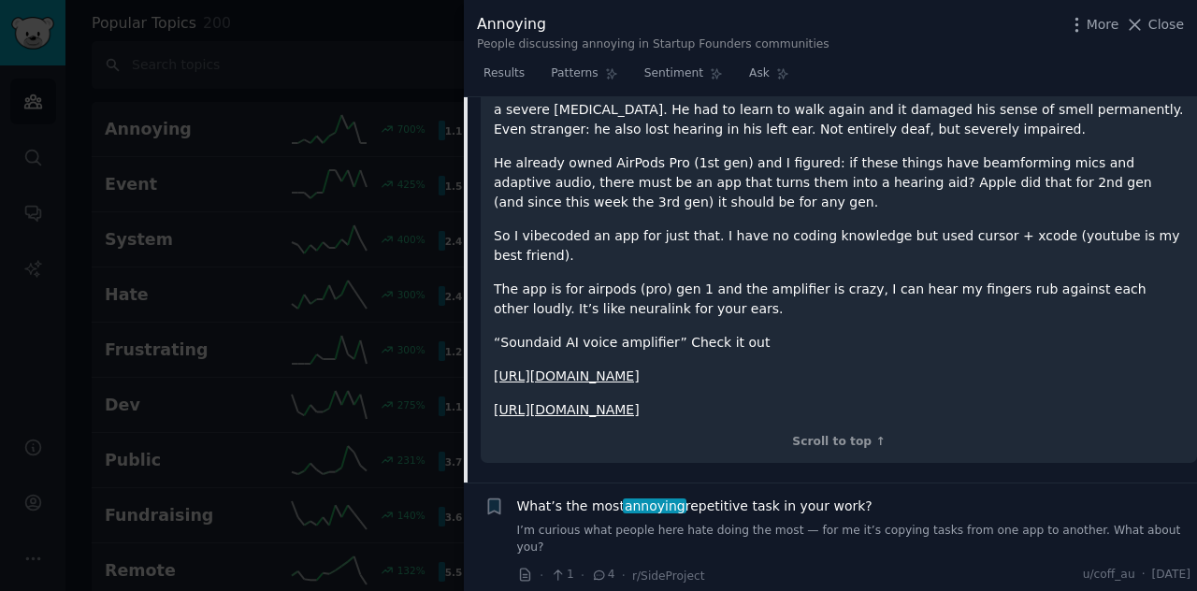
click at [639, 372] on link "[URL][DOMAIN_NAME]" at bounding box center [567, 375] width 146 height 15
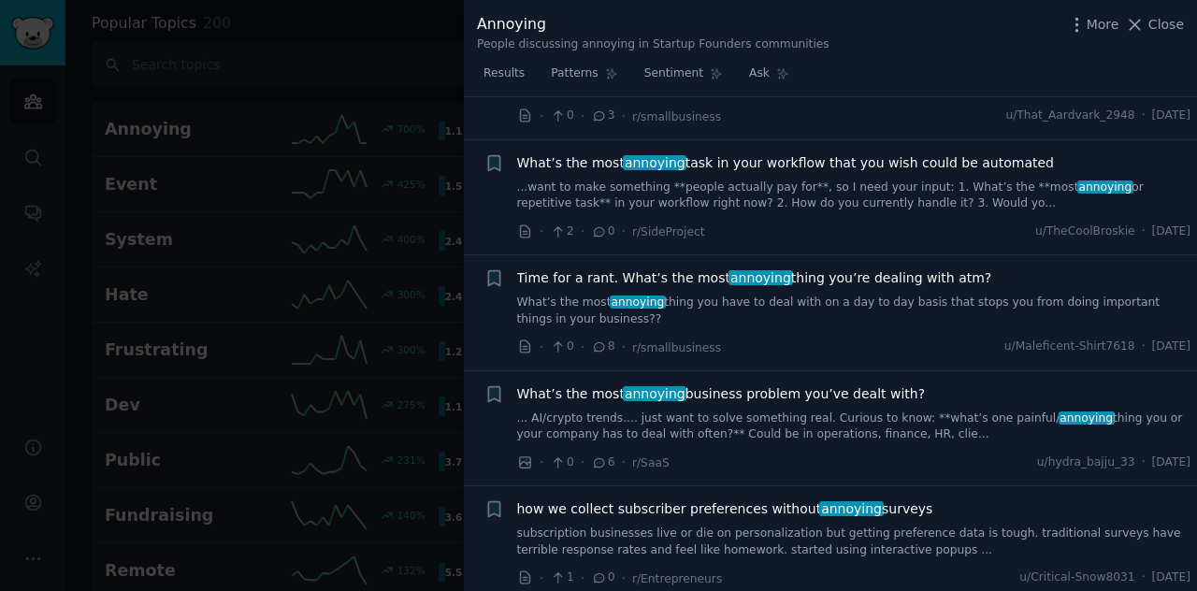
scroll to position [1861, 0]
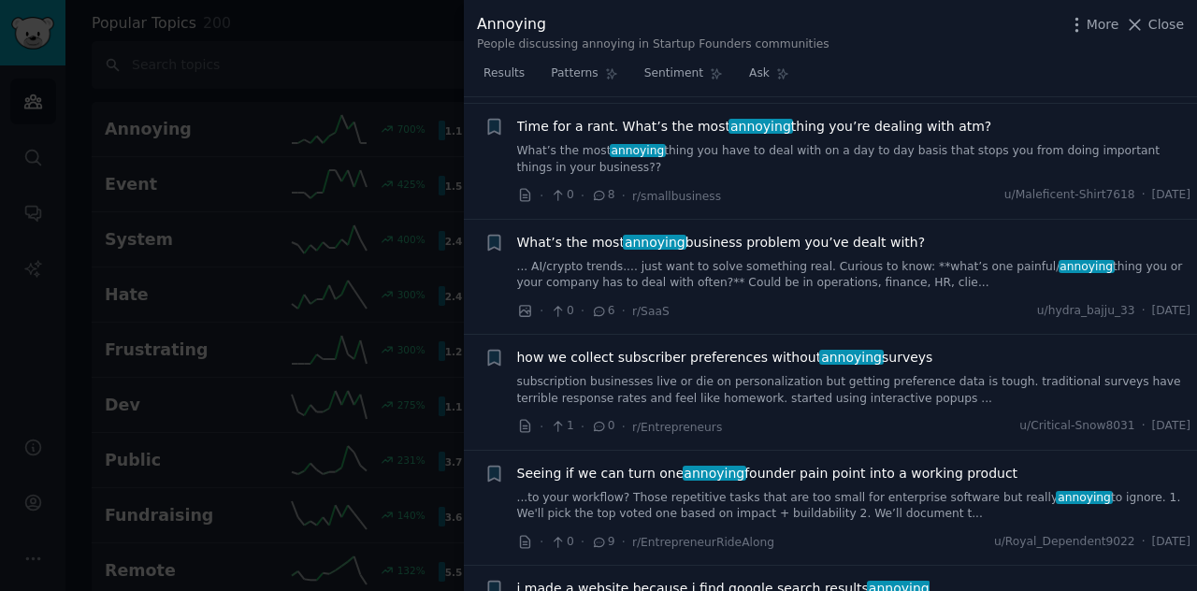
click at [443, 281] on div at bounding box center [598, 295] width 1197 height 591
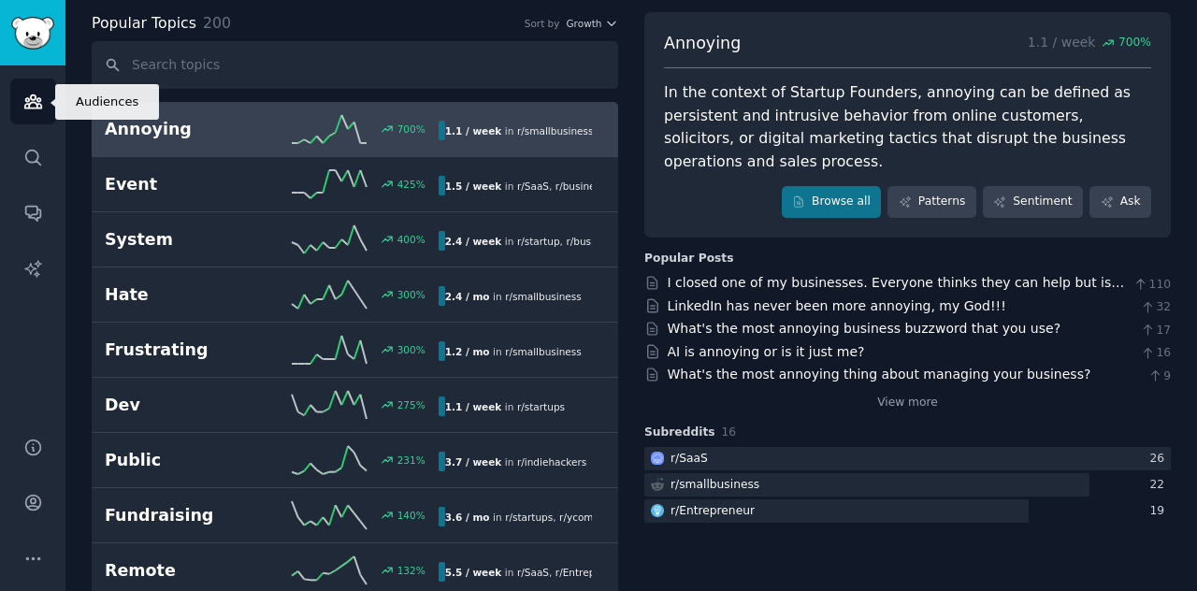
click at [32, 109] on icon "Sidebar" at bounding box center [33, 102] width 20 height 20
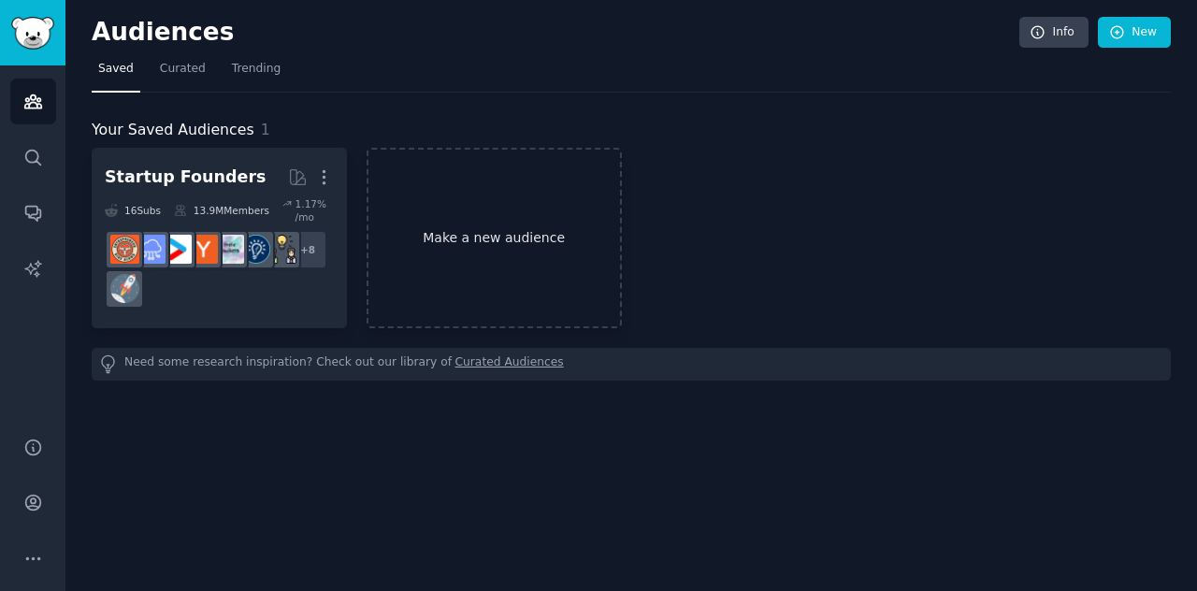
click at [463, 294] on link "Make a new audience" at bounding box center [493, 238] width 255 height 180
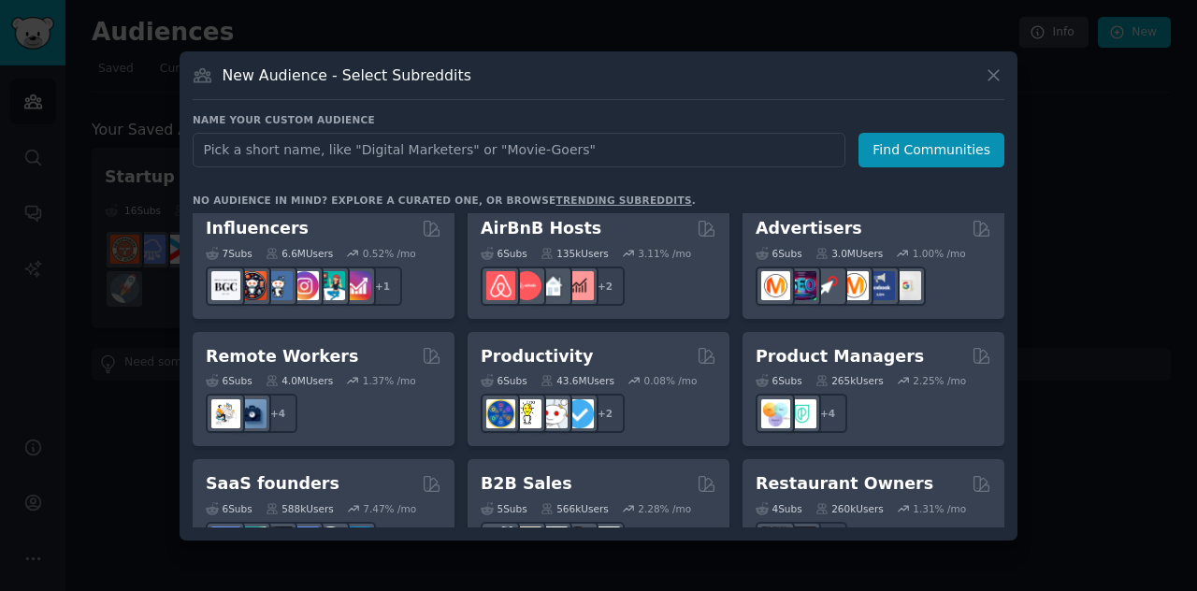
scroll to position [1309, 0]
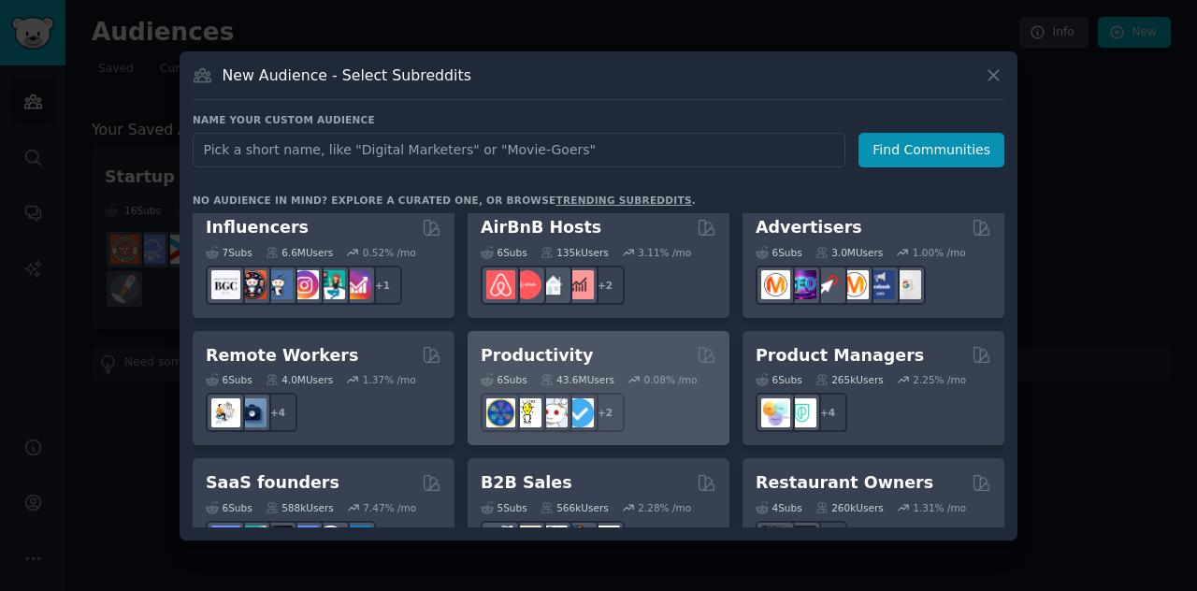
click at [589, 344] on div "Productivity" at bounding box center [599, 355] width 236 height 23
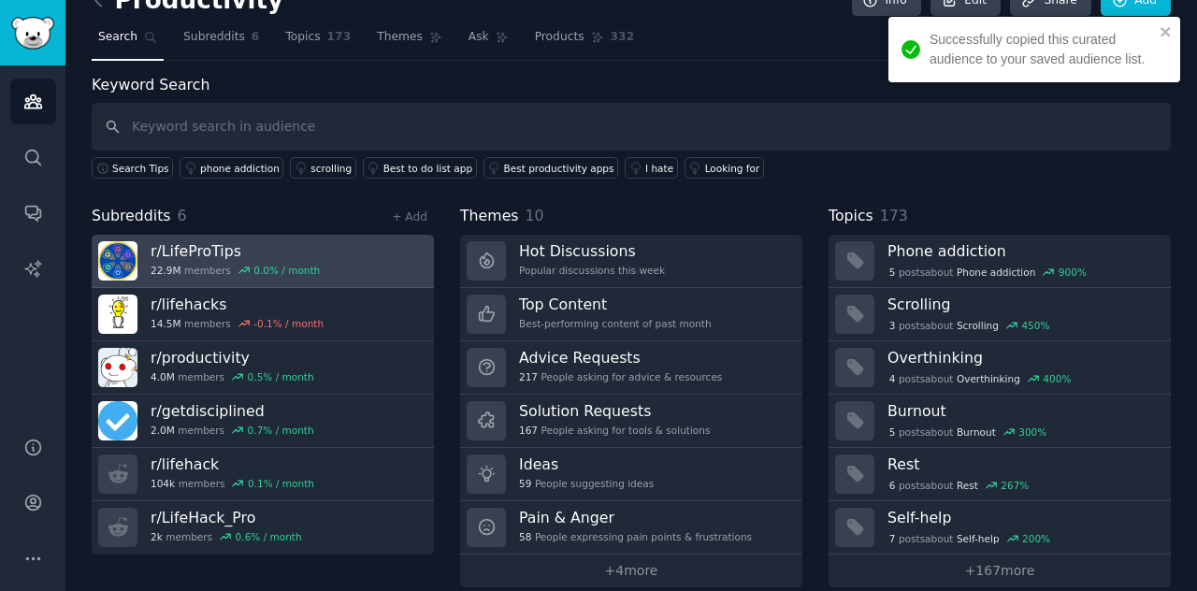
scroll to position [50, 0]
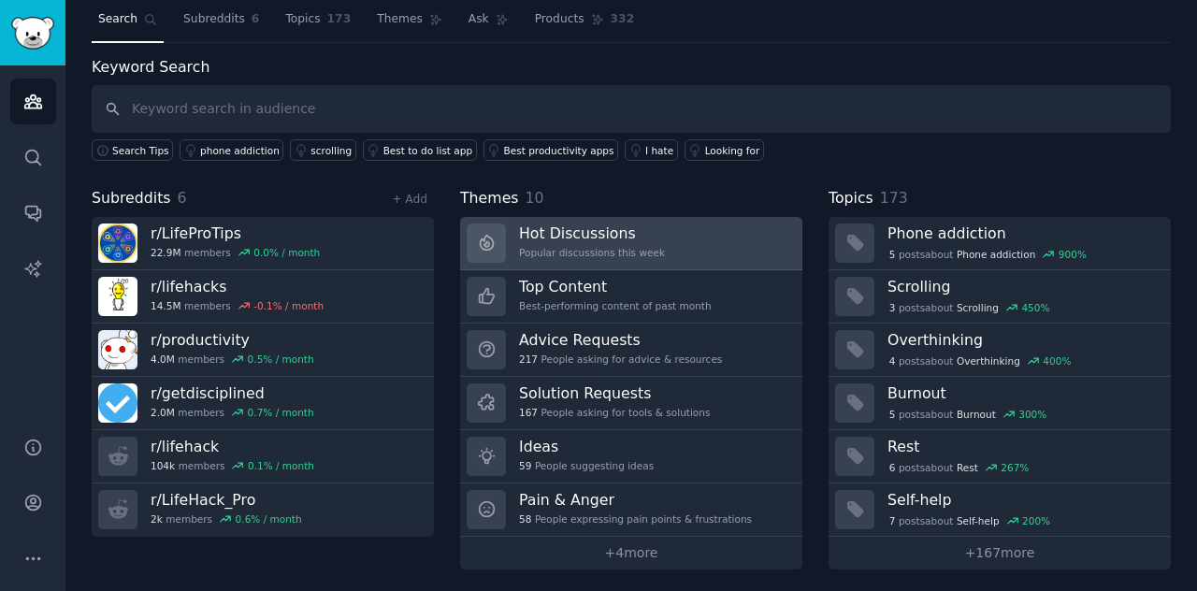
click at [716, 237] on link "Hot Discussions Popular discussions this week" at bounding box center [631, 243] width 342 height 53
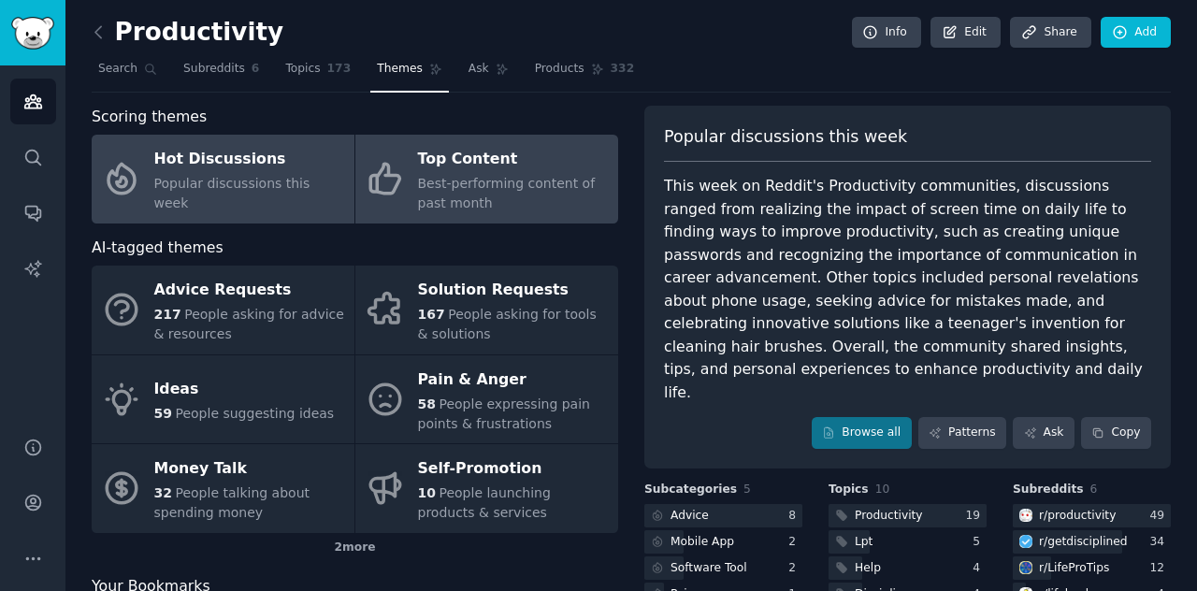
click at [494, 203] on div "Best-performing content of past month" at bounding box center [513, 193] width 191 height 39
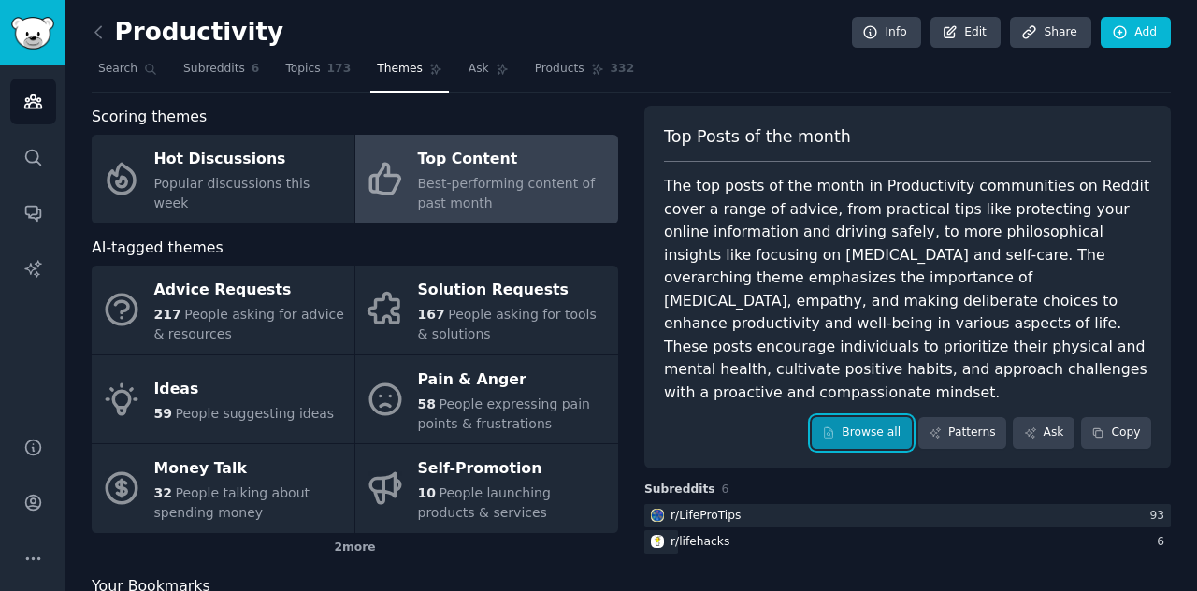
click at [861, 417] on link "Browse all" at bounding box center [862, 433] width 100 height 32
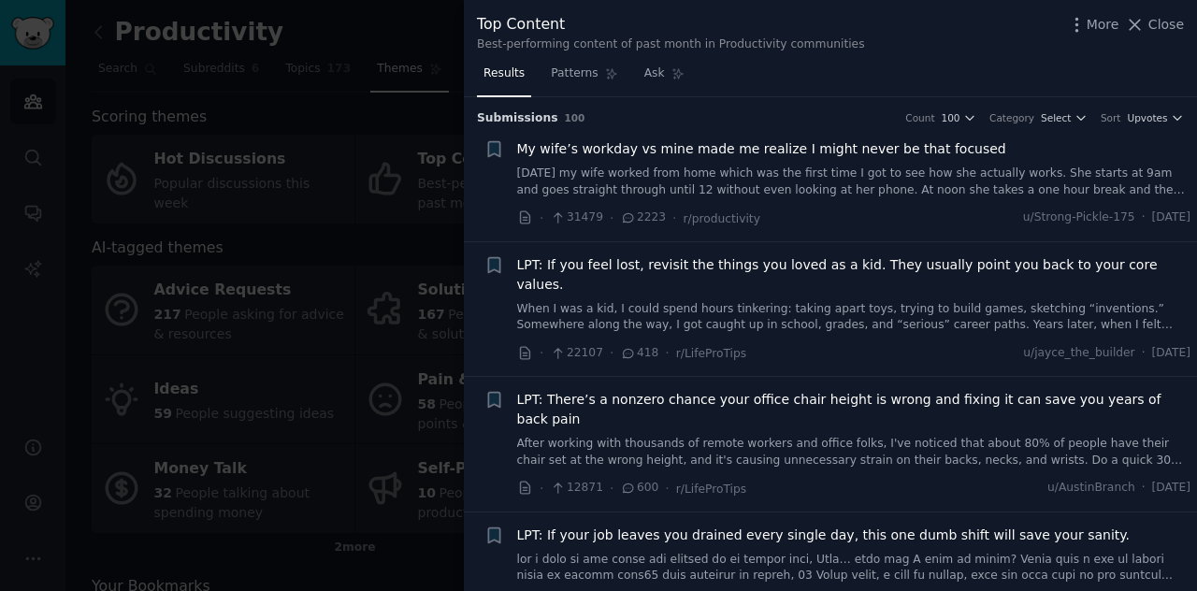
click at [630, 266] on span "LPT: If you feel lost, revisit the things you loved as a kid. They usually poin…" at bounding box center [854, 274] width 674 height 39
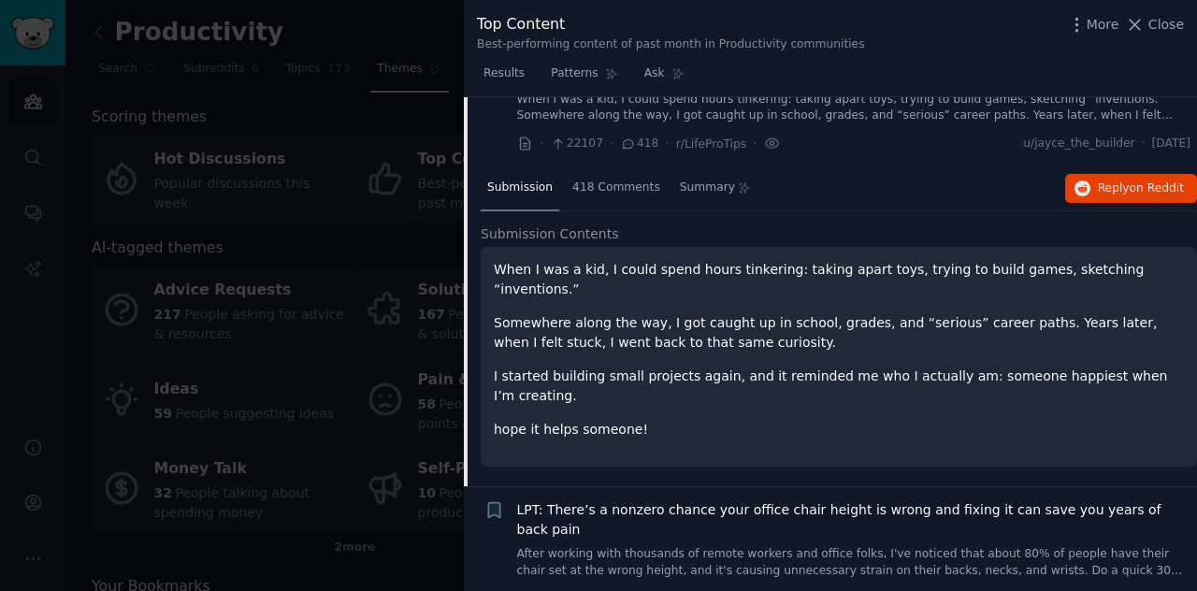
scroll to position [237, 0]
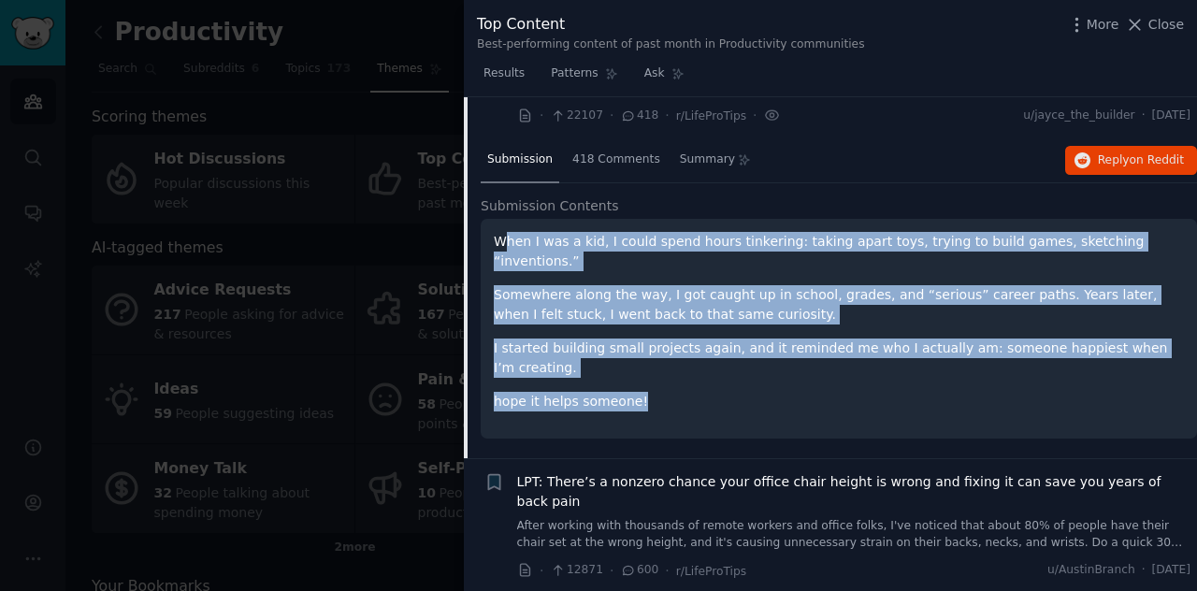
drag, startPoint x: 645, startPoint y: 356, endPoint x: 509, endPoint y: 228, distance: 187.2
click at [509, 232] on div "When I was a kid, I could spend hours tinkering: taking apart toys, trying to b…" at bounding box center [839, 322] width 690 height 180
click at [606, 285] on p "Somewhere along the way, I got caught up in school, grades, and “serious” caree…" at bounding box center [839, 304] width 690 height 39
click at [627, 285] on p "Somewhere along the way, I got caught up in school, grades, and “serious” caree…" at bounding box center [839, 304] width 690 height 39
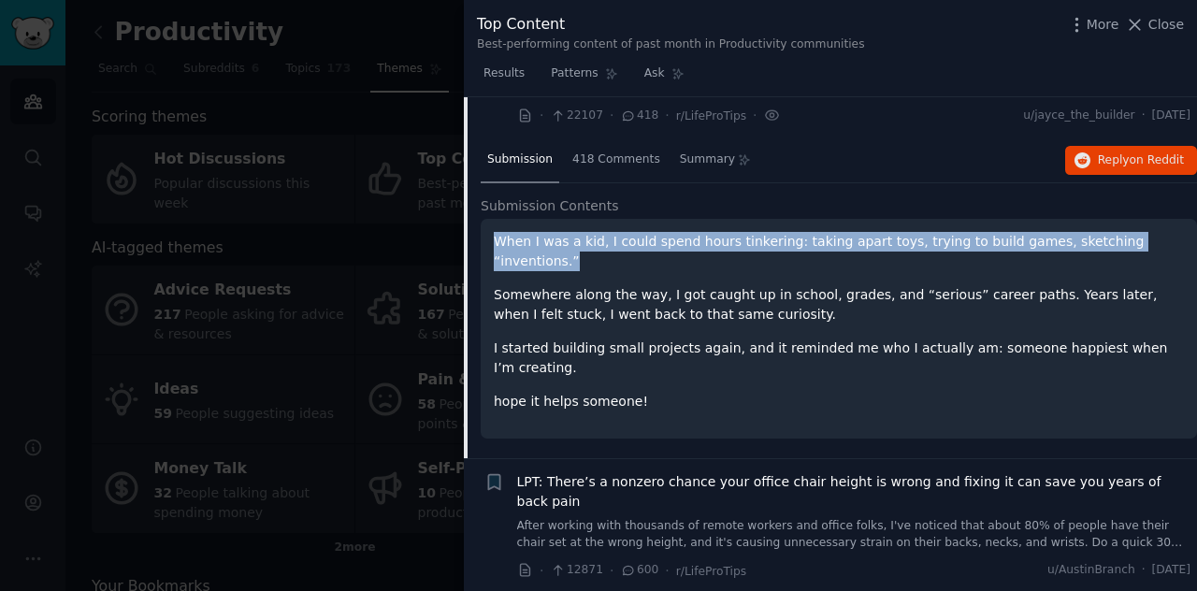
drag, startPoint x: 516, startPoint y: 219, endPoint x: 1174, endPoint y: 227, distance: 658.2
click at [1174, 232] on p "When I was a kid, I could spend hours tinkering: taking apart toys, trying to b…" at bounding box center [839, 251] width 690 height 39
click at [728, 232] on p "When I was a kid, I could spend hours tinkering: taking apart toys, trying to b…" at bounding box center [839, 251] width 690 height 39
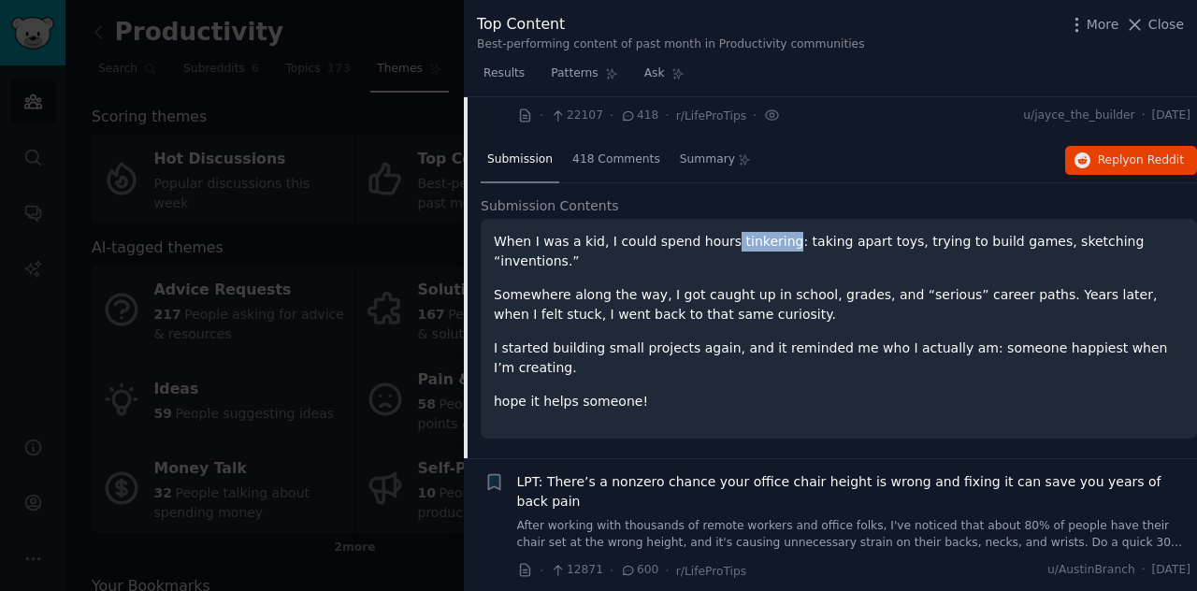
drag, startPoint x: 724, startPoint y: 222, endPoint x: 781, endPoint y: 230, distance: 57.6
click at [781, 232] on div "When I was a kid, I could spend hours tinkering: taking apart toys, trying to b…" at bounding box center [839, 322] width 690 height 180
click at [787, 285] on p "Somewhere along the way, I got caught up in school, grades, and “serious” caree…" at bounding box center [839, 304] width 690 height 39
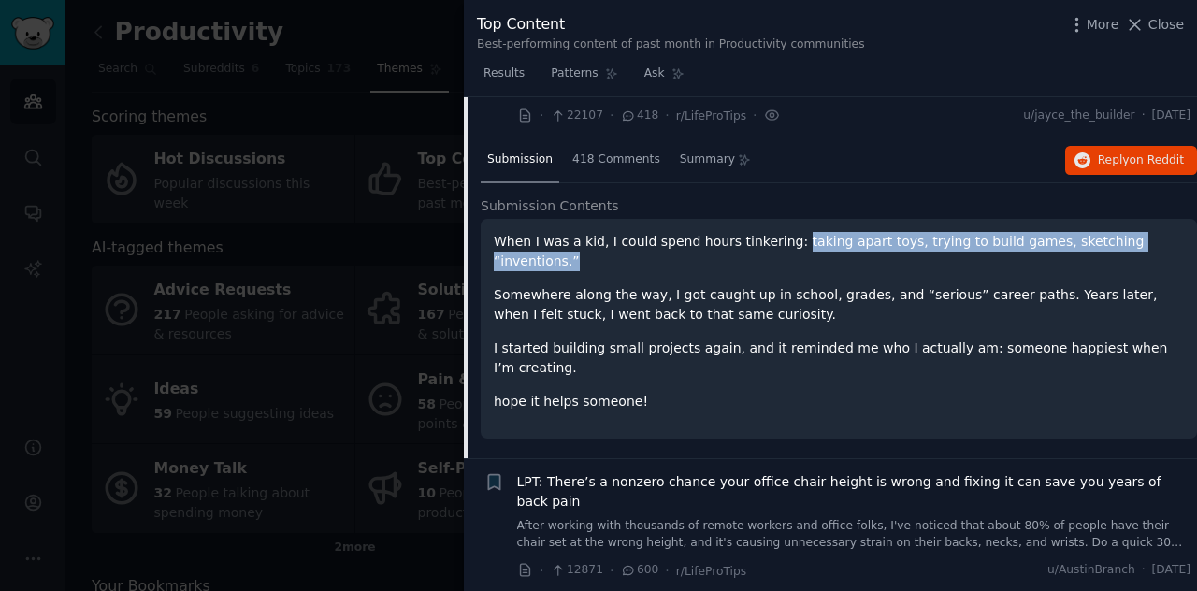
drag, startPoint x: 787, startPoint y: 223, endPoint x: 1171, endPoint y: 223, distance: 384.3
click at [1171, 232] on p "When I was a kid, I could spend hours tinkering: taking apart toys, trying to b…" at bounding box center [839, 251] width 690 height 39
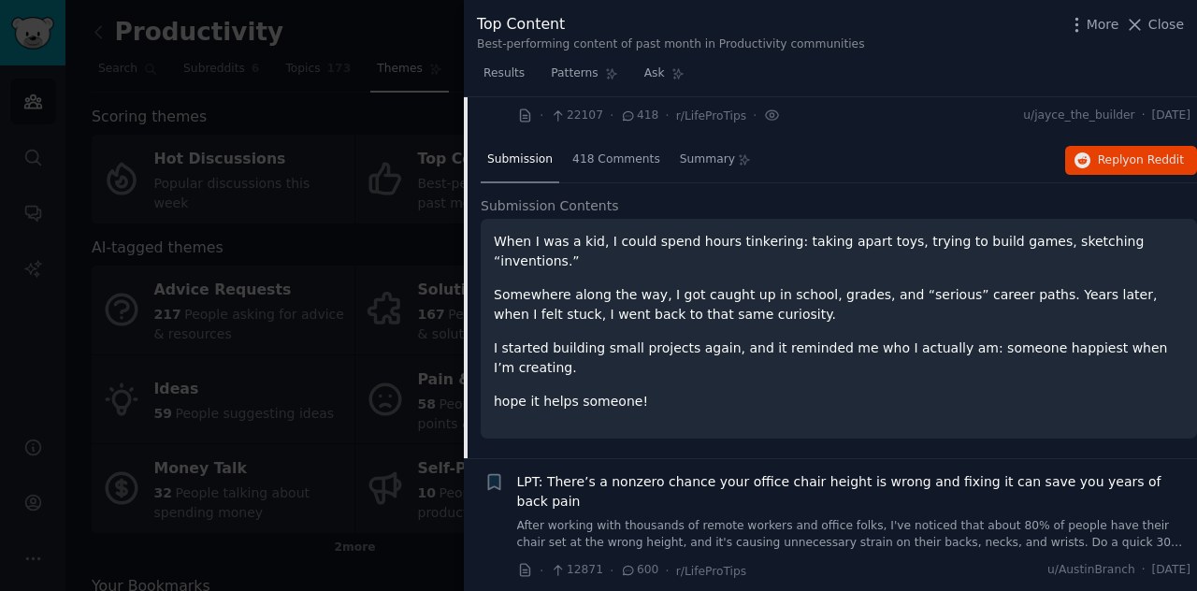
click at [916, 285] on p "Somewhere along the way, I got caught up in school, grades, and “serious” caree…" at bounding box center [839, 304] width 690 height 39
drag, startPoint x: 782, startPoint y: 277, endPoint x: 759, endPoint y: 278, distance: 22.5
click at [759, 285] on p "Somewhere along the way, I got caught up in school, grades, and “serious” caree…" at bounding box center [839, 304] width 690 height 39
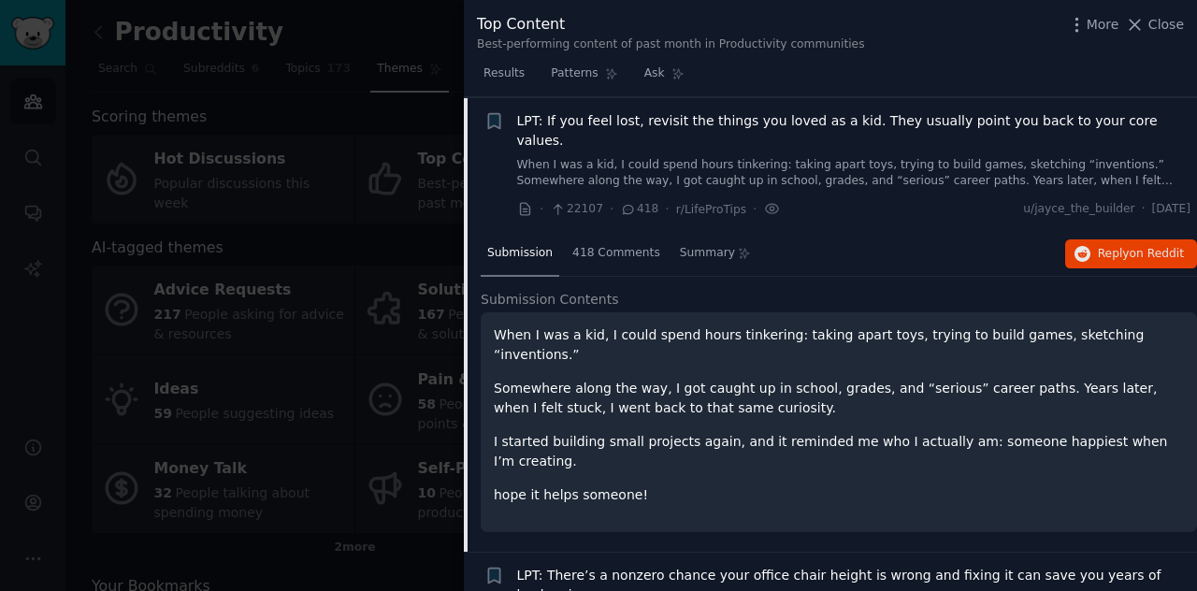
scroll to position [50, 0]
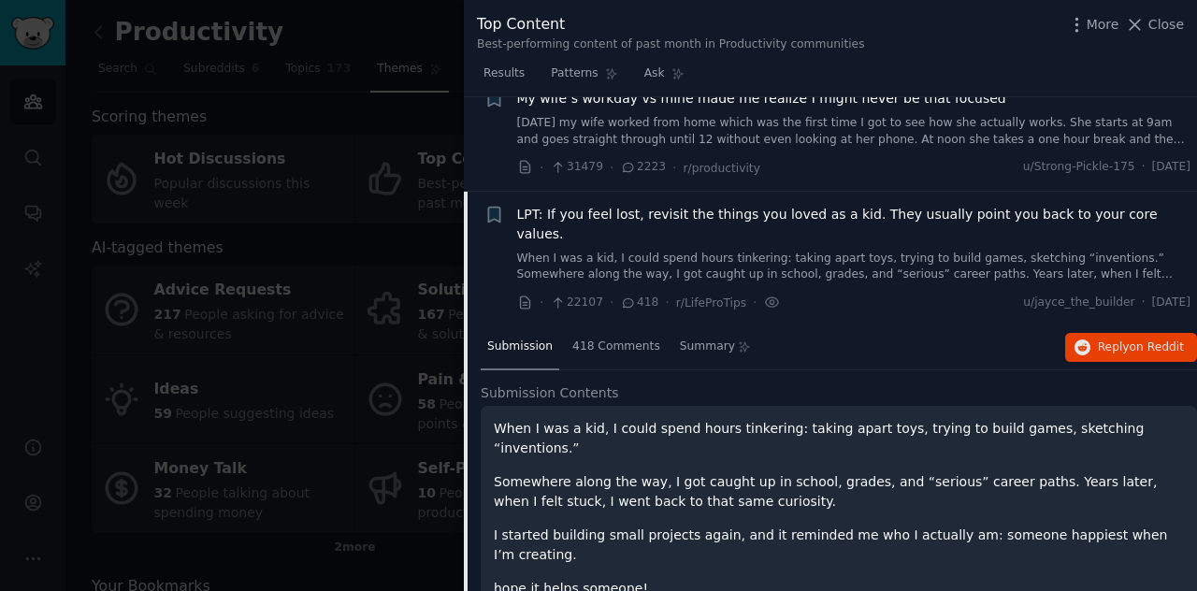
click at [708, 213] on span "LPT: If you feel lost, revisit the things you loved as a kid. They usually poin…" at bounding box center [854, 224] width 674 height 39
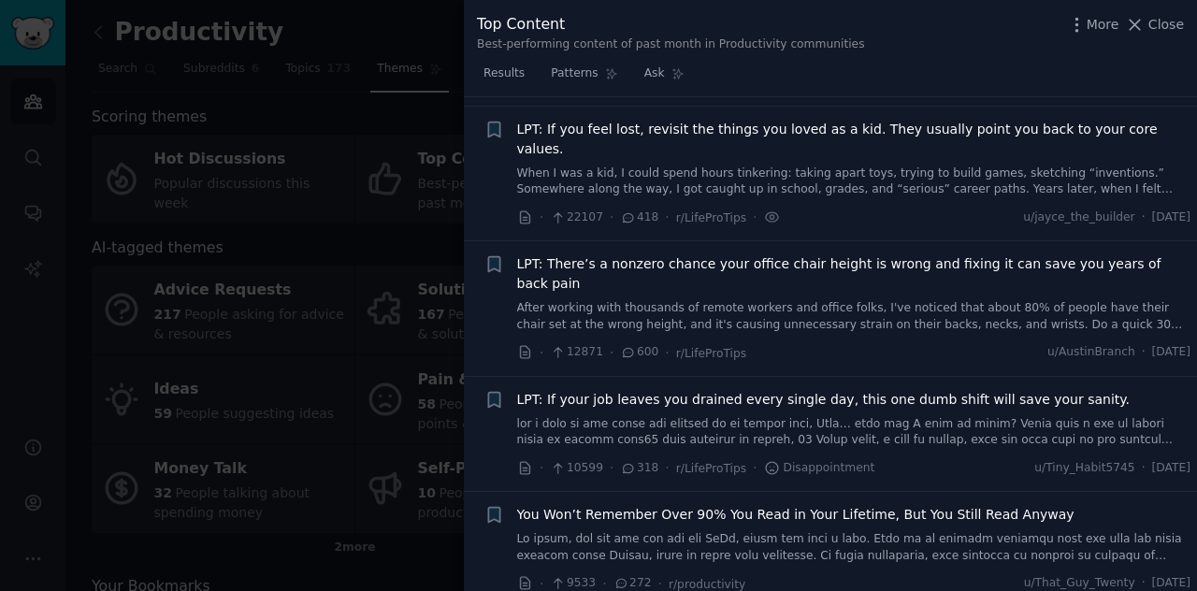
scroll to position [144, 0]
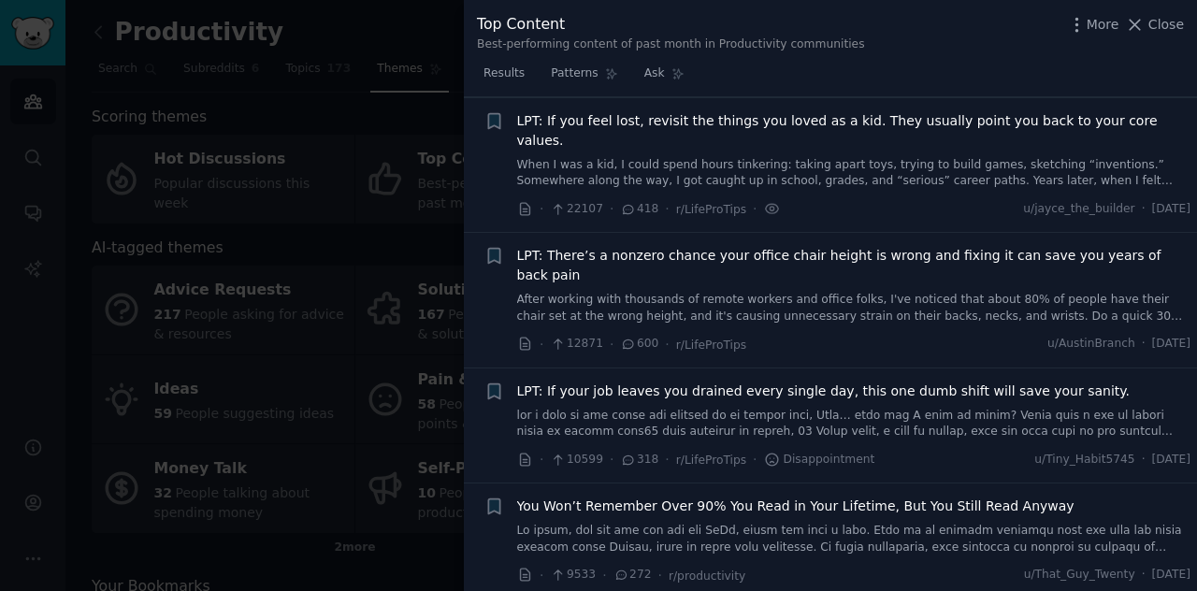
click at [740, 114] on span "LPT: If you feel lost, revisit the things you loved as a kid. They usually poin…" at bounding box center [854, 130] width 674 height 39
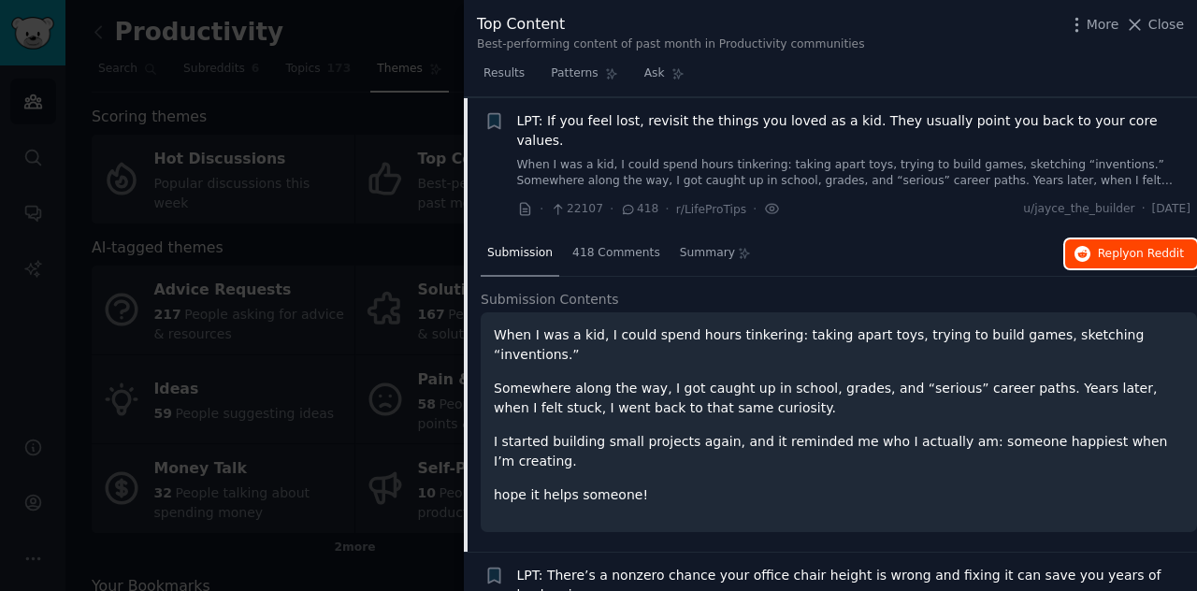
click at [1090, 239] on button "Reply on Reddit" at bounding box center [1131, 254] width 132 height 30
